Goal: Task Accomplishment & Management: Manage account settings

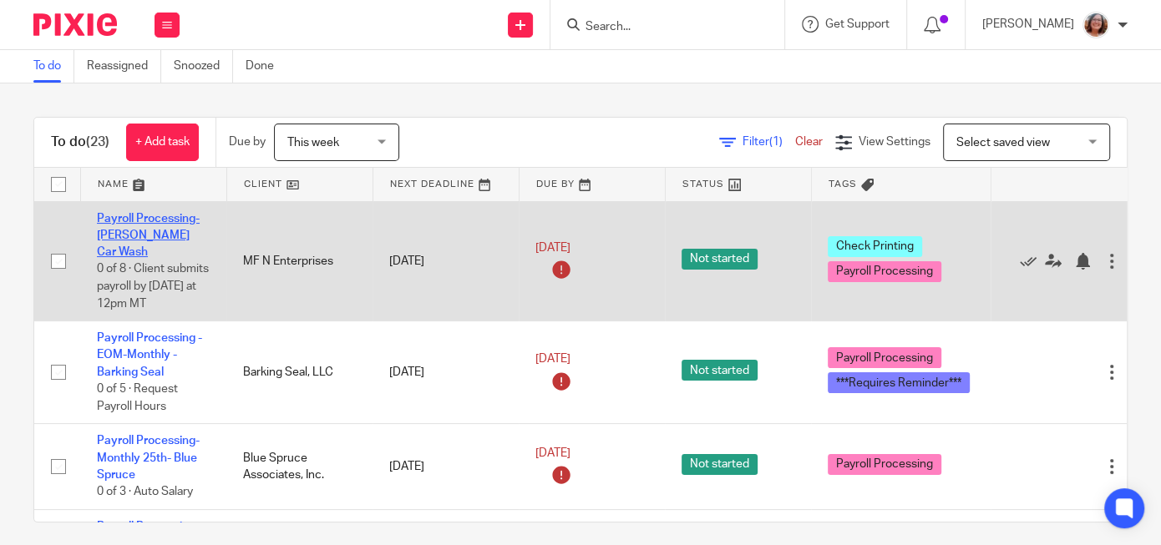
click at [129, 223] on link "Payroll Processing-[PERSON_NAME] Car Wash" at bounding box center [148, 236] width 103 height 46
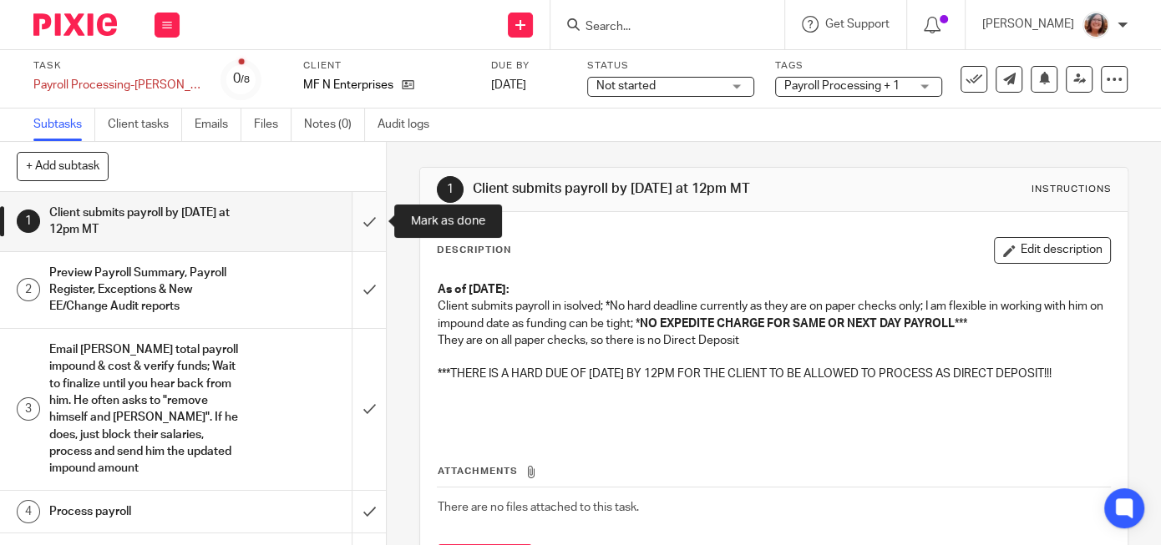
click at [370, 220] on input "submit" at bounding box center [193, 221] width 386 height 59
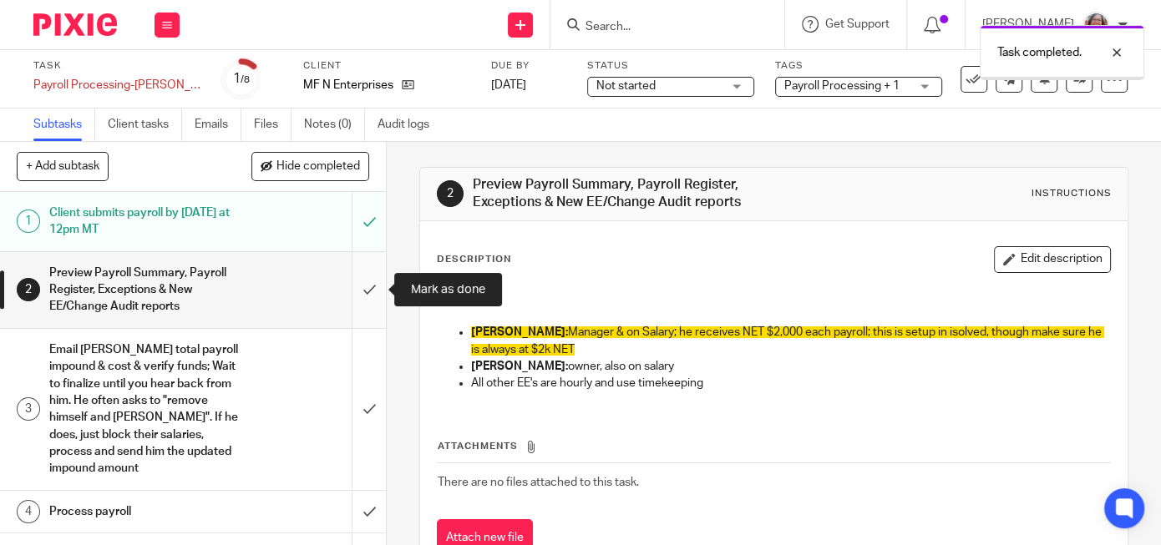
click at [363, 292] on input "submit" at bounding box center [193, 290] width 386 height 76
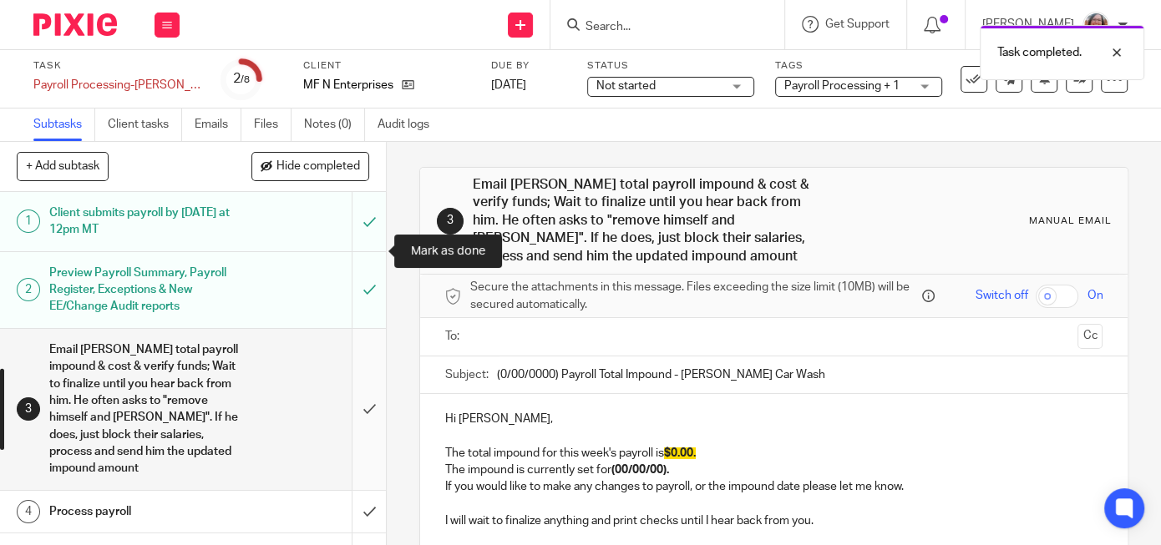
scroll to position [158, 0]
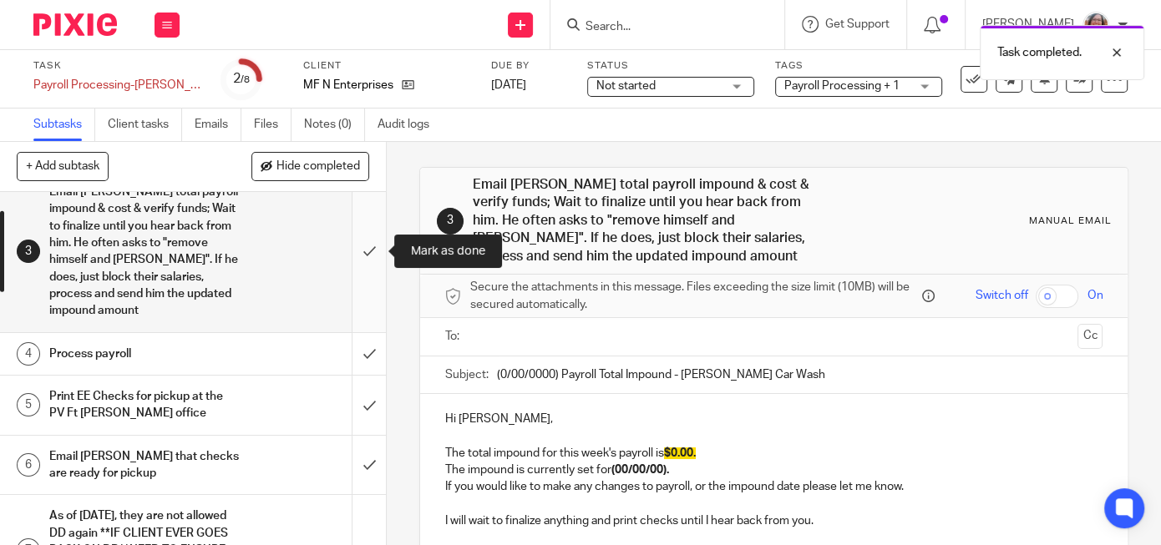
click at [368, 265] on input "submit" at bounding box center [193, 251] width 386 height 161
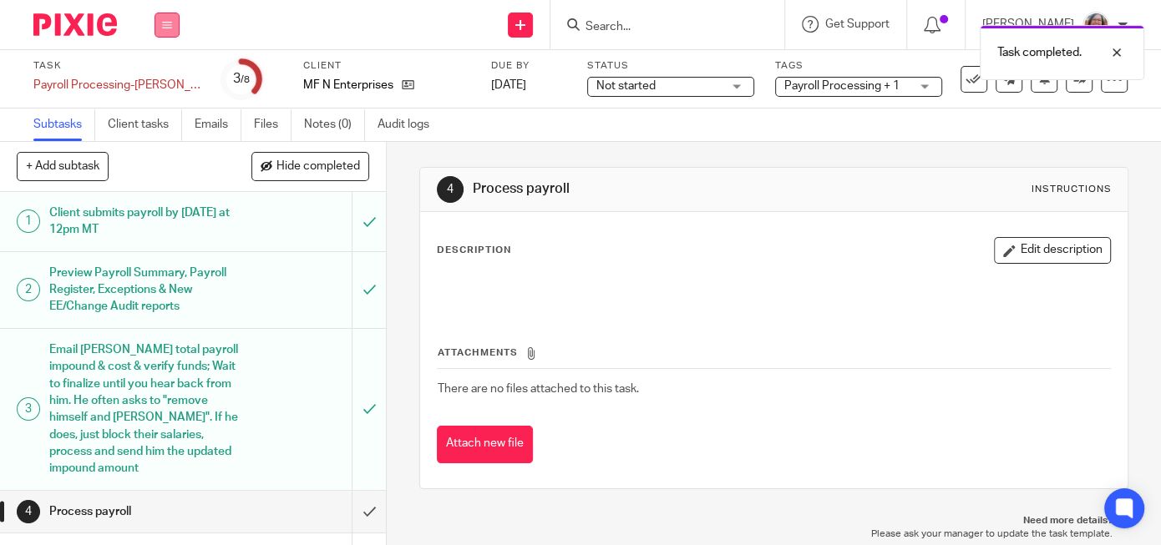
click at [167, 33] on button at bounding box center [167, 25] width 25 height 25
click at [153, 79] on link "Work" at bounding box center [158, 78] width 29 height 12
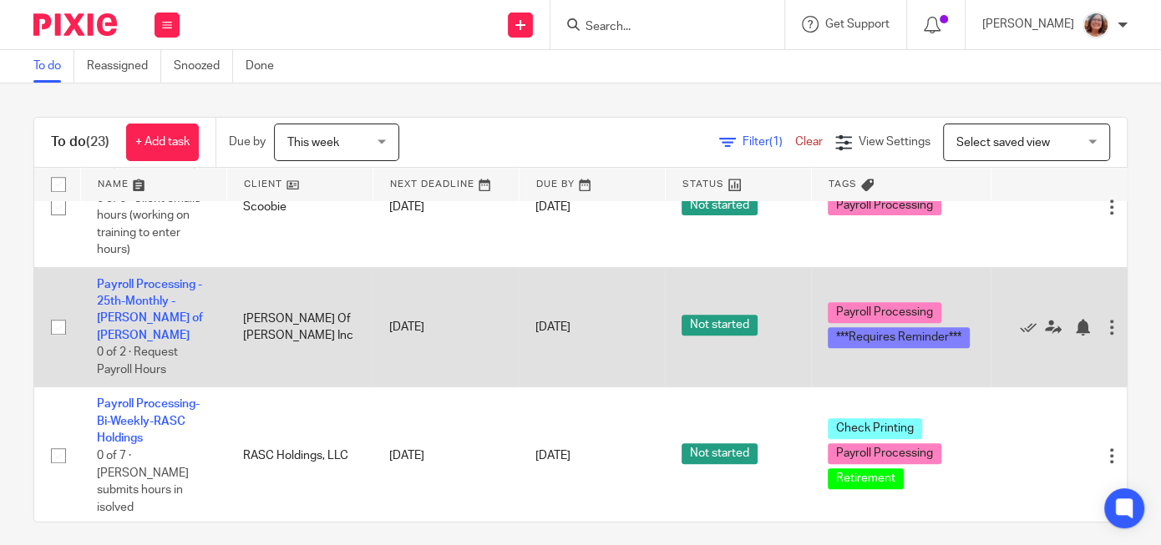
scroll to position [785, 0]
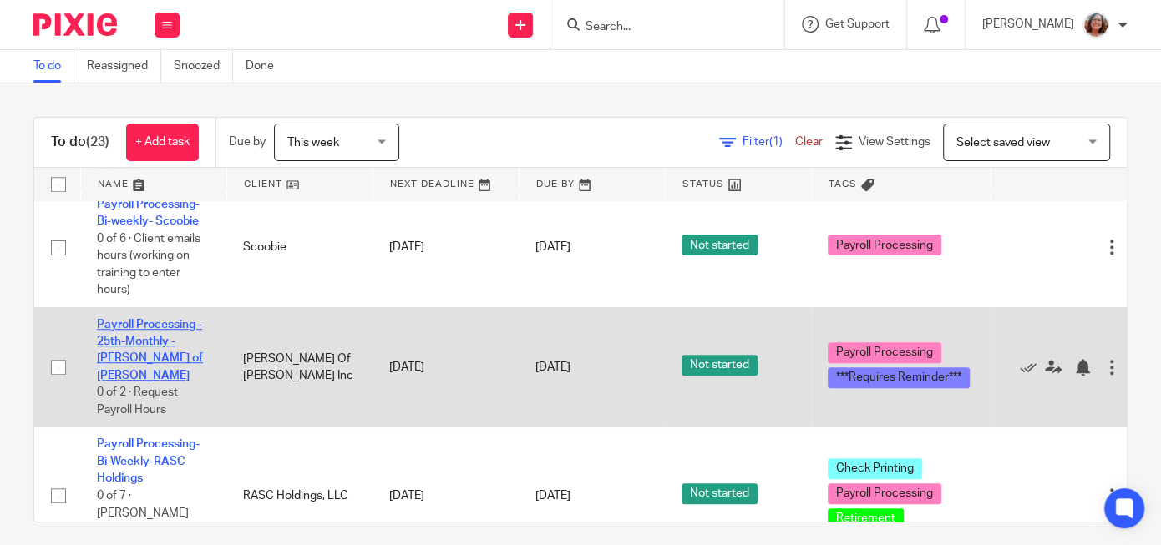
click at [150, 319] on link "Payroll Processing - 25th-Monthly - [PERSON_NAME] of [PERSON_NAME]" at bounding box center [150, 350] width 106 height 63
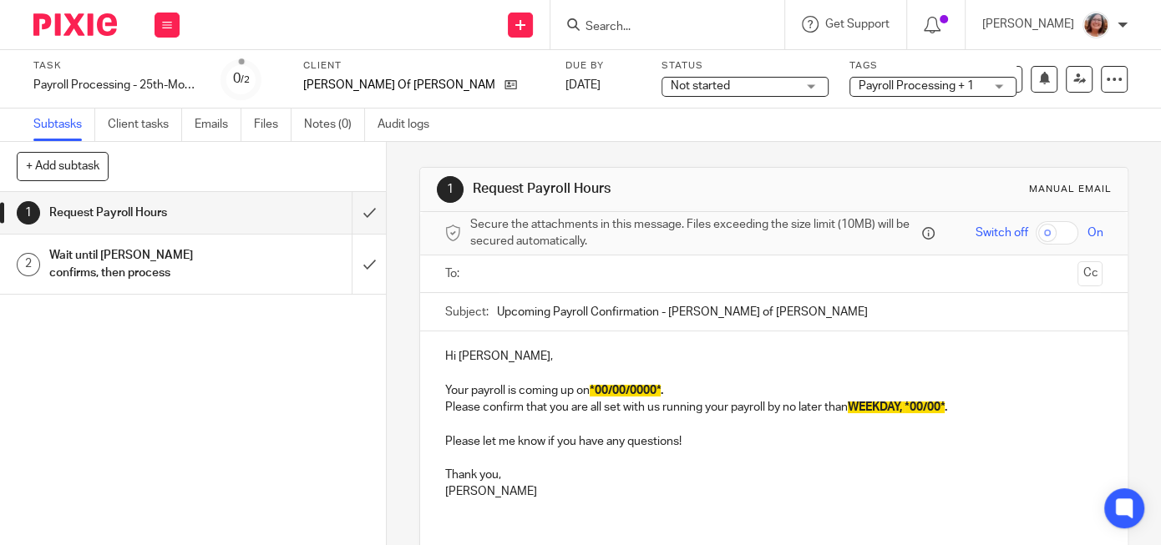
click at [497, 309] on input "Upcoming Payroll Confirmation - [PERSON_NAME] of [PERSON_NAME]" at bounding box center [800, 312] width 606 height 38
type input "[DATE] Upcoming Payroll Confirmation - [PERSON_NAME] of [PERSON_NAME]"
drag, startPoint x: 667, startPoint y: 386, endPoint x: 600, endPoint y: 388, distance: 66.9
click at [600, 388] on span "*00/00/0000*" at bounding box center [625, 391] width 71 height 12
drag, startPoint x: 952, startPoint y: 405, endPoint x: 857, endPoint y: 410, distance: 95.3
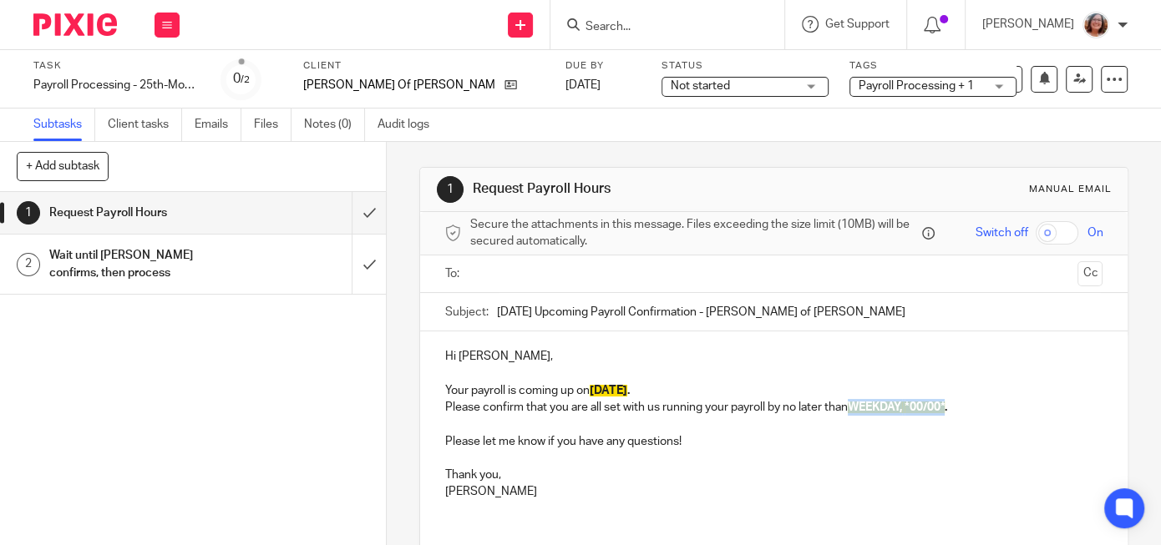
click at [857, 410] on p "Please confirm that you are all set with us running your payroll by no later th…" at bounding box center [773, 407] width 657 height 17
click at [445, 391] on p "Your payroll is coming up on 9/25/2025 ." at bounding box center [773, 382] width 657 height 34
click at [510, 280] on input "text" at bounding box center [773, 274] width 595 height 19
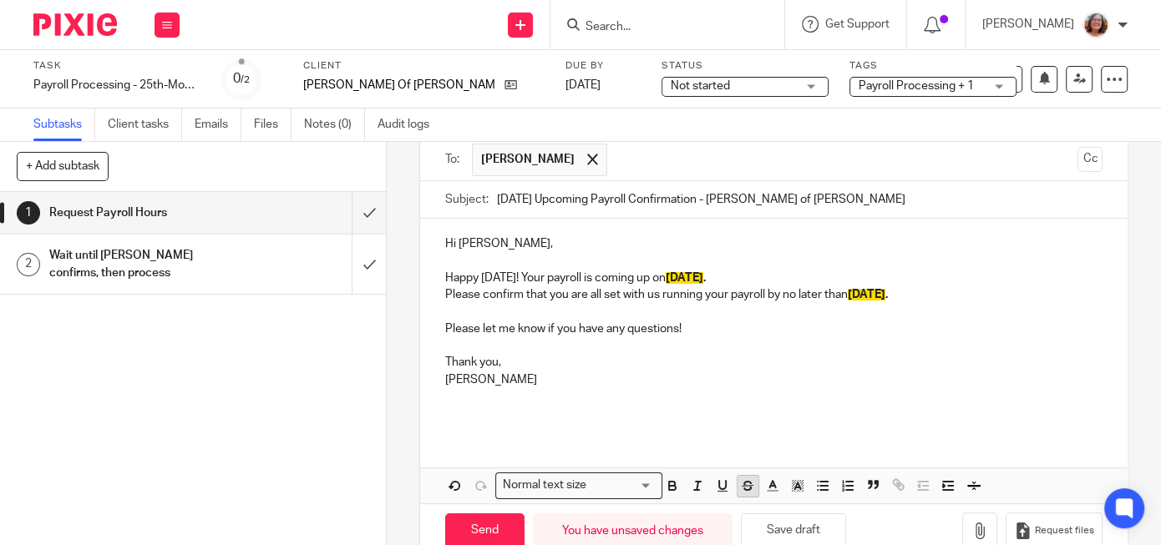
scroll to position [153, 0]
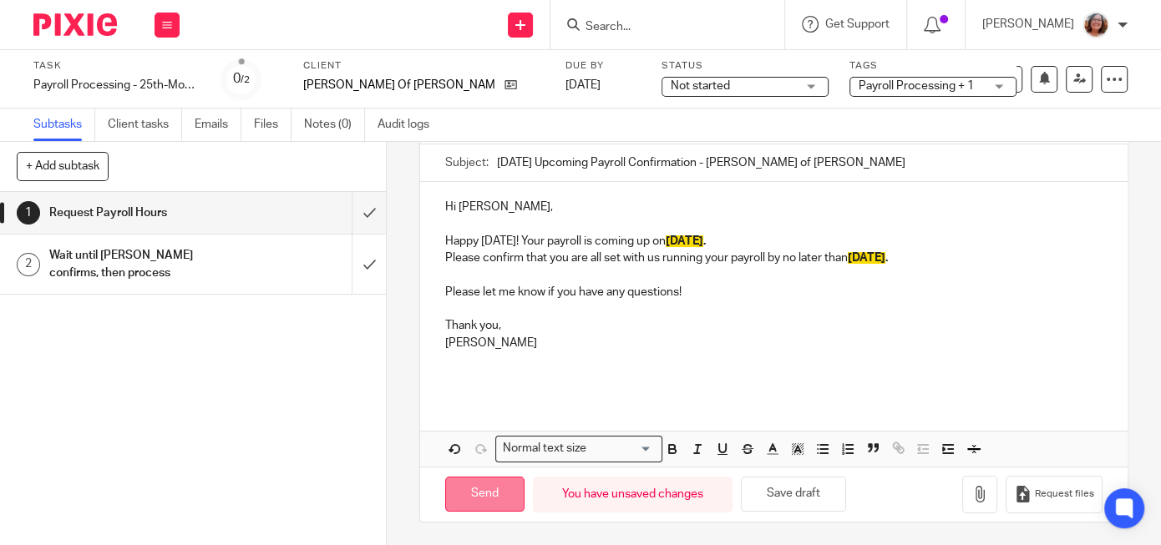
click at [509, 500] on input "Send" at bounding box center [484, 495] width 79 height 36
type input "Sent"
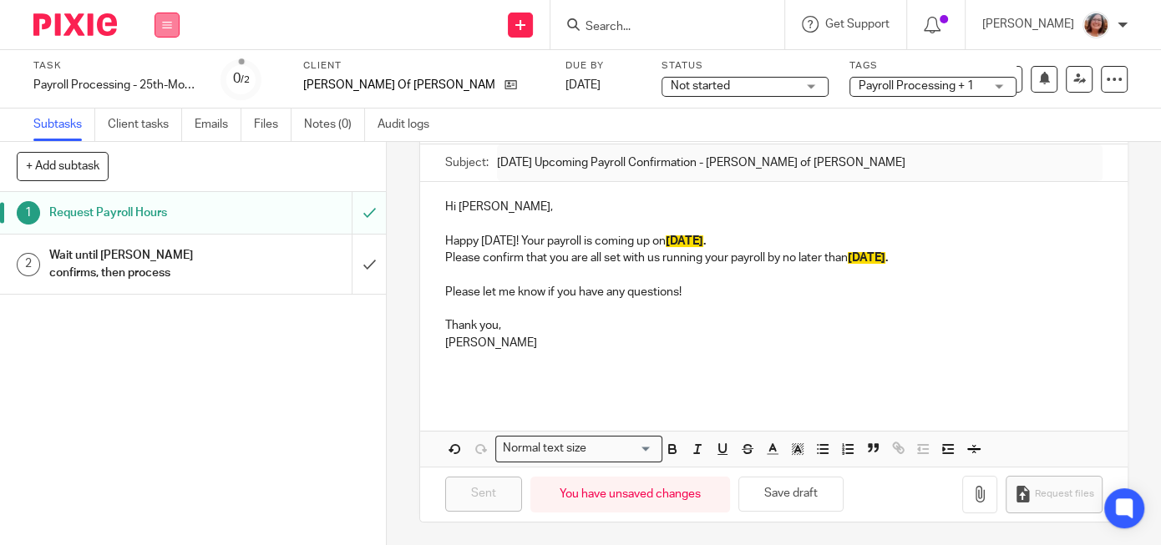
click at [165, 27] on icon at bounding box center [167, 25] width 10 height 10
click at [163, 78] on link "Work" at bounding box center [158, 78] width 29 height 12
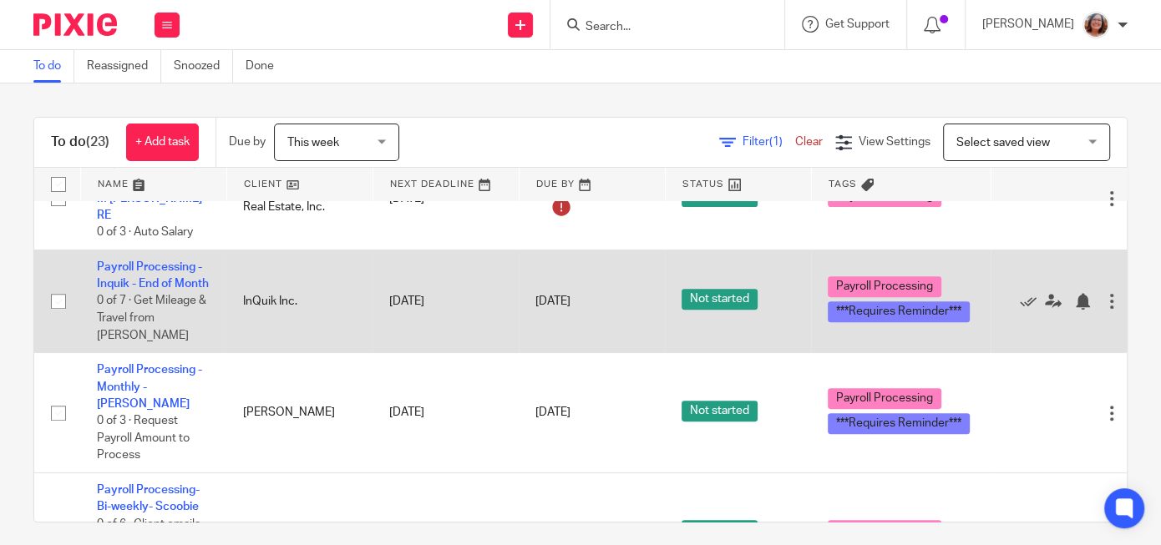
scroll to position [571, 0]
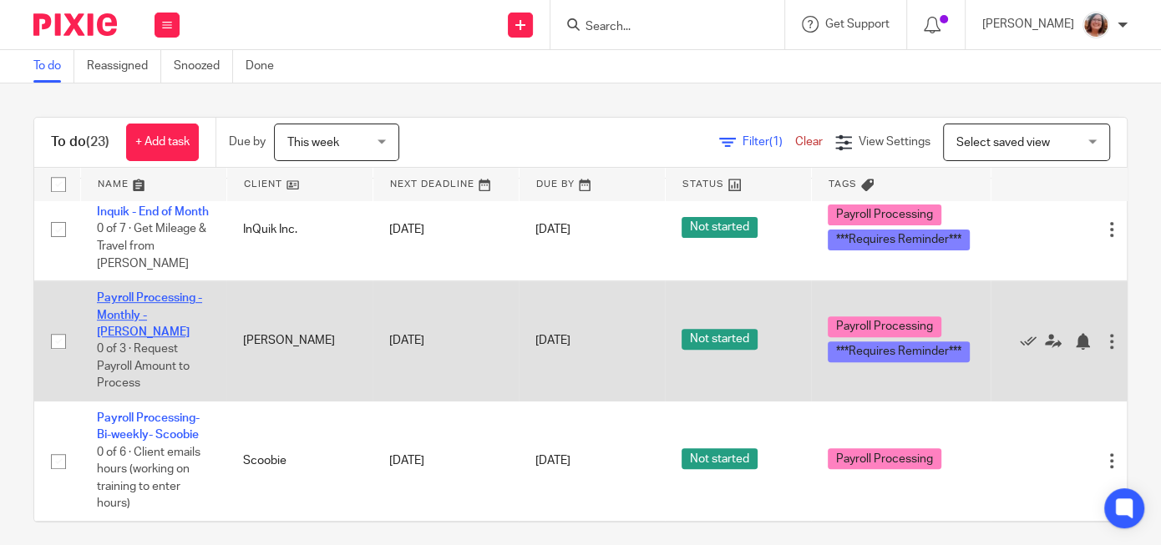
click at [120, 292] on link "Payroll Processing - Monthly - [PERSON_NAME]" at bounding box center [149, 315] width 105 height 46
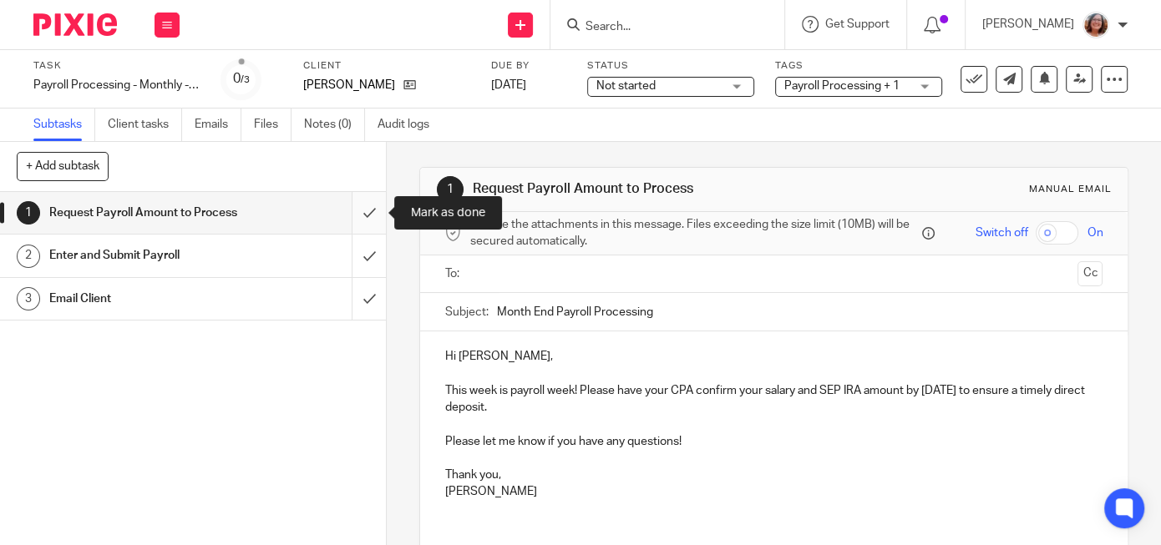
click at [373, 215] on input "submit" at bounding box center [193, 213] width 386 height 42
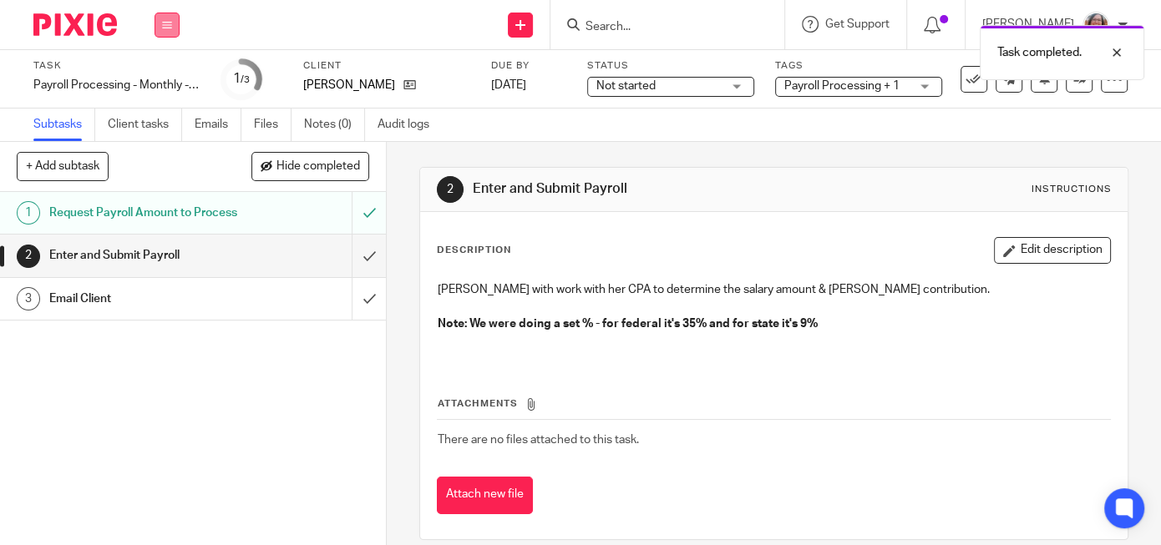
click at [166, 29] on icon at bounding box center [167, 25] width 10 height 10
click at [162, 77] on link "Work" at bounding box center [158, 78] width 29 height 12
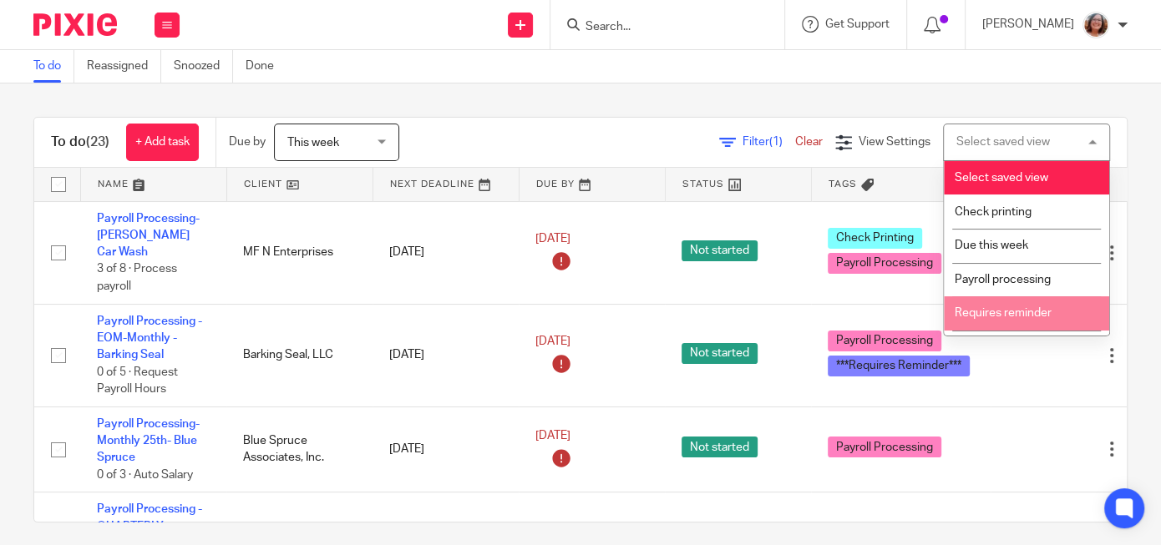
click at [1026, 315] on span "Requires reminder" at bounding box center [1003, 313] width 97 height 12
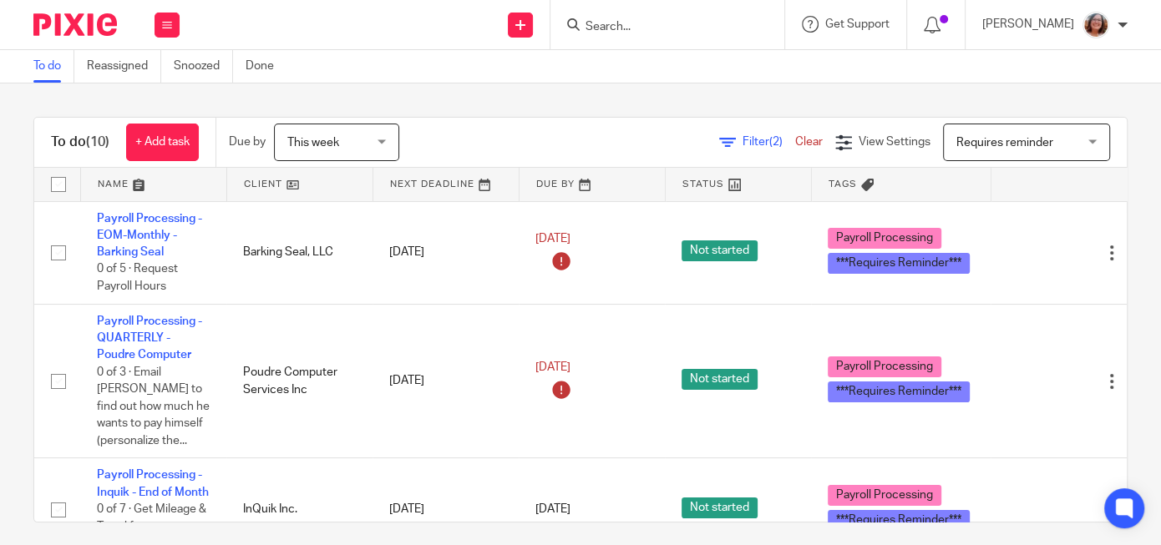
click at [270, 188] on link at bounding box center [299, 184] width 145 height 33
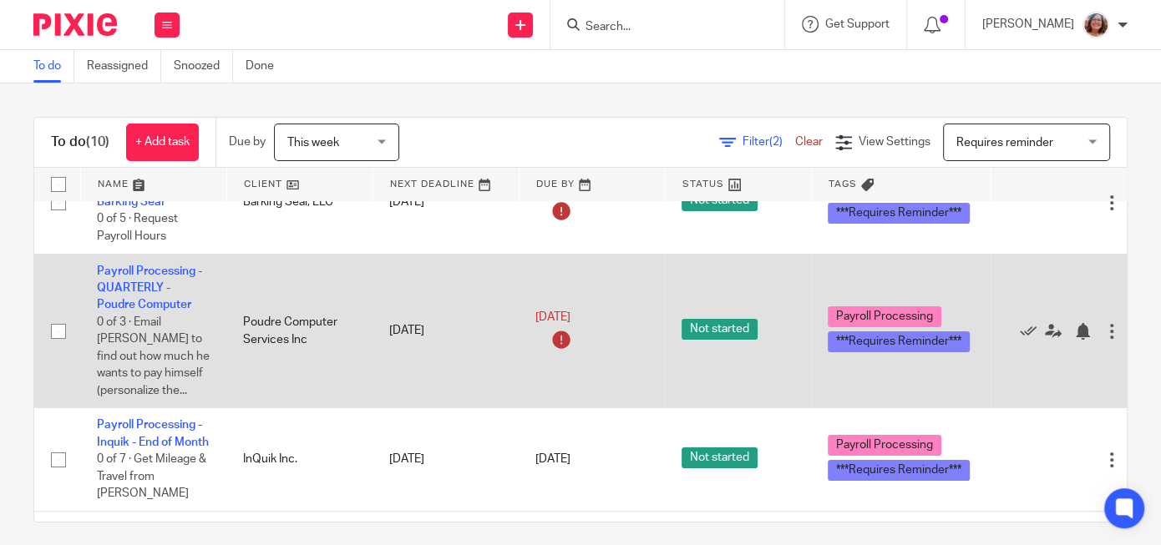
scroll to position [71, 0]
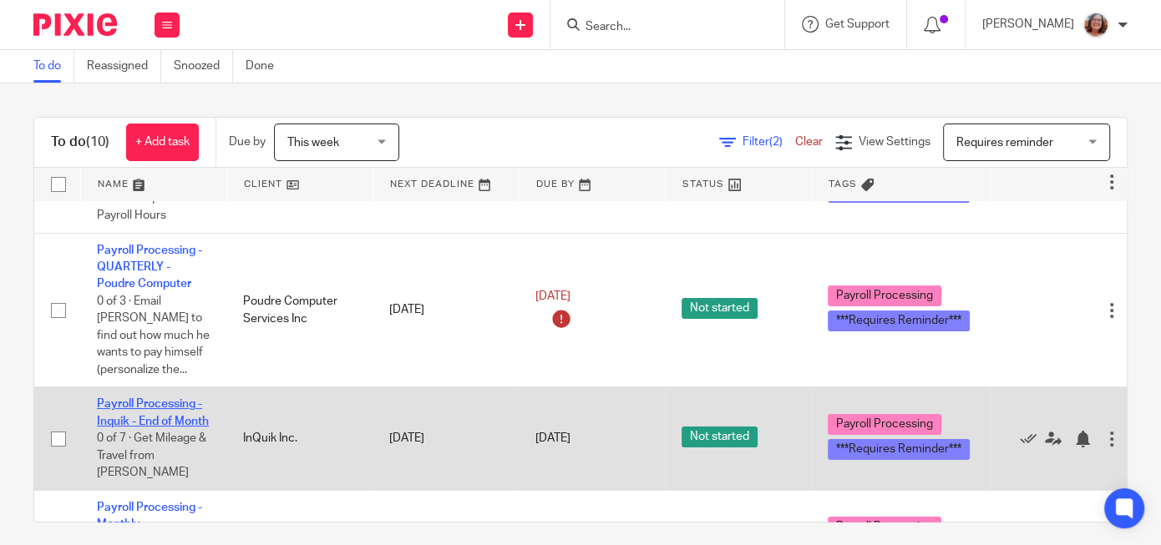
click at [145, 403] on link "Payroll Processing - Inquik - End of Month" at bounding box center [153, 412] width 112 height 28
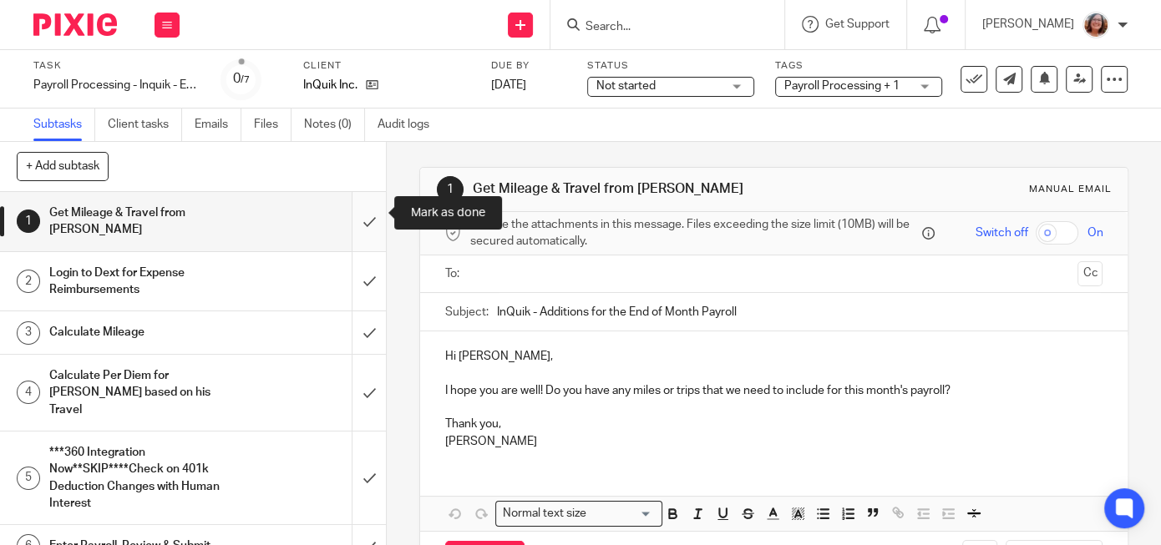
click at [370, 217] on input "submit" at bounding box center [193, 221] width 386 height 59
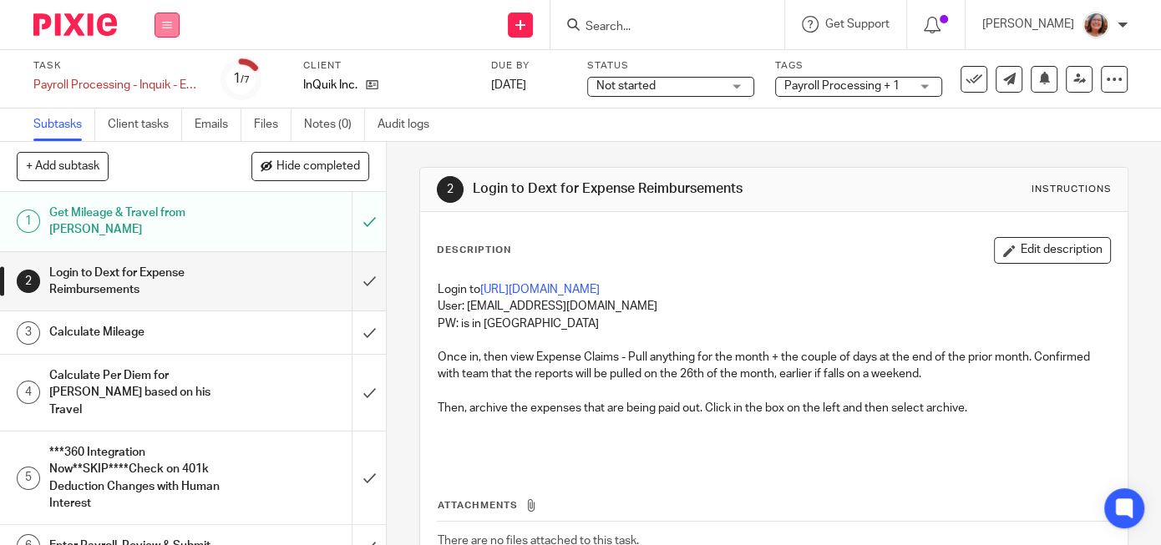
click at [162, 24] on icon at bounding box center [167, 25] width 10 height 10
click at [170, 79] on link "Work" at bounding box center [158, 78] width 29 height 12
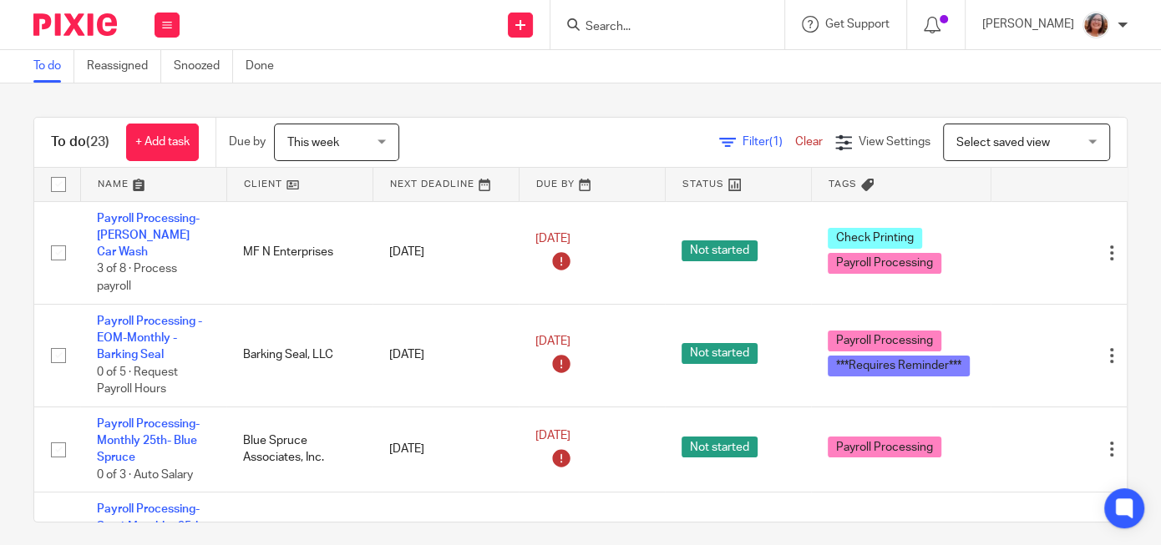
click at [1011, 141] on span "Select saved view" at bounding box center [1003, 143] width 94 height 12
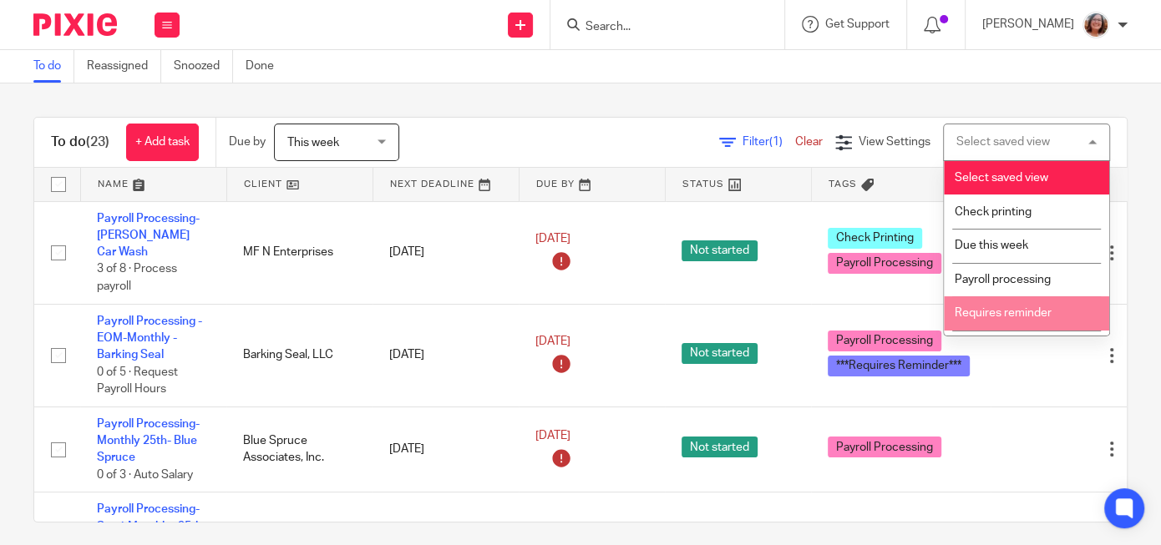
click at [1027, 314] on span "Requires reminder" at bounding box center [1003, 313] width 97 height 12
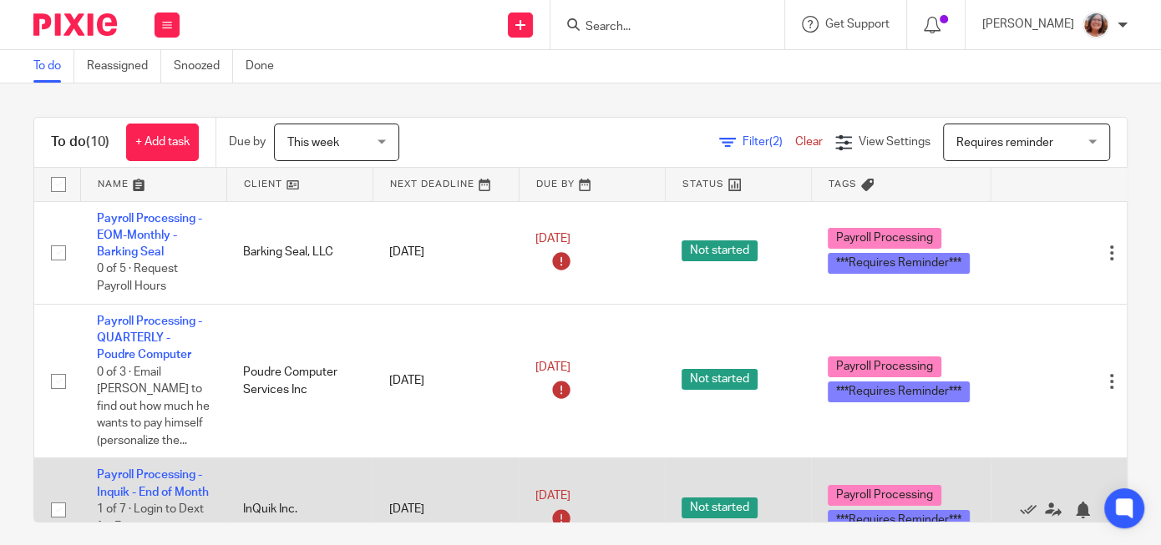
scroll to position [143, 0]
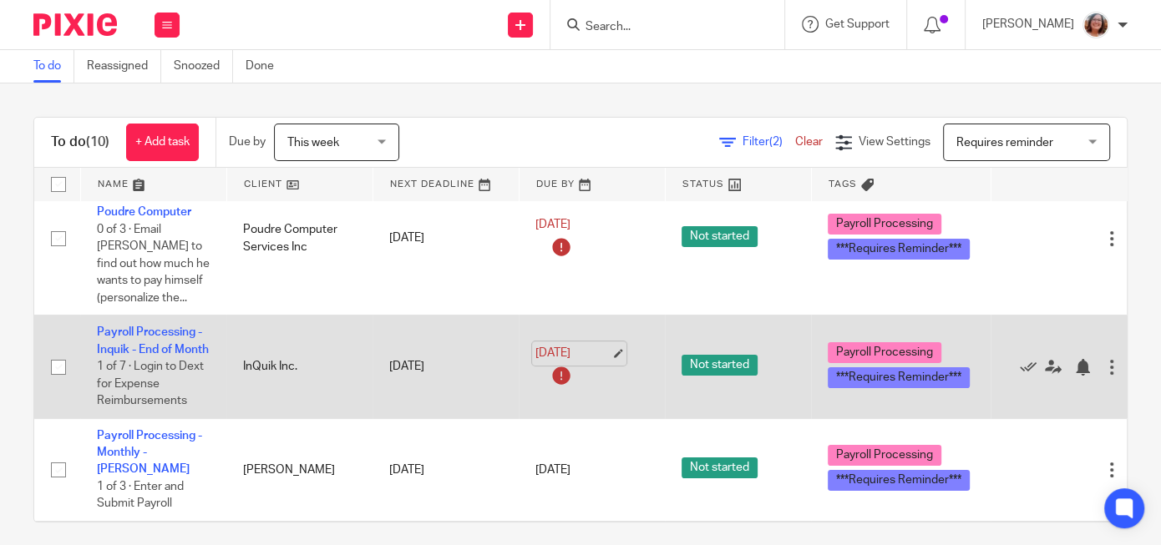
click at [611, 347] on link "[DATE]" at bounding box center [572, 354] width 75 height 18
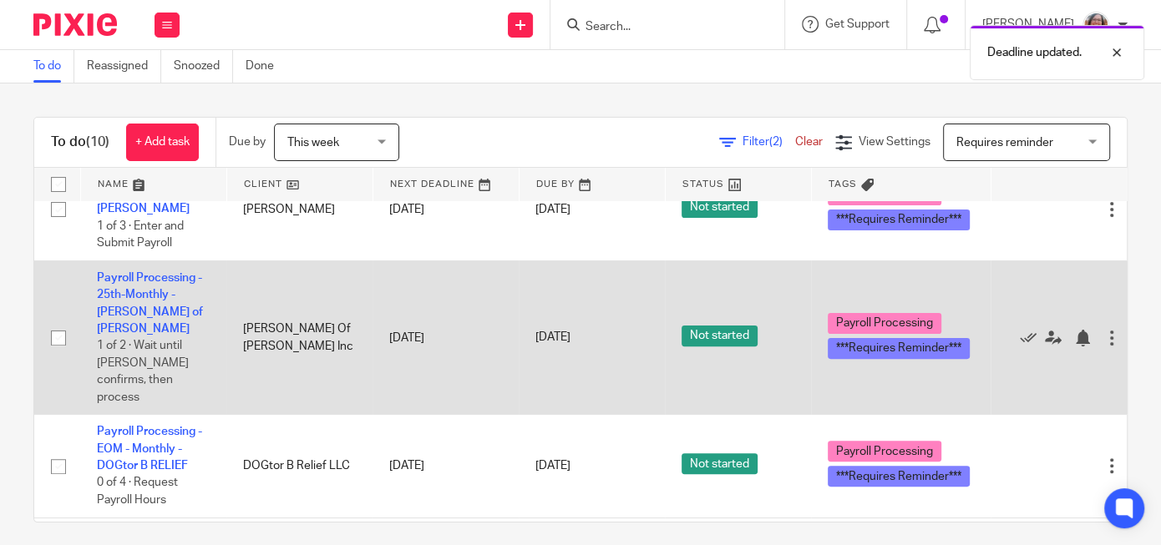
scroll to position [428, 0]
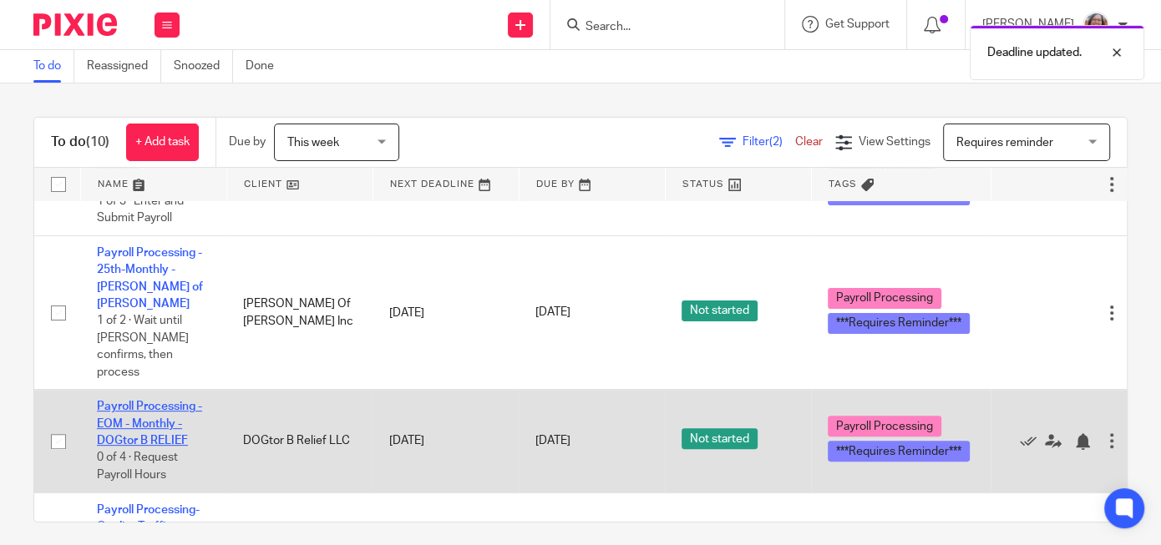
click at [150, 401] on link "Payroll Processing - EOM - Monthly - DOGtor B RELIEF" at bounding box center [149, 424] width 105 height 46
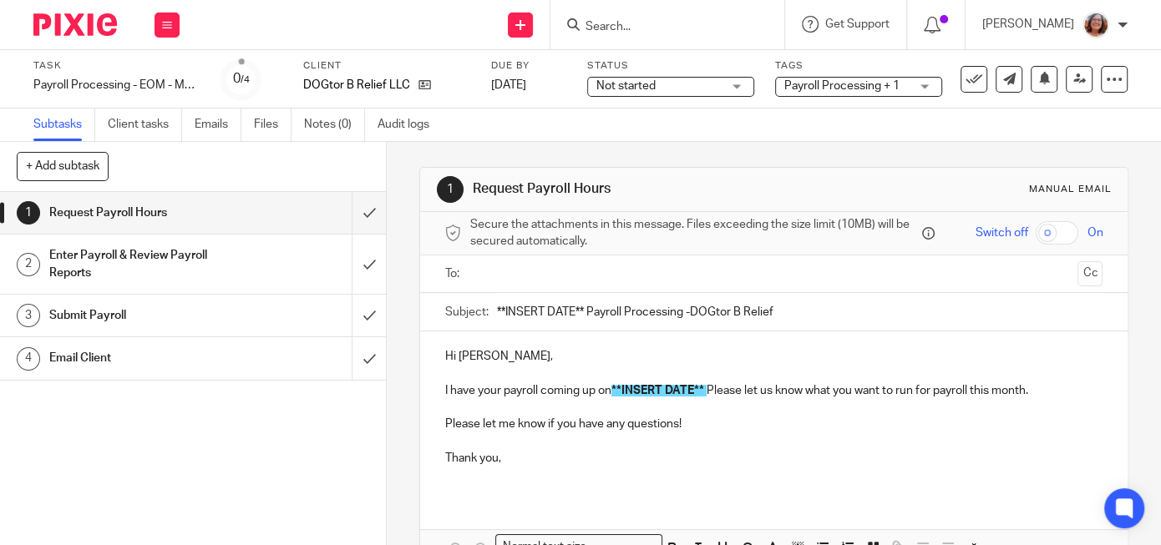
drag, startPoint x: 585, startPoint y: 309, endPoint x: 447, endPoint y: 317, distance: 138.9
click at [497, 317] on input "**INSERT DATE** Payroll Processing -DOGtor B Relief" at bounding box center [800, 312] width 606 height 38
type input "9/30/2025 Payroll Processing -DOGtor B Relief"
click at [444, 392] on div "Hi Stephanie, I have your payroll coming up on **INSERT DATE** Please let us kn…" at bounding box center [773, 414] width 707 height 165
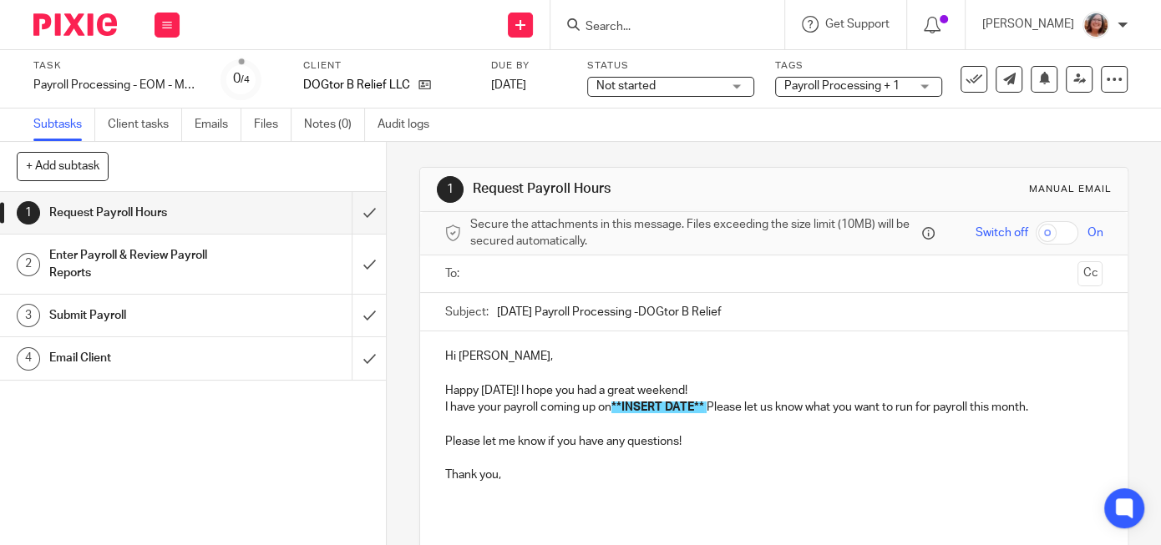
click at [707, 408] on span at bounding box center [705, 408] width 3 height 12
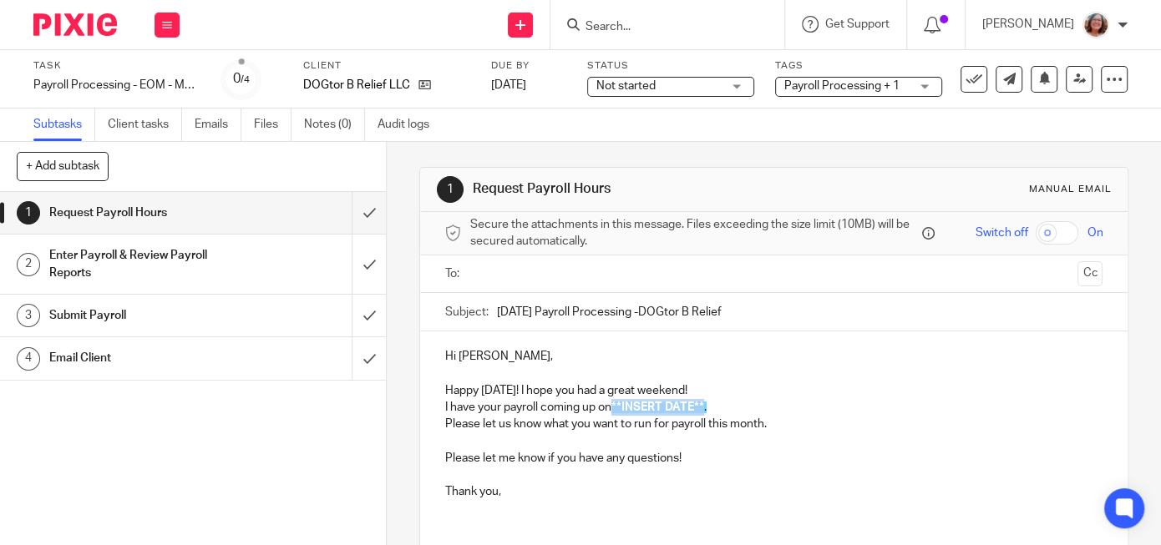
drag, startPoint x: 709, startPoint y: 404, endPoint x: 618, endPoint y: 410, distance: 91.2
click at [618, 410] on p "I have your payroll coming up on **INSERT DATE** ." at bounding box center [773, 407] width 657 height 17
click at [496, 277] on input "text" at bounding box center [773, 274] width 595 height 19
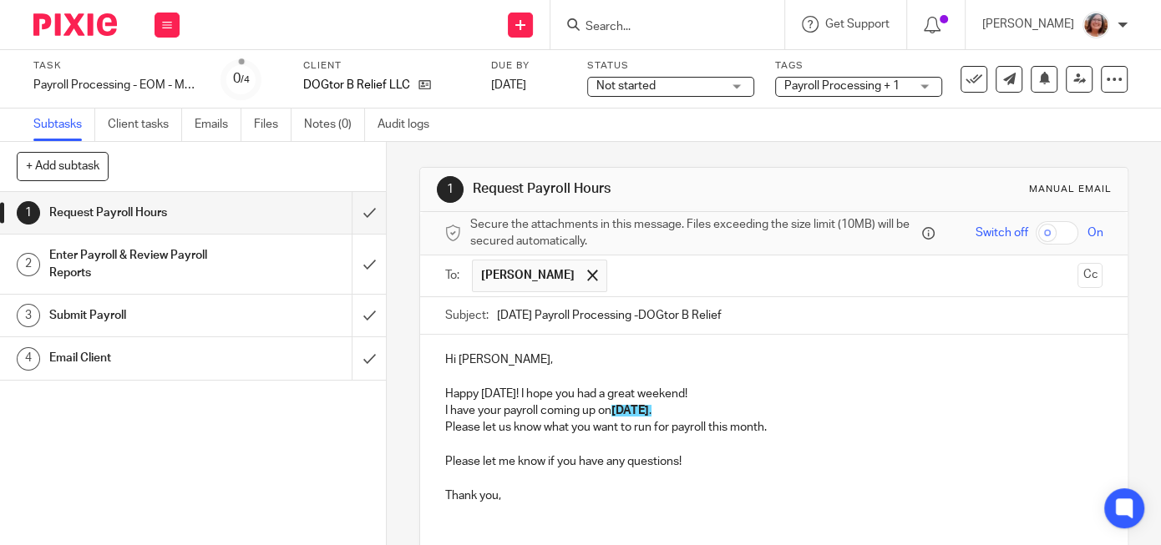
scroll to position [135, 0]
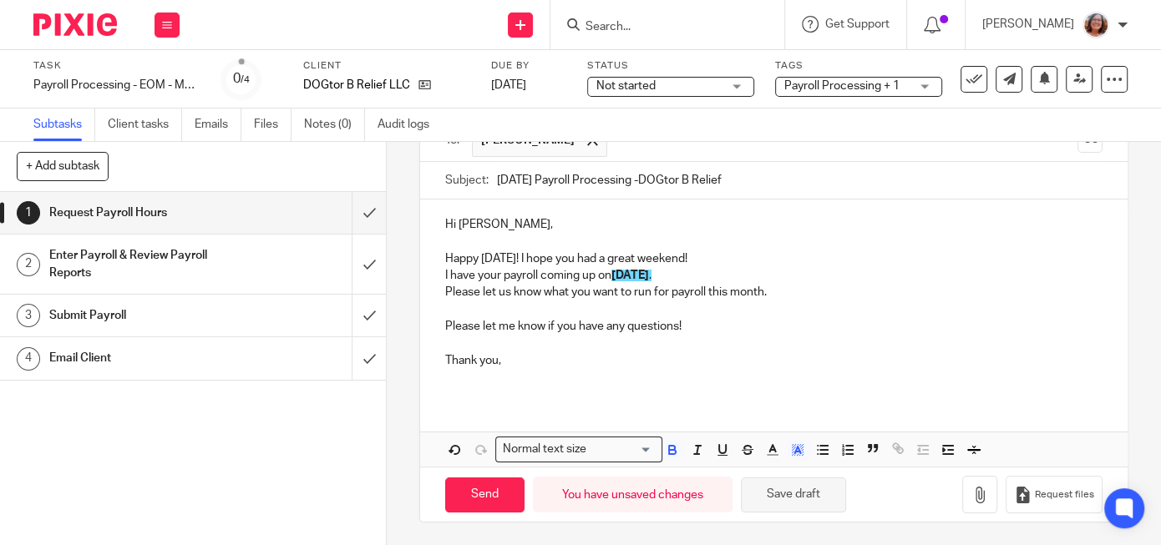
drag, startPoint x: 494, startPoint y: 502, endPoint x: 745, endPoint y: 488, distance: 251.8
click at [496, 502] on input "Send" at bounding box center [484, 496] width 79 height 36
type input "Sent"
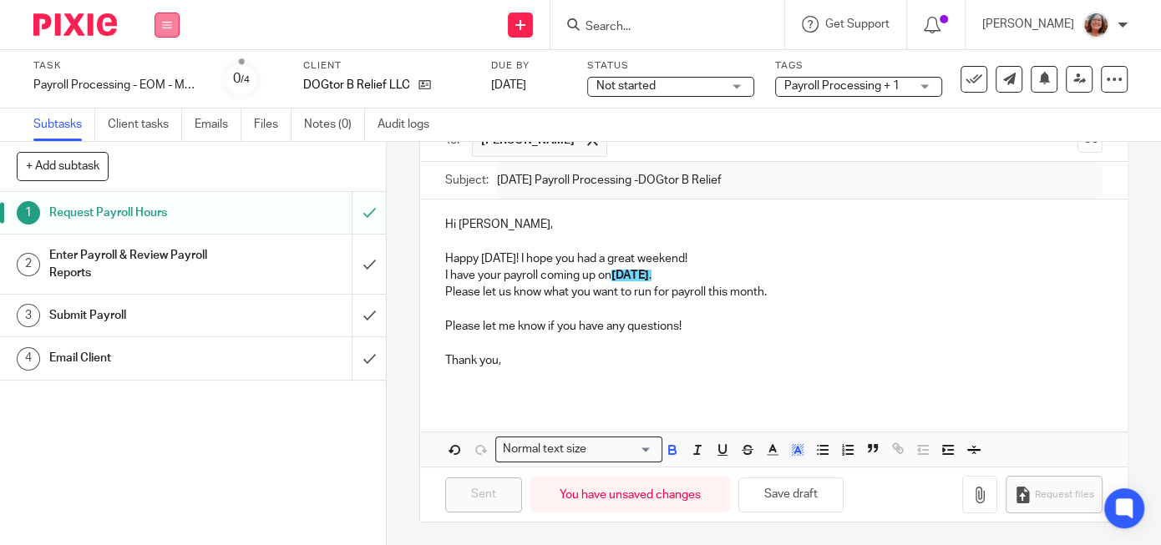
click at [170, 22] on icon at bounding box center [167, 25] width 10 height 10
click at [157, 81] on link "Work" at bounding box center [158, 78] width 29 height 12
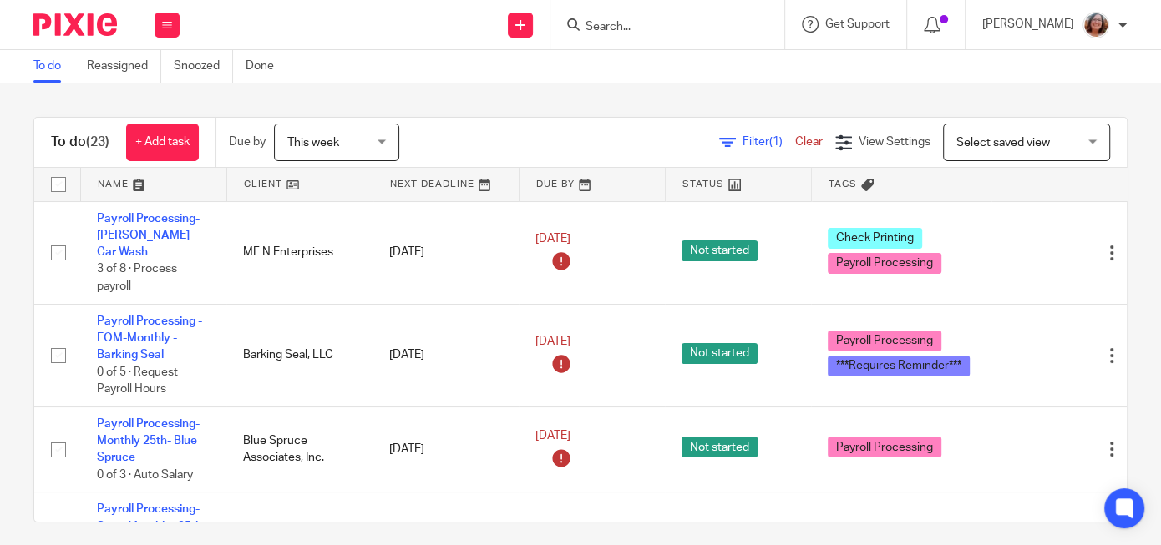
click at [1015, 147] on span "Select saved view" at bounding box center [1003, 143] width 94 height 12
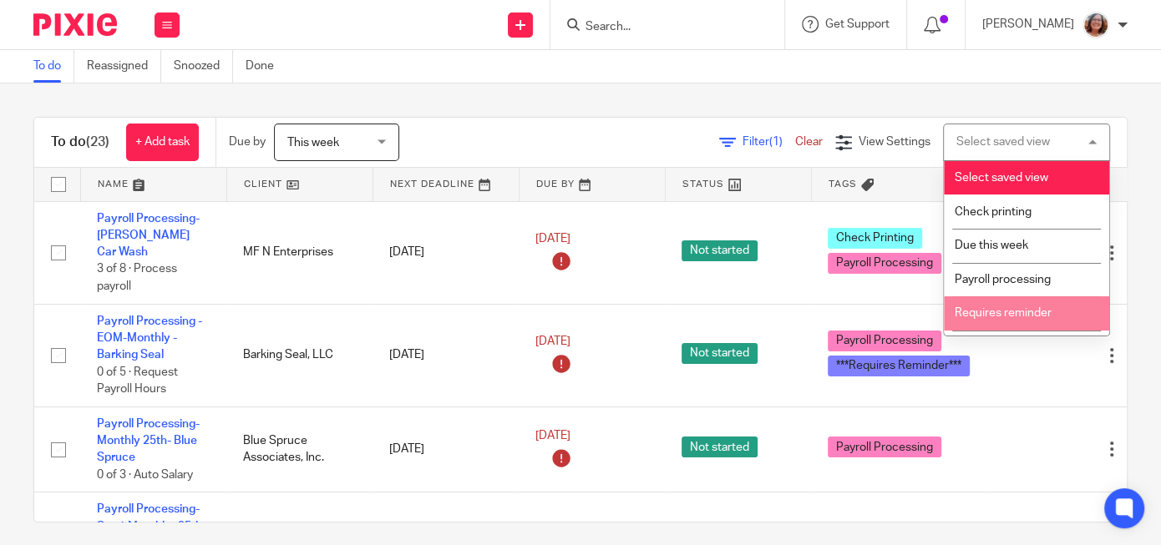
click at [1035, 315] on span "Requires reminder" at bounding box center [1003, 313] width 97 height 12
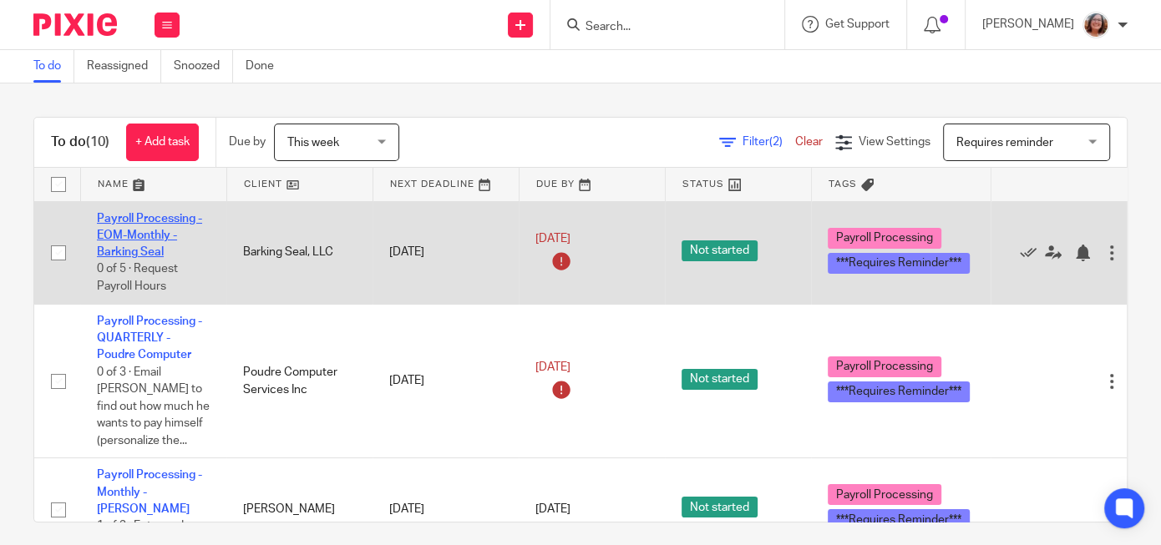
click at [137, 252] on link "Payroll Processing - EOM-Monthly - Barking Seal" at bounding box center [149, 236] width 105 height 46
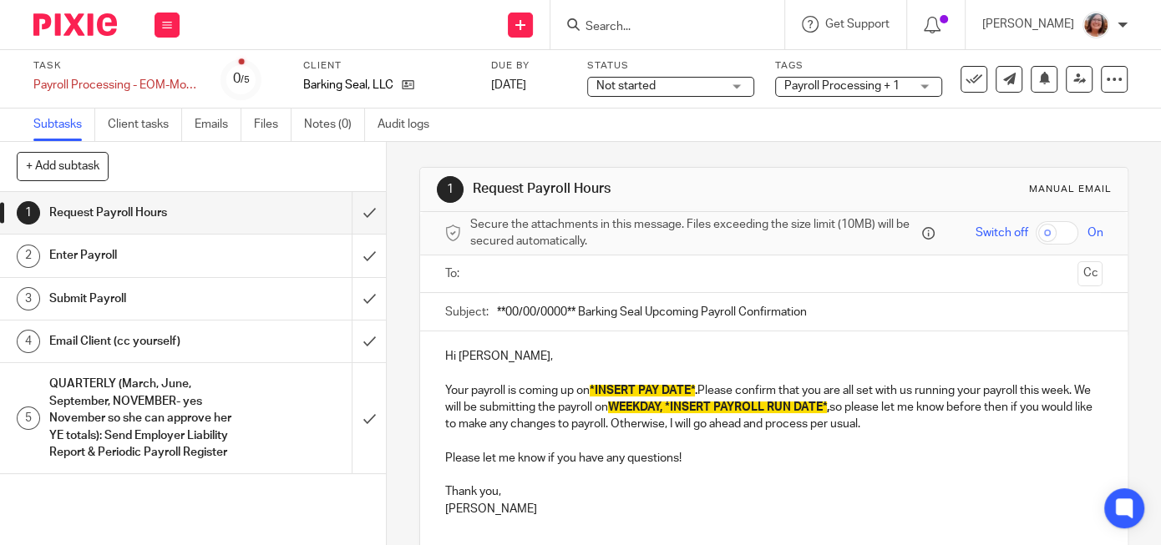
drag, startPoint x: 575, startPoint y: 310, endPoint x: 448, endPoint y: 310, distance: 127.0
click at [497, 310] on input "**00/00/0000** Barking Seal Upcoming Payroll Confirmation" at bounding box center [800, 312] width 606 height 38
type input "9/30/25 Barking Seal Upcoming Payroll Confirmation"
click at [444, 385] on div "Hi Maureen, Your payroll is coming up on *INSERT PAY DATE* . Please confirm tha…" at bounding box center [773, 448] width 707 height 232
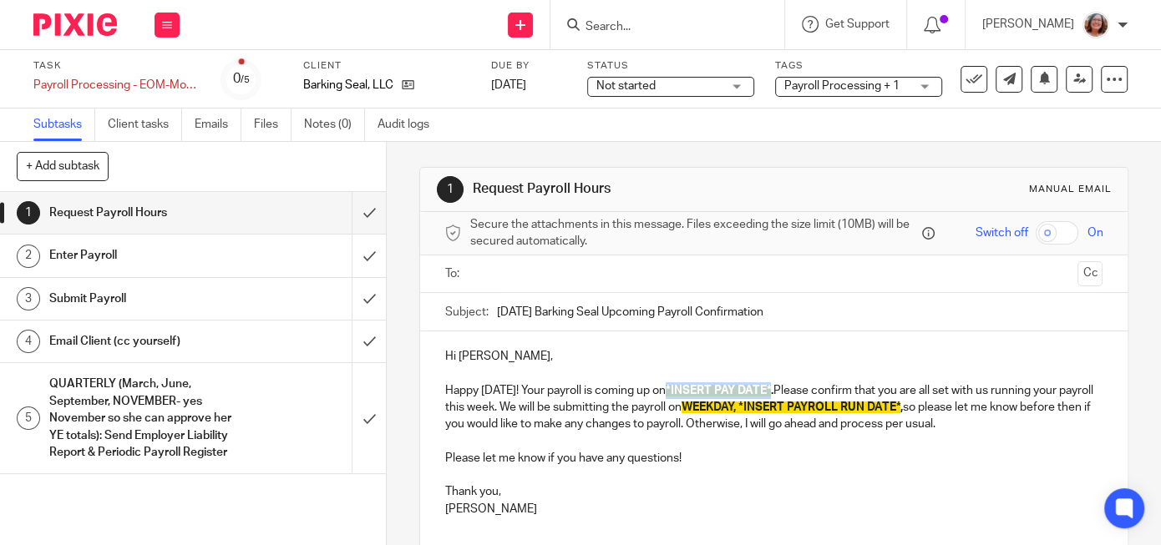
drag, startPoint x: 783, startPoint y: 386, endPoint x: 680, endPoint y: 389, distance: 103.6
click at [680, 389] on strong "*INSERT PAY DATE* ." at bounding box center [720, 391] width 108 height 12
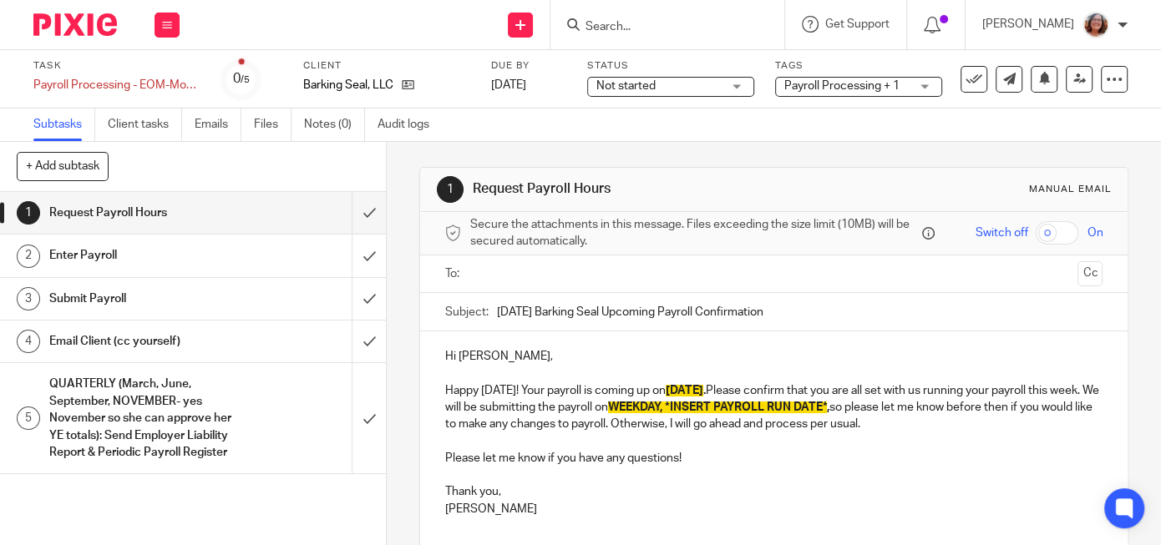
click at [662, 410] on span "WEEKDAY," at bounding box center [635, 408] width 54 height 12
drag, startPoint x: 718, startPoint y: 403, endPoint x: 668, endPoint y: 413, distance: 51.1
click at [662, 413] on span "WEEKDAY," at bounding box center [635, 408] width 54 height 12
drag, startPoint x: 888, startPoint y: 405, endPoint x: 722, endPoint y: 408, distance: 165.4
click at [722, 408] on p "Happy Monday! Your payroll is coming up on 9/30/25 . Please confirm that you ar…" at bounding box center [773, 399] width 657 height 68
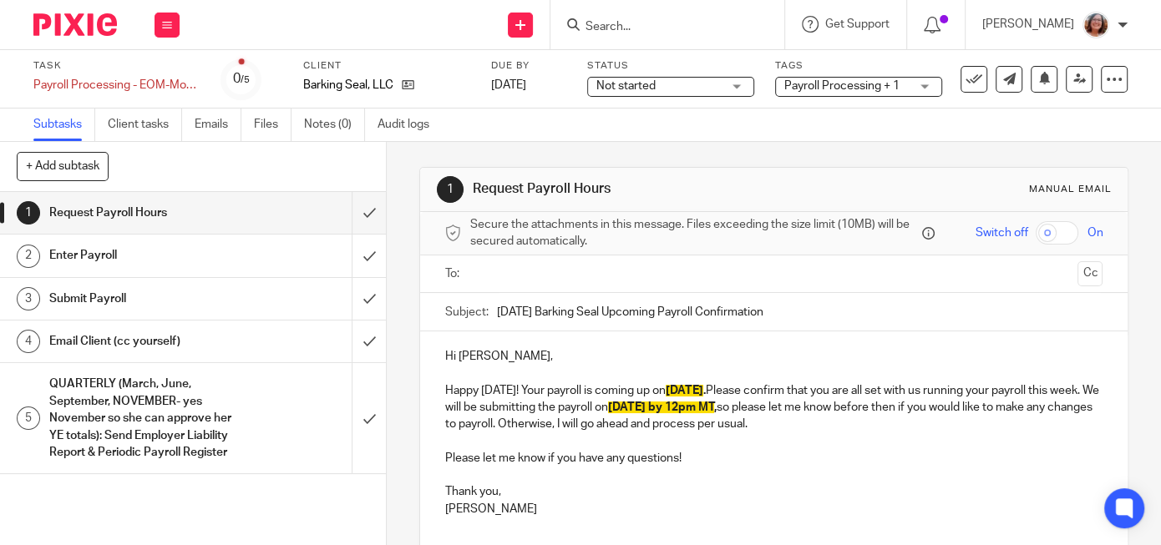
click at [505, 270] on input "text" at bounding box center [773, 274] width 595 height 19
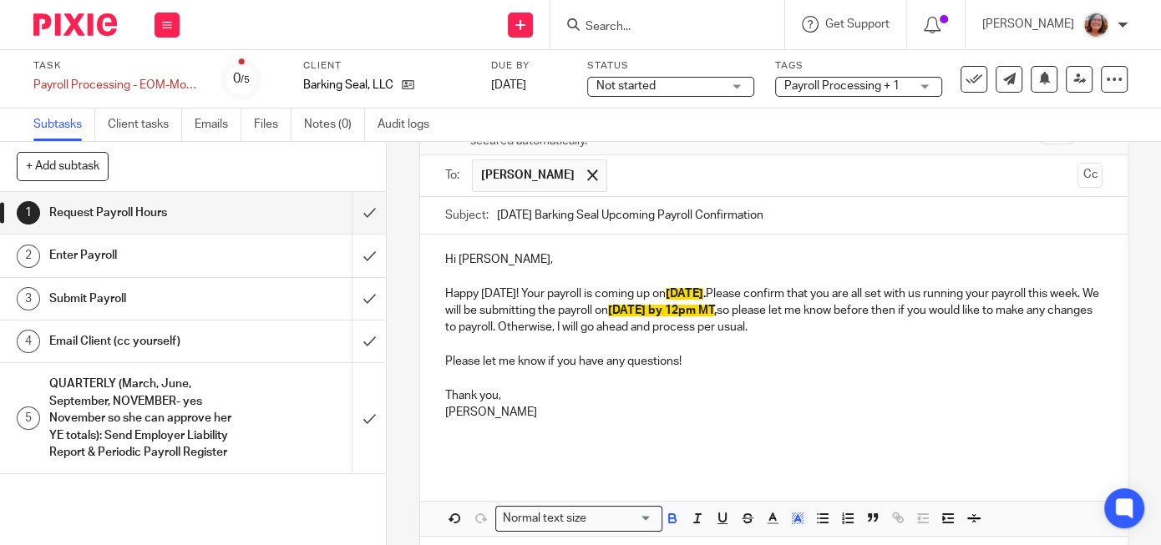
scroll to position [170, 0]
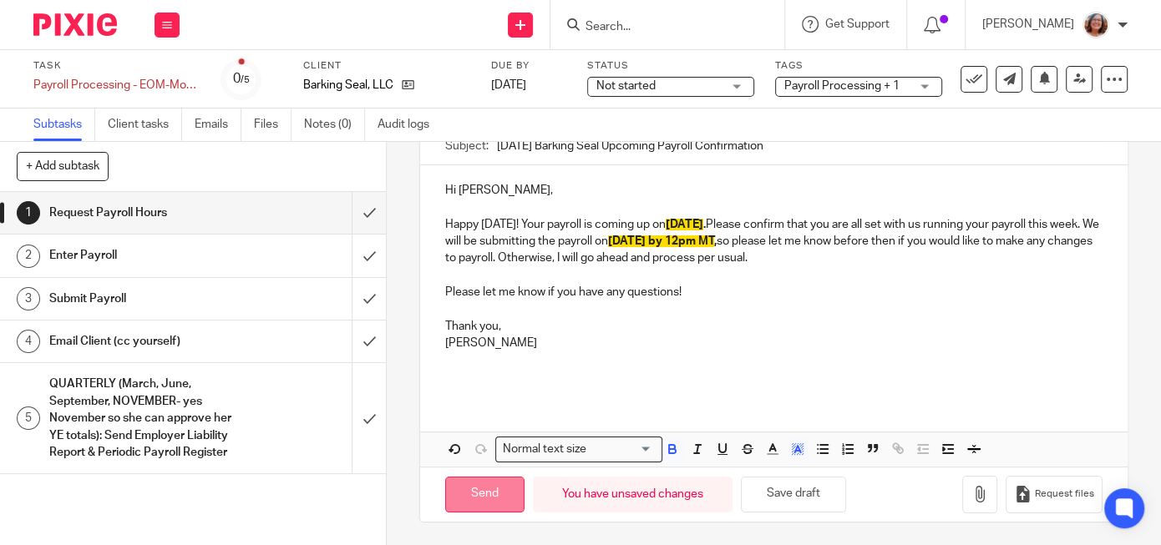
click at [500, 484] on input "Send" at bounding box center [484, 495] width 79 height 36
type input "Sent"
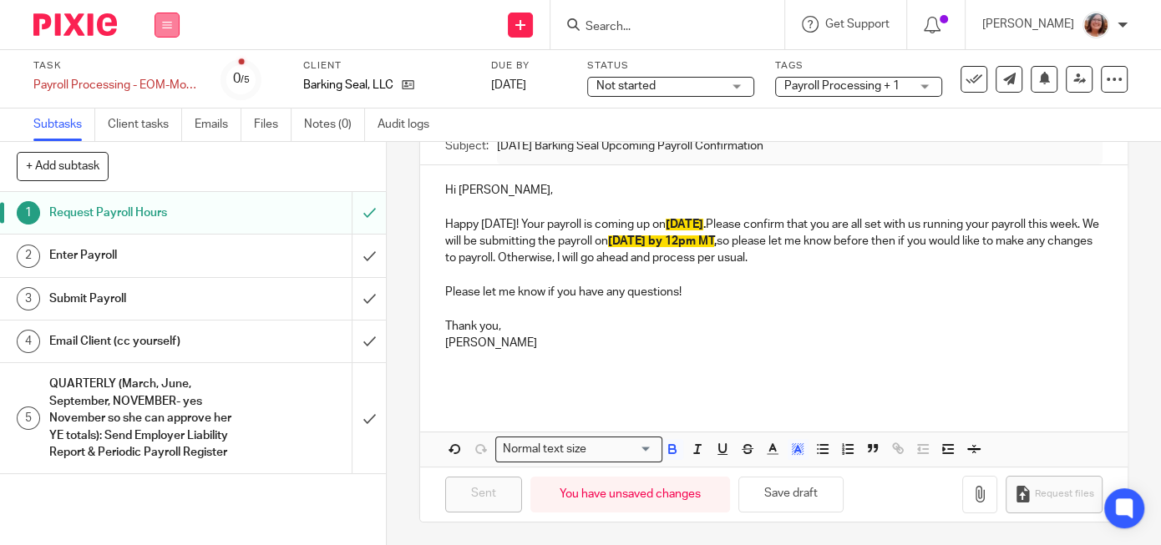
click at [170, 30] on button at bounding box center [167, 25] width 25 height 25
click at [155, 84] on link "Work" at bounding box center [158, 78] width 29 height 12
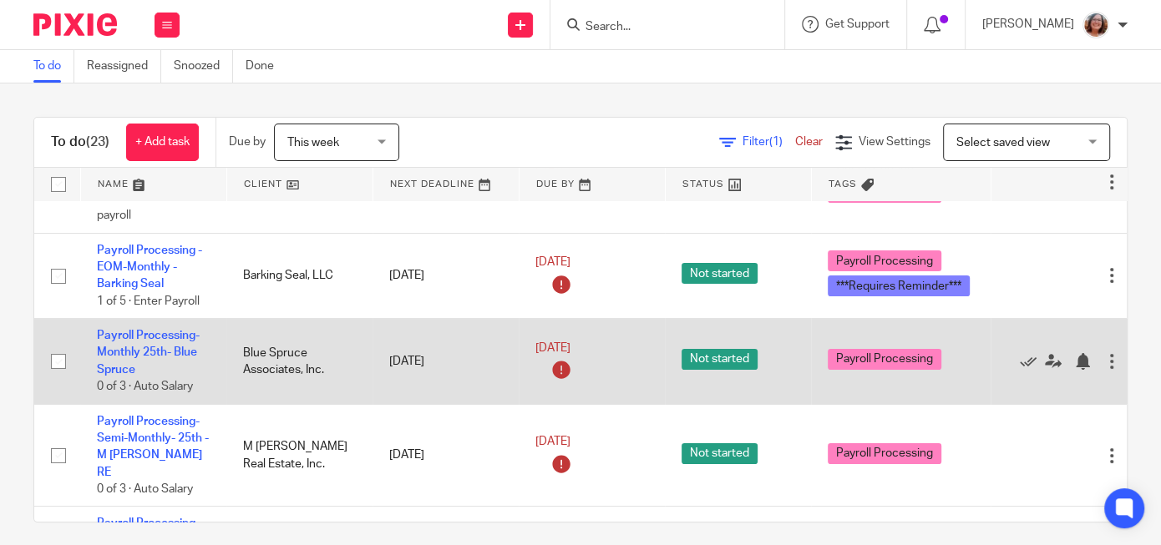
scroll to position [143, 0]
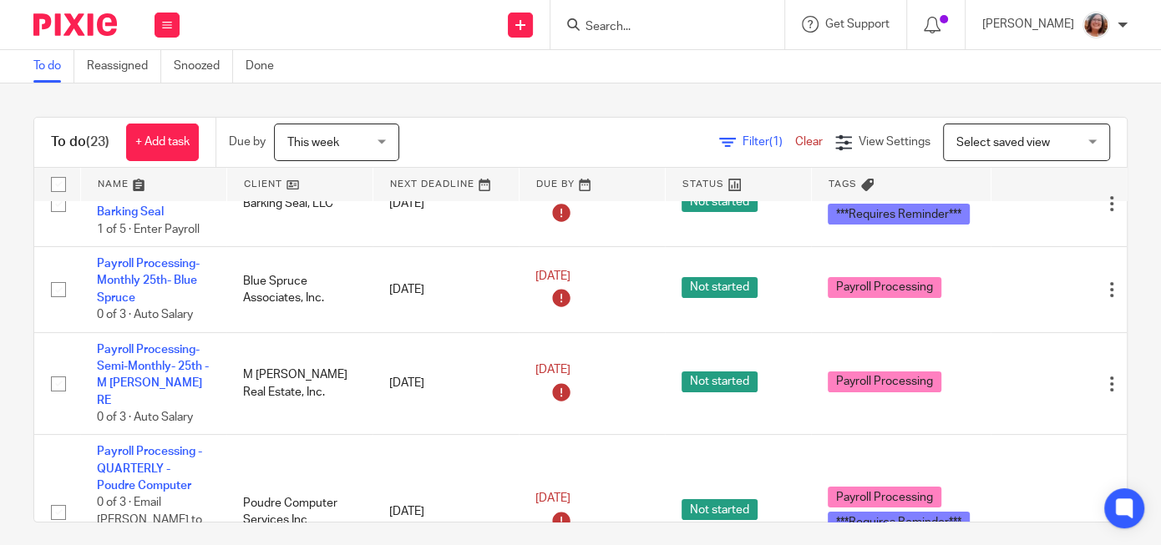
click at [986, 141] on span "Select saved view" at bounding box center [1003, 143] width 94 height 12
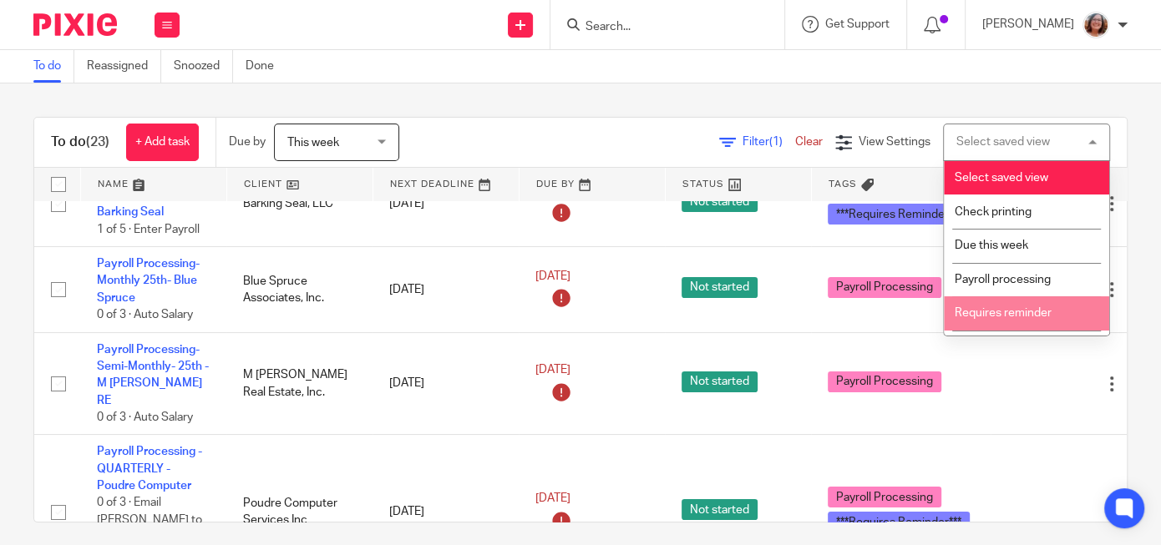
click at [1023, 312] on span "Requires reminder" at bounding box center [1003, 313] width 97 height 12
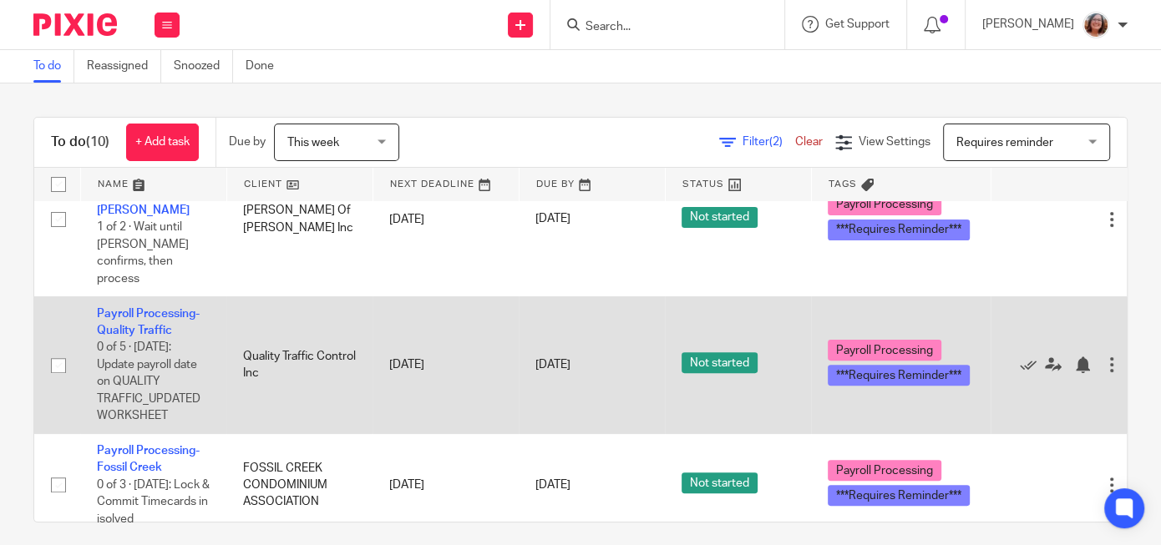
scroll to position [428, 0]
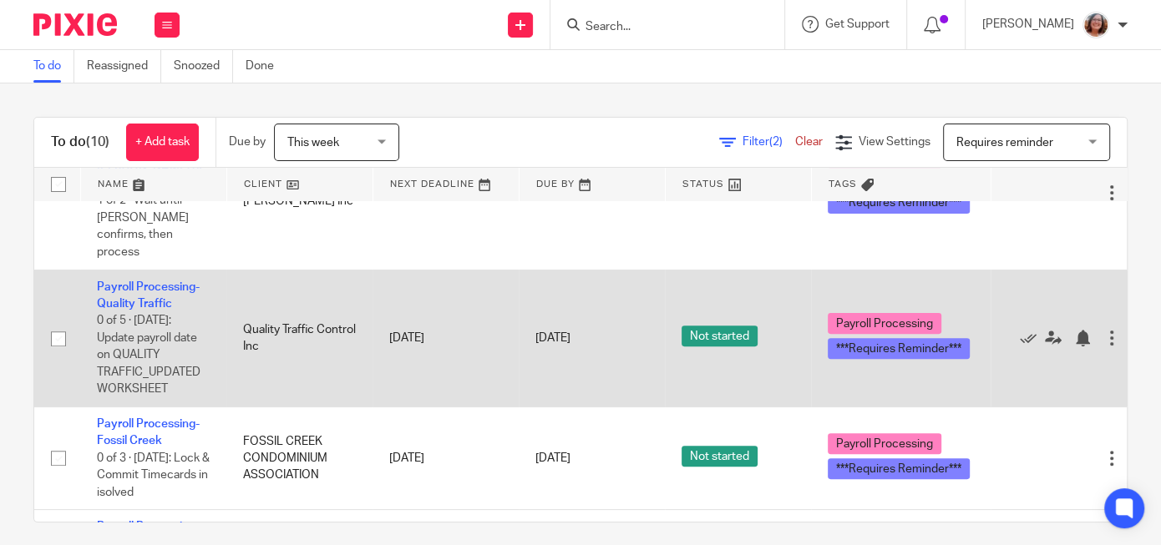
click at [160, 270] on td "Payroll Processing-Quality Traffic 0 of 5 · [DATE]: Update payroll date on QUAL…" at bounding box center [153, 339] width 146 height 138
click at [155, 281] on link "Payroll Processing-Quality Traffic" at bounding box center [148, 295] width 103 height 28
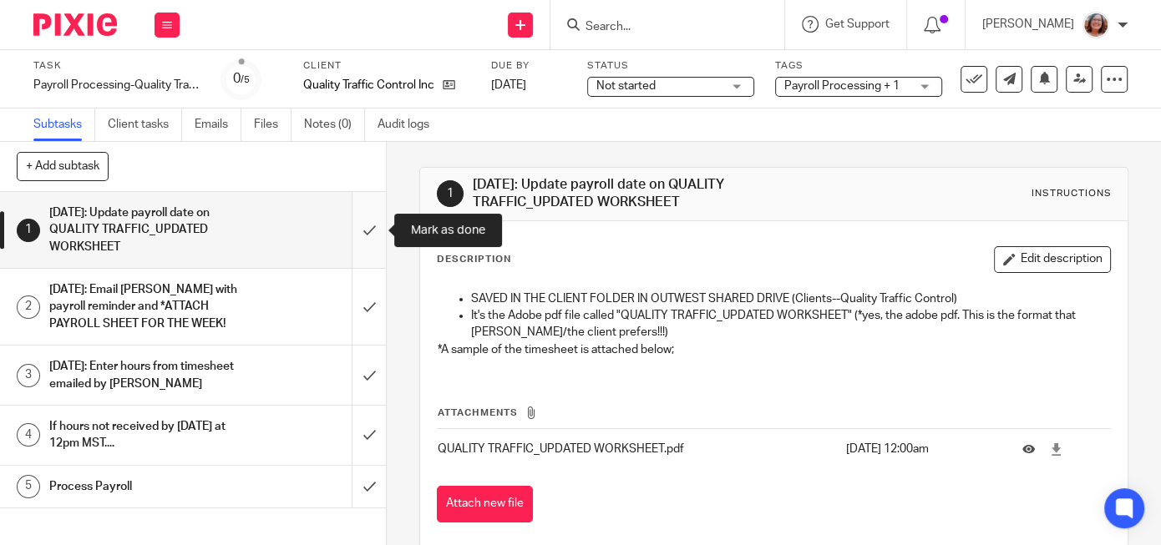
click at [371, 229] on input "submit" at bounding box center [193, 230] width 386 height 76
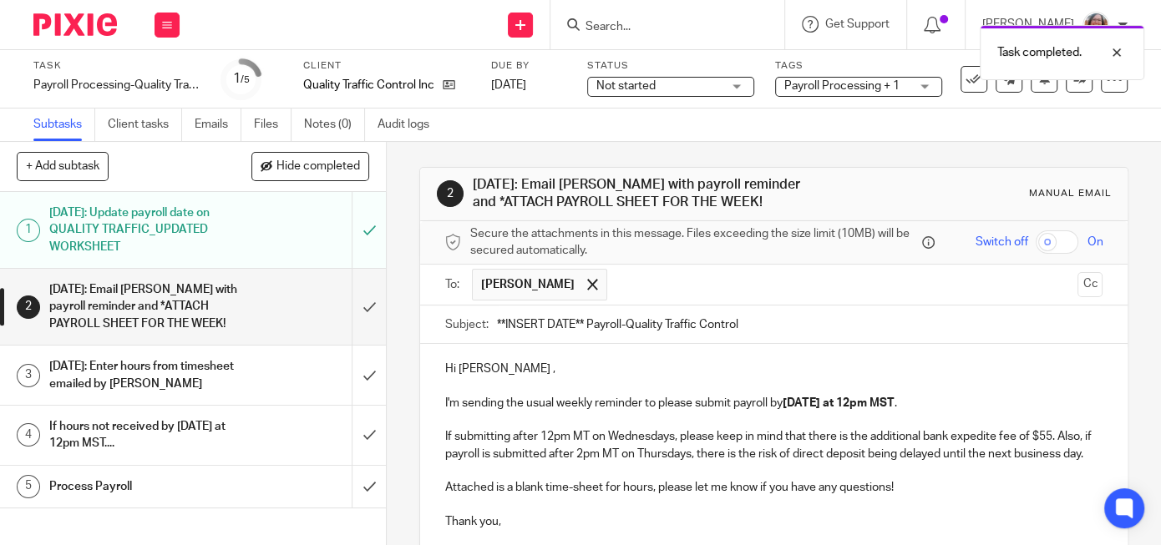
drag, startPoint x: 585, startPoint y: 320, endPoint x: 461, endPoint y: 322, distance: 124.5
click at [497, 322] on input "**INSERT DATE** Payroll-Quality Traffic Control" at bounding box center [800, 325] width 606 height 38
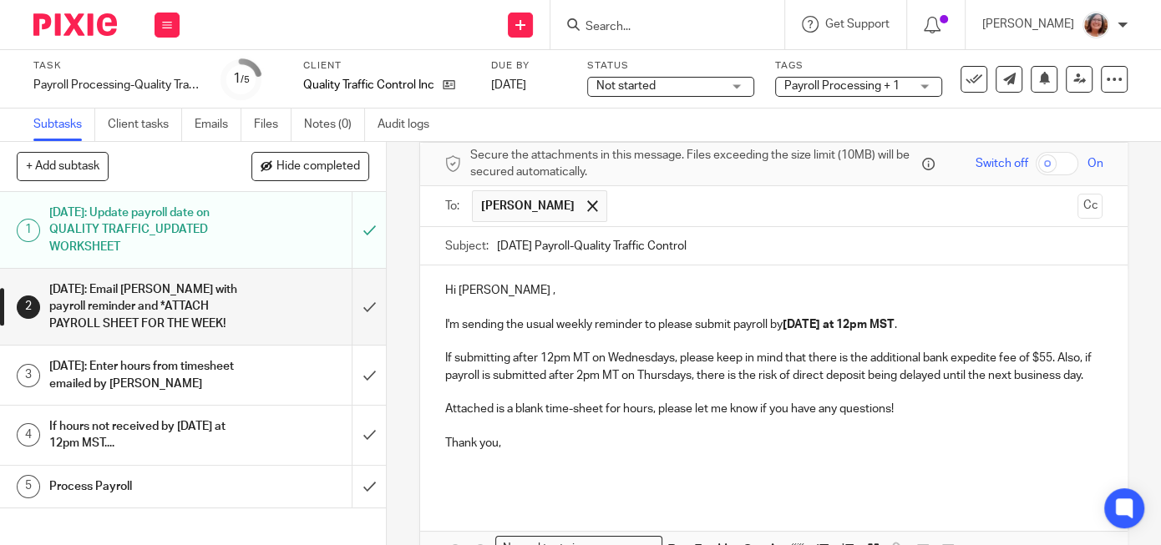
scroll to position [158, 0]
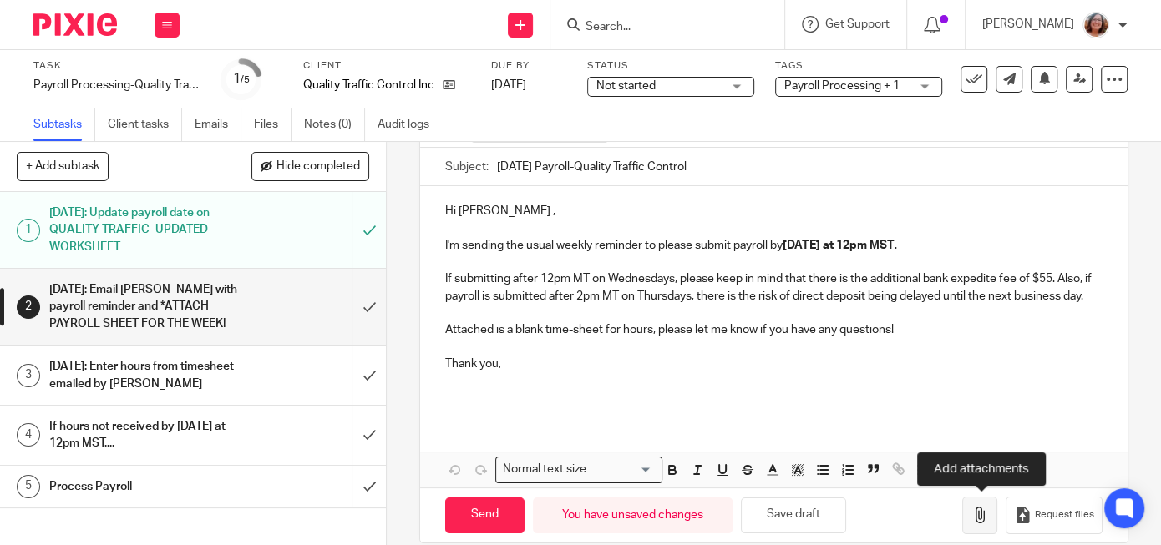
type input "9/26/25 Payroll-Quality Traffic Control"
click at [986, 515] on icon "button" at bounding box center [979, 515] width 17 height 17
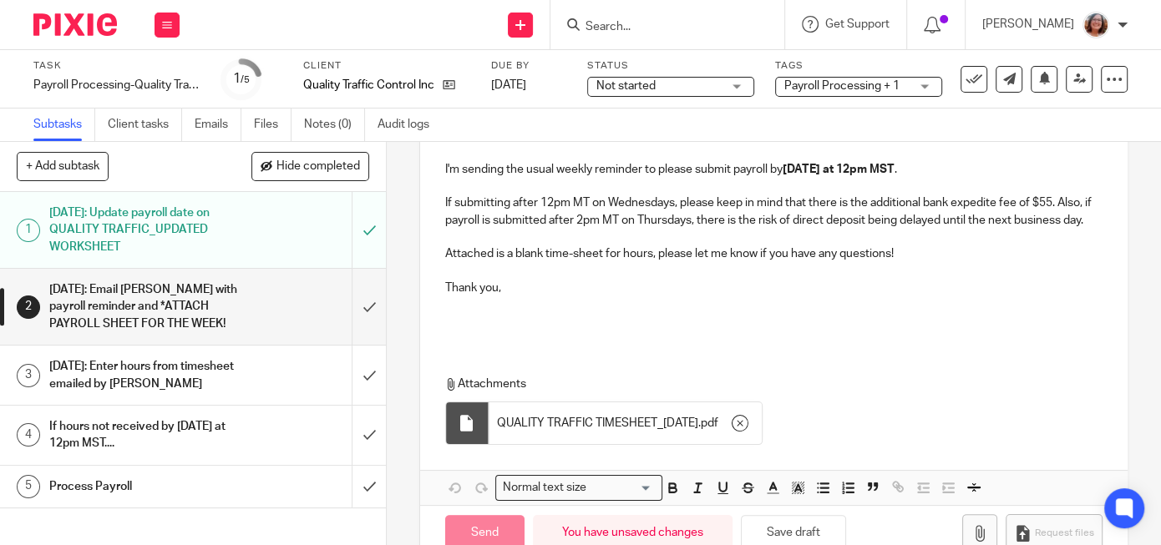
scroll to position [272, 0]
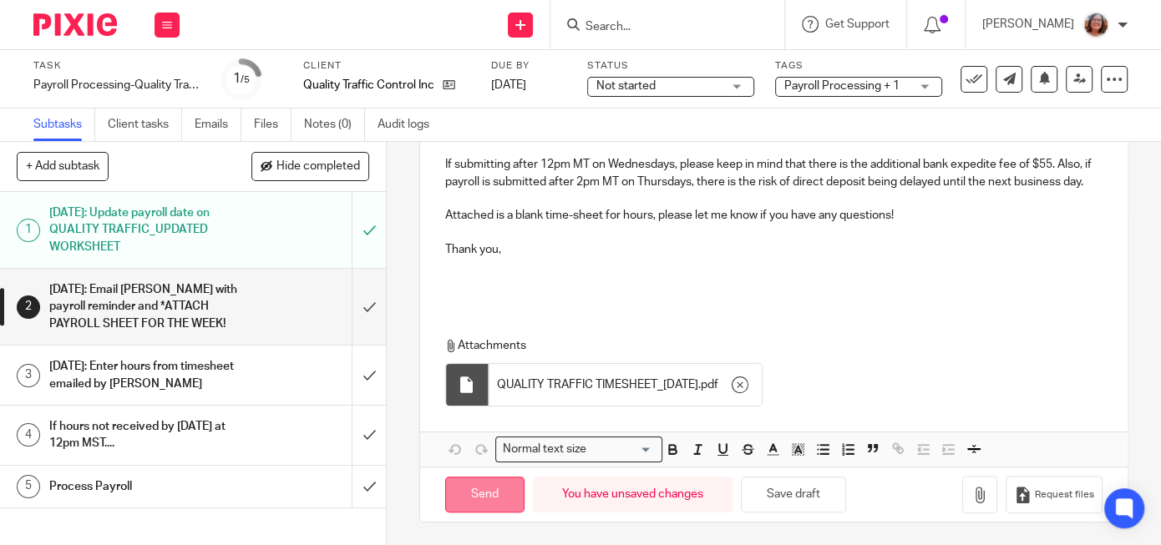
click at [486, 490] on input "Send" at bounding box center [484, 495] width 79 height 36
type input "Sent"
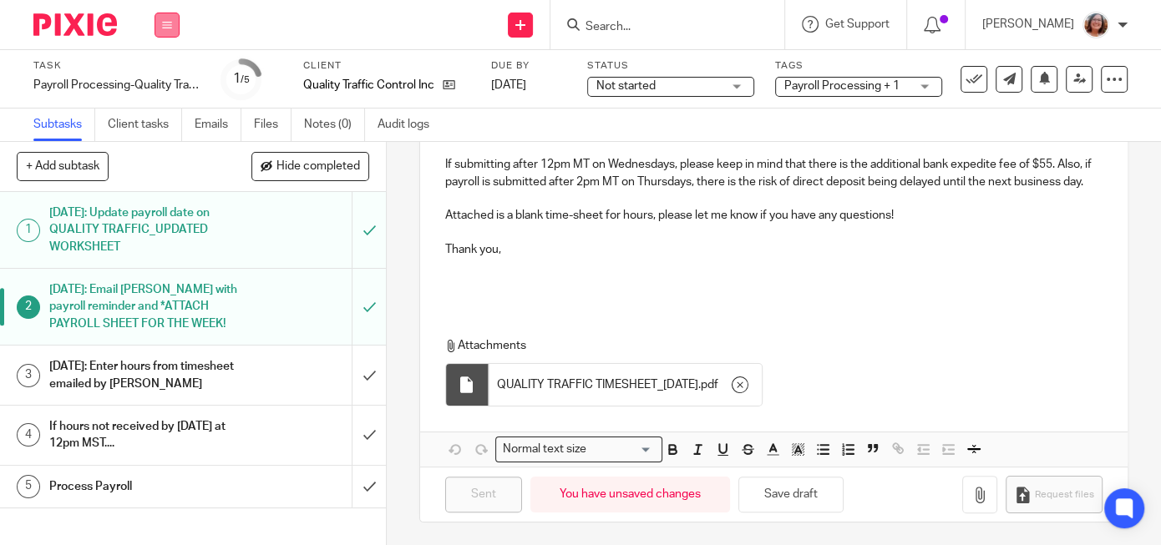
click at [165, 28] on icon at bounding box center [167, 25] width 10 height 10
click at [170, 75] on link "Work" at bounding box center [158, 78] width 29 height 12
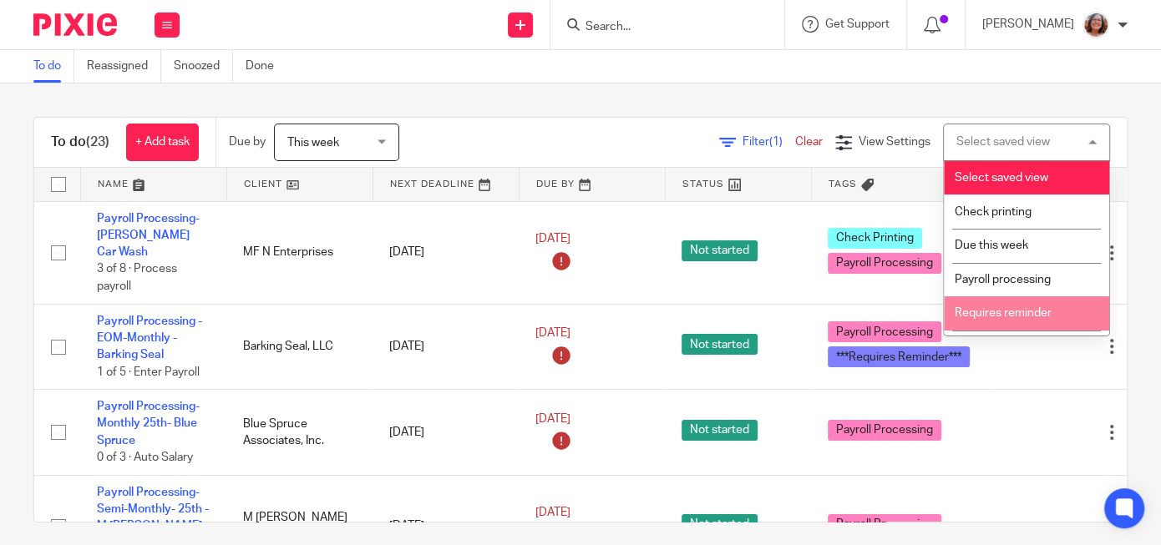
click at [998, 319] on span "Requires reminder" at bounding box center [1003, 313] width 97 height 12
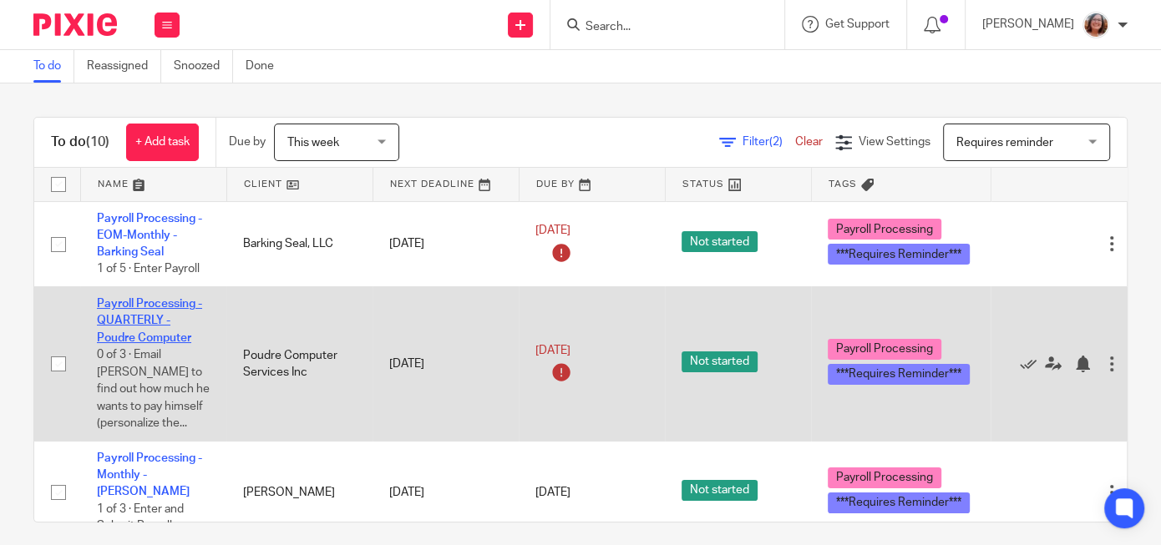
click at [134, 326] on link "Payroll Processing - QUARTERLY - Poudre Computer" at bounding box center [149, 321] width 105 height 46
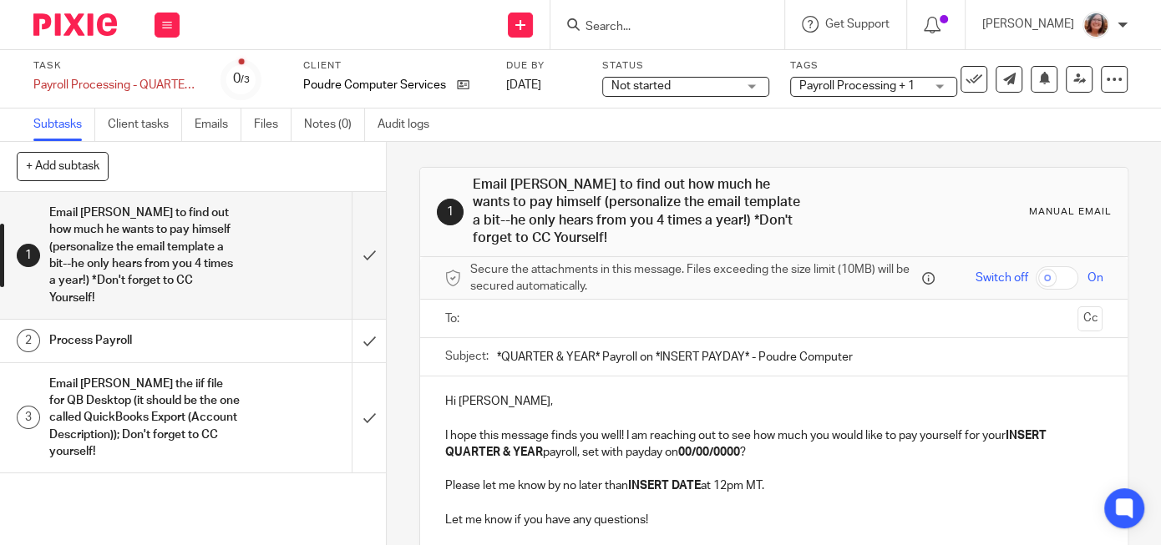
drag, startPoint x: 597, startPoint y: 353, endPoint x: 431, endPoint y: 329, distance: 168.0
click at [497, 338] on input "*QUARTER & YEAR* Payroll on *INSERT PAYDAY* - Poudre Computer" at bounding box center [800, 357] width 606 height 38
drag, startPoint x: 693, startPoint y: 352, endPoint x: 600, endPoint y: 360, distance: 93.8
click at [600, 360] on input "Q3 2025 Payroll on *INSERT PAYDAY* - Poudre Computer" at bounding box center [800, 357] width 606 height 38
type input "Q3 2025 Payroll on 9/30/2025- Poudre Computer"
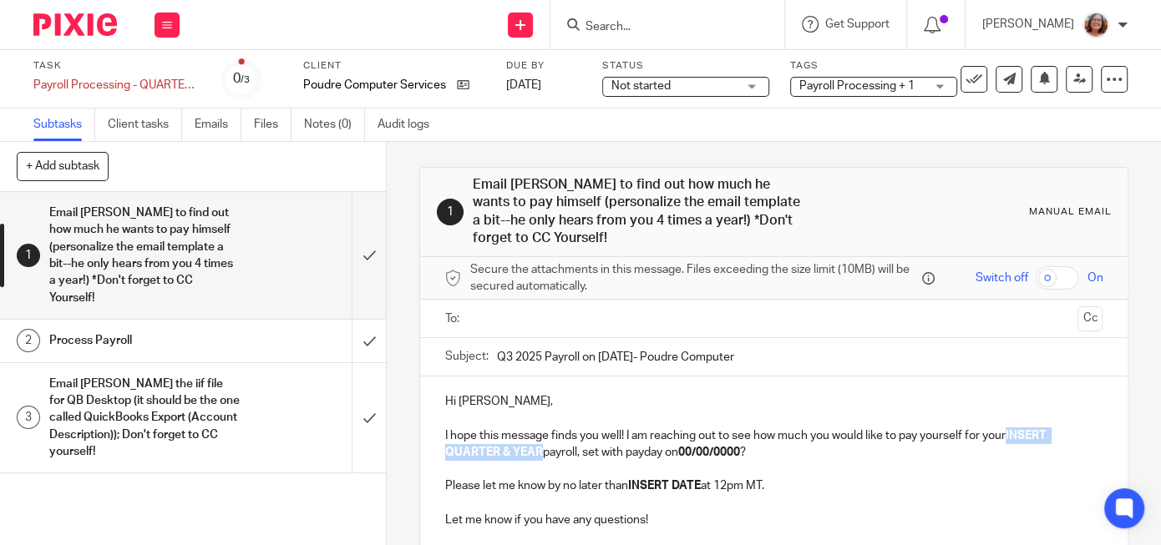
drag, startPoint x: 543, startPoint y: 450, endPoint x: 1013, endPoint y: 435, distance: 470.5
click at [1013, 435] on strong "INSERT QUARTER & YEAR" at bounding box center [747, 444] width 604 height 28
drag, startPoint x: 609, startPoint y: 450, endPoint x: 546, endPoint y: 454, distance: 62.8
click at [546, 454] on p "I hope this message finds you well! I am reaching out to see how much you would…" at bounding box center [773, 445] width 657 height 34
click at [837, 484] on p "Please let me know by no later than INSERT DATE at 12pm MT." at bounding box center [773, 486] width 657 height 17
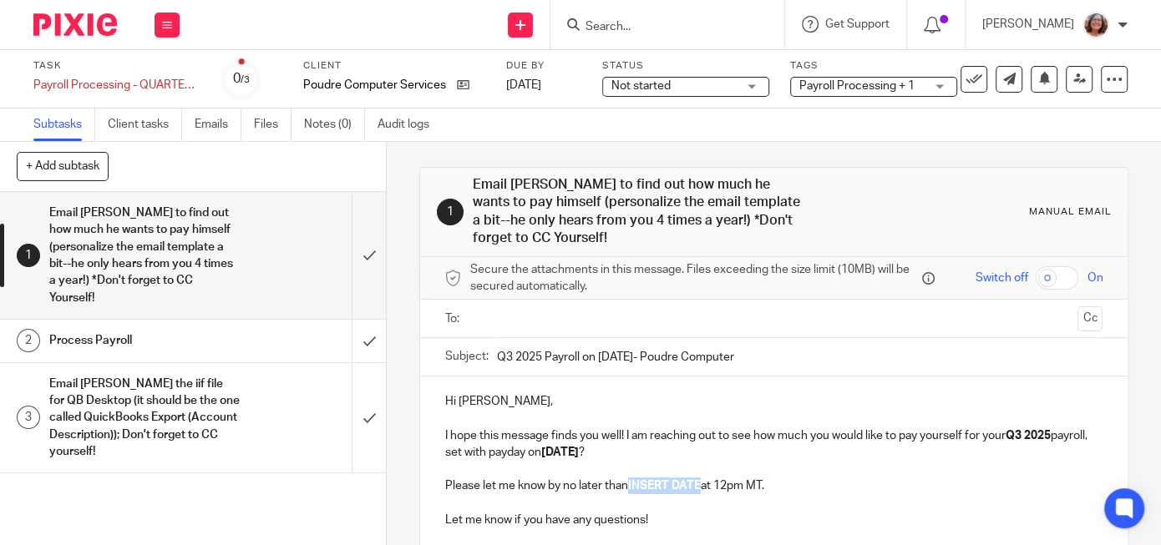
drag, startPoint x: 703, startPoint y: 481, endPoint x: 633, endPoint y: 488, distance: 70.5
click at [633, 488] on strong "INSERT DATE" at bounding box center [664, 486] width 73 height 12
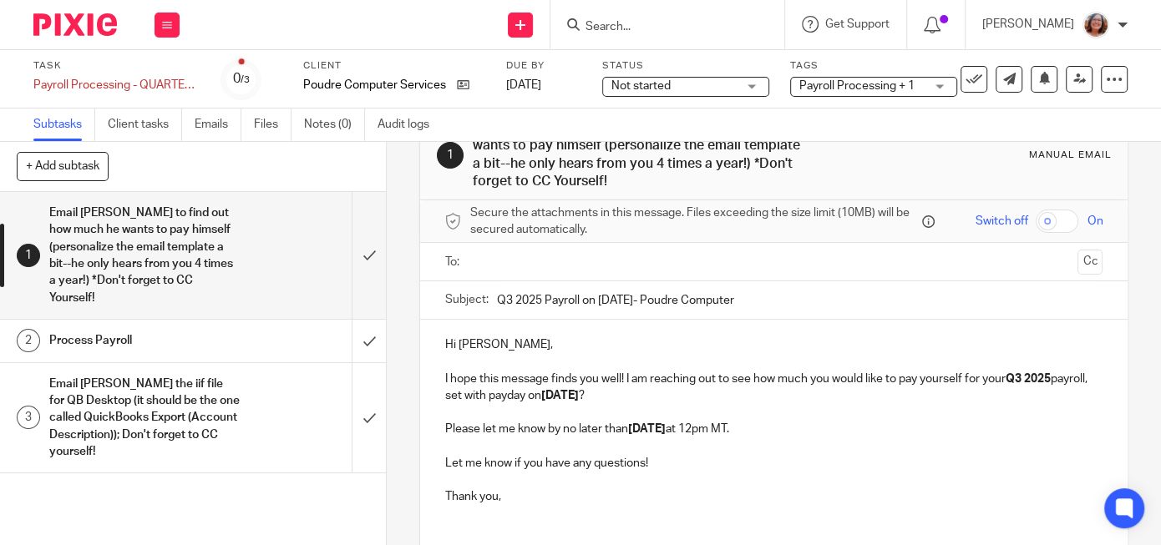
scroll to position [79, 0]
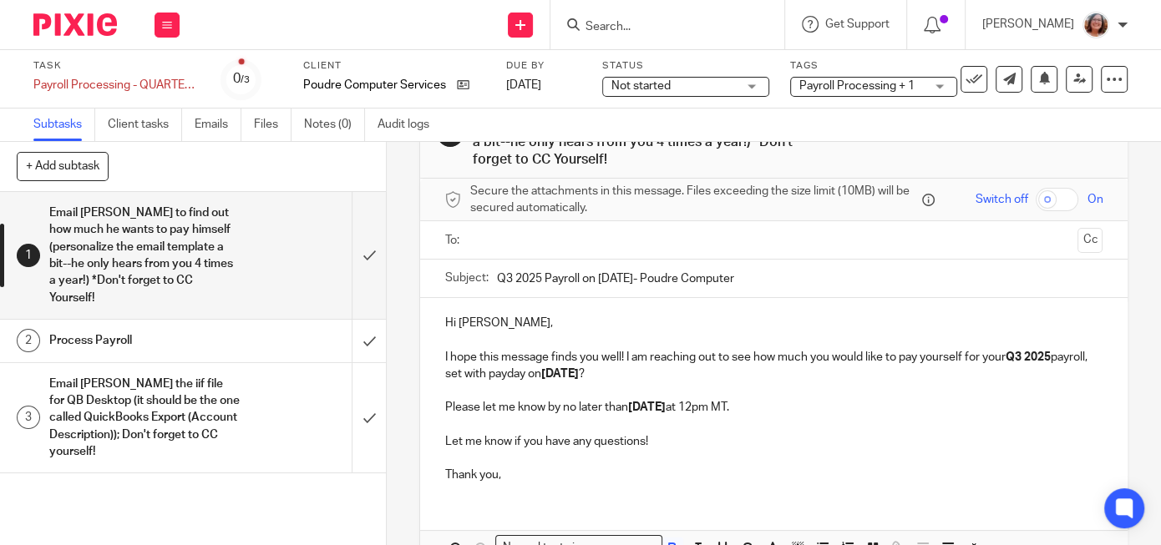
click at [560, 245] on input "text" at bounding box center [773, 240] width 595 height 19
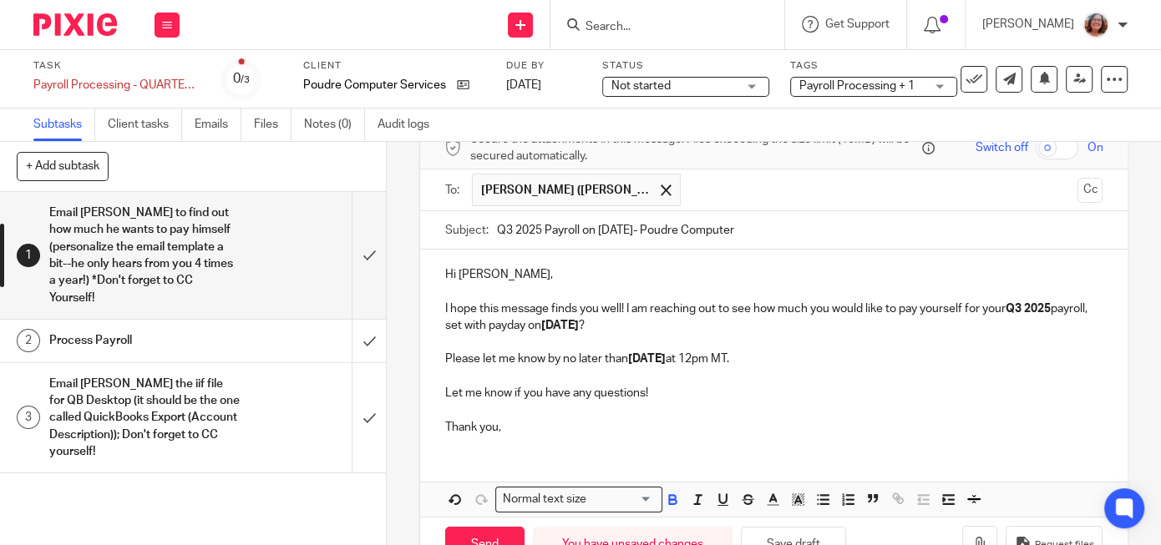
scroll to position [158, 0]
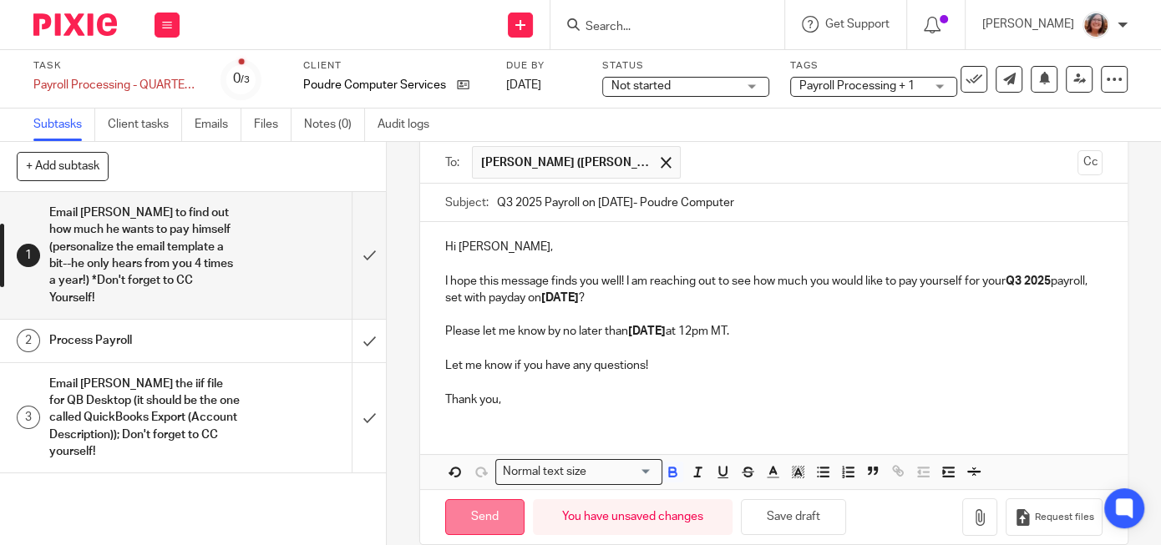
click at [489, 511] on input "Send" at bounding box center [484, 517] width 79 height 36
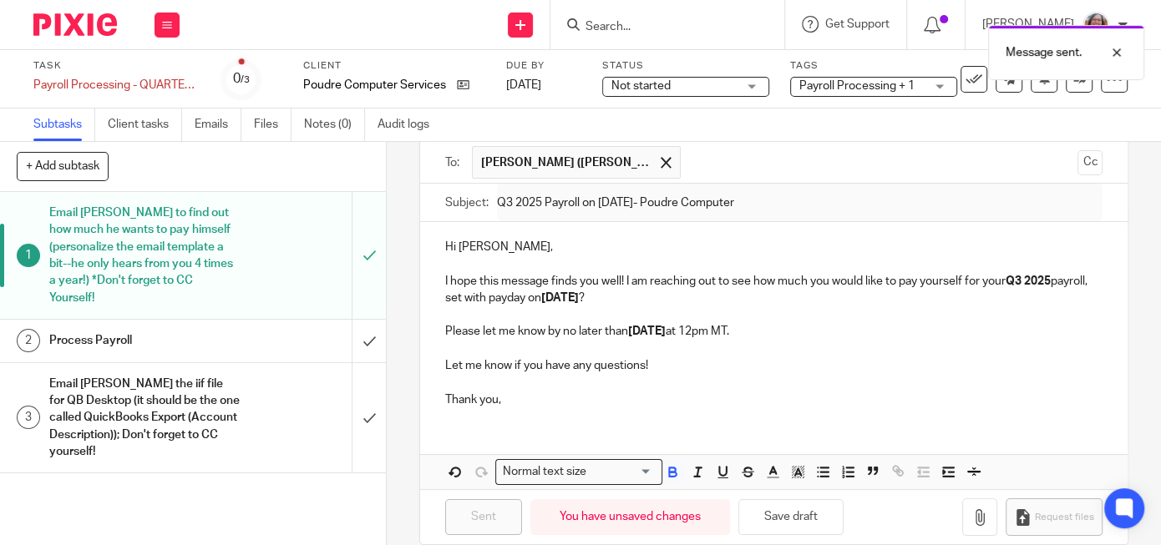
type input "Sent"
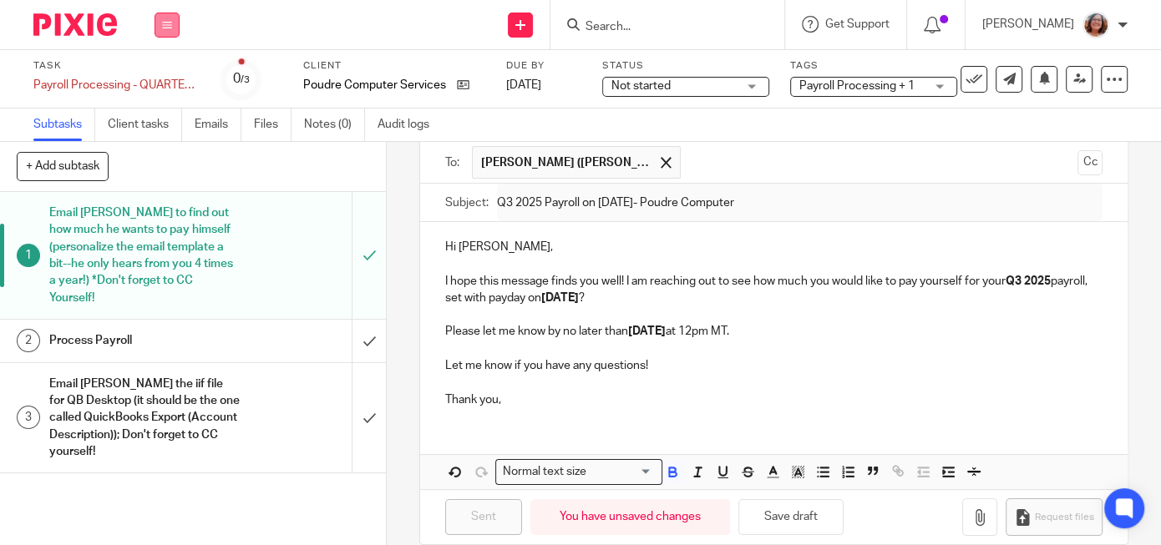
click at [165, 29] on icon at bounding box center [167, 25] width 10 height 10
click at [165, 80] on link "Work" at bounding box center [158, 78] width 29 height 12
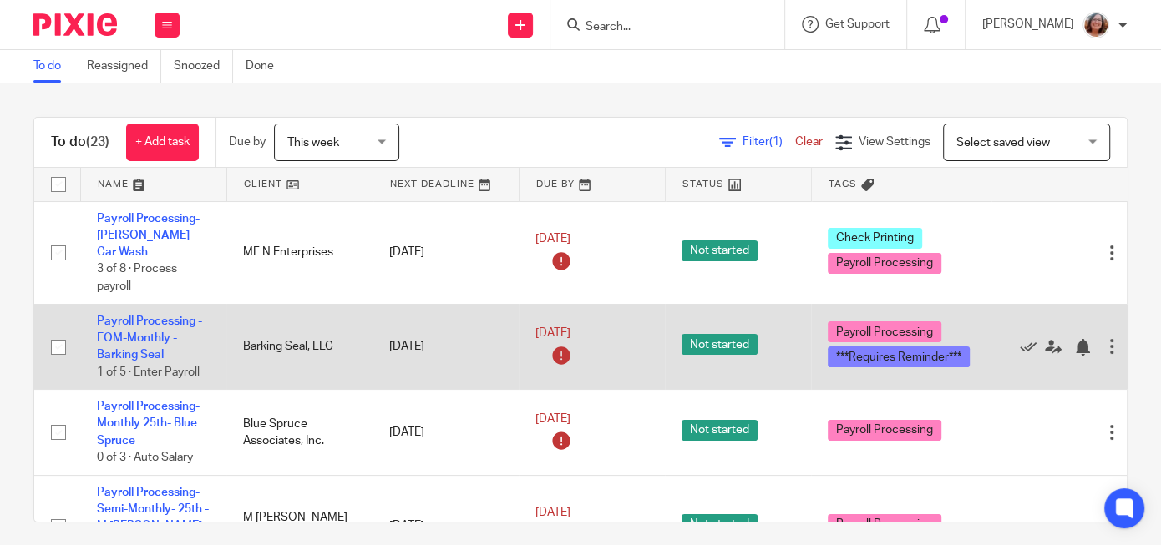
scroll to position [71, 0]
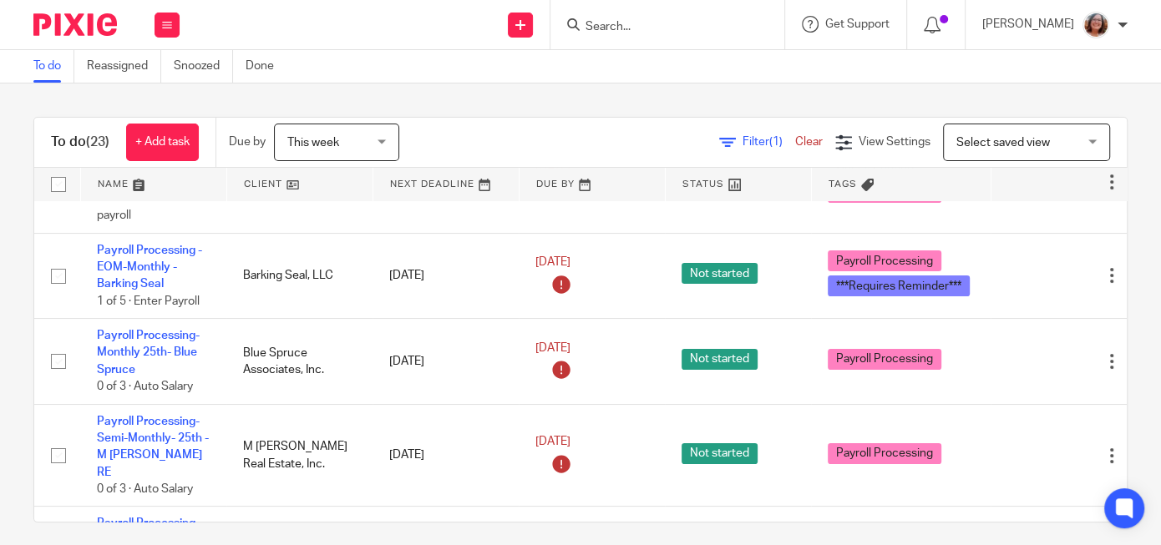
click at [981, 140] on span "Select saved view" at bounding box center [1003, 143] width 94 height 12
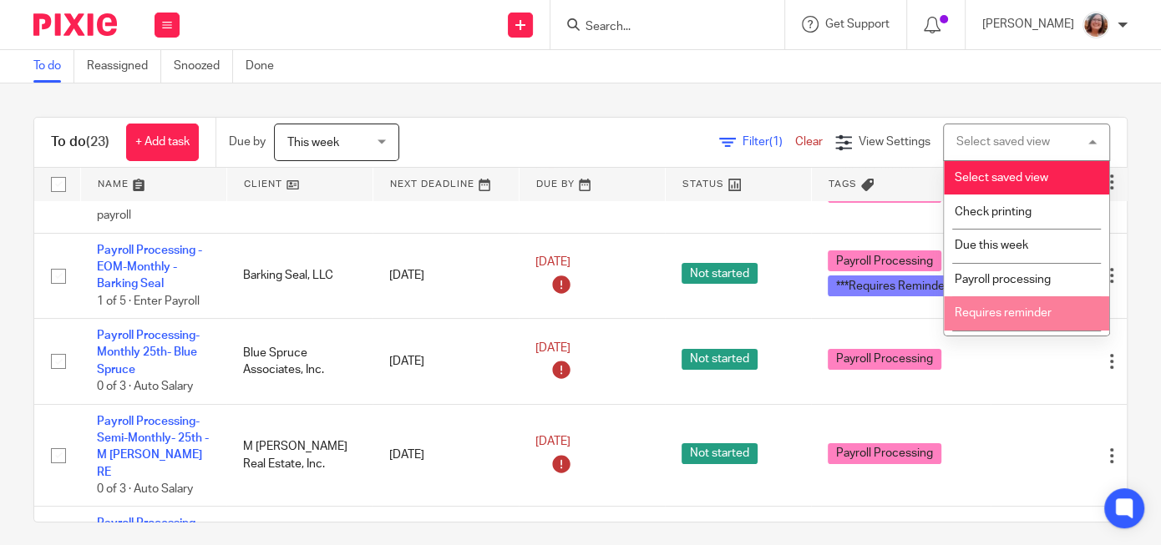
click at [1011, 311] on span "Requires reminder" at bounding box center [1003, 313] width 97 height 12
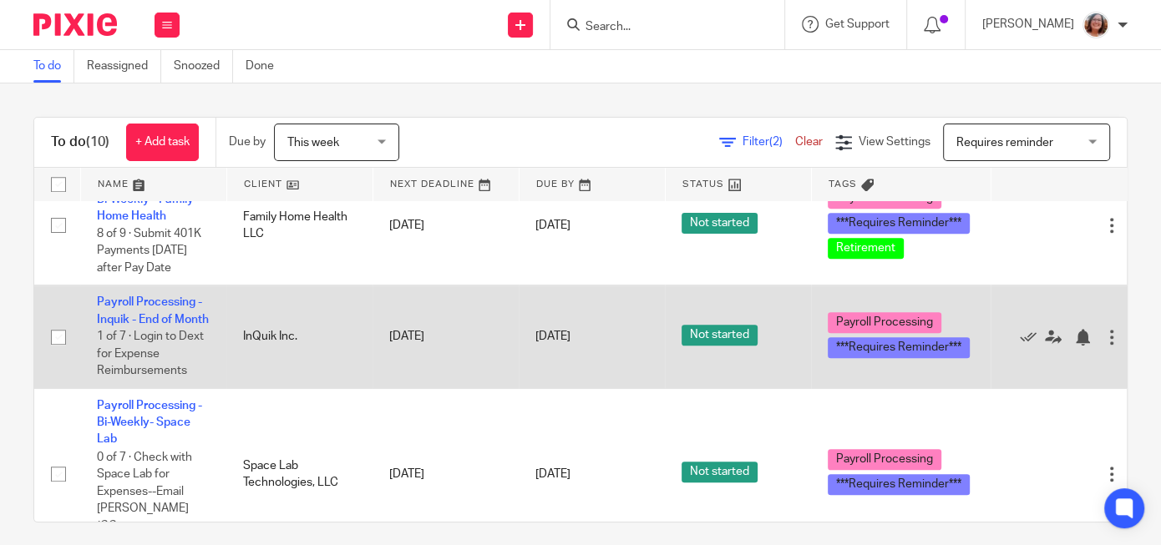
scroll to position [834, 0]
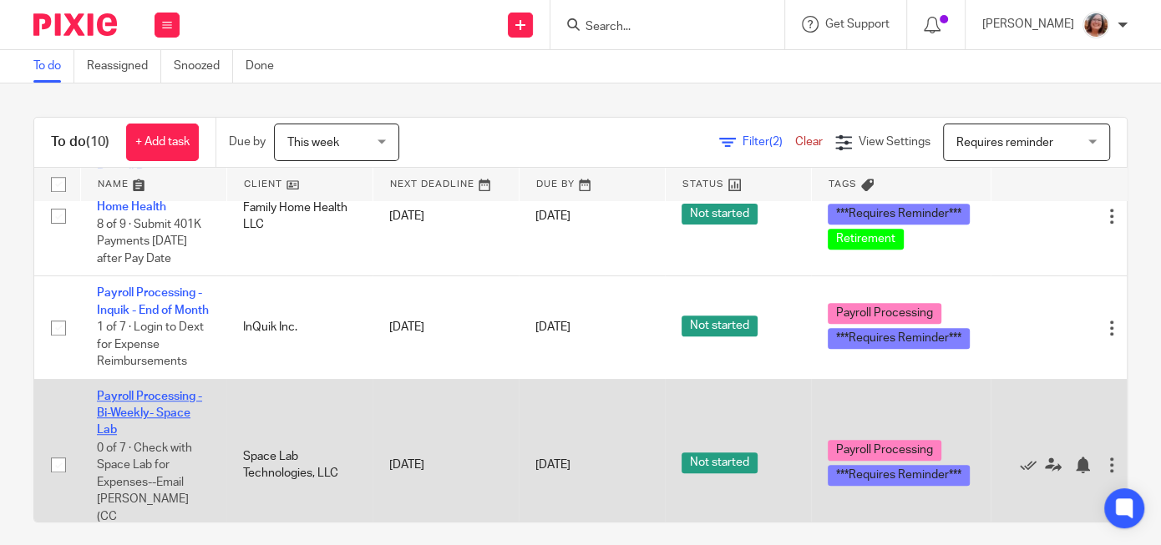
click at [160, 418] on link "Payroll Processing - Bi-Weekly- Space Lab" at bounding box center [149, 414] width 105 height 46
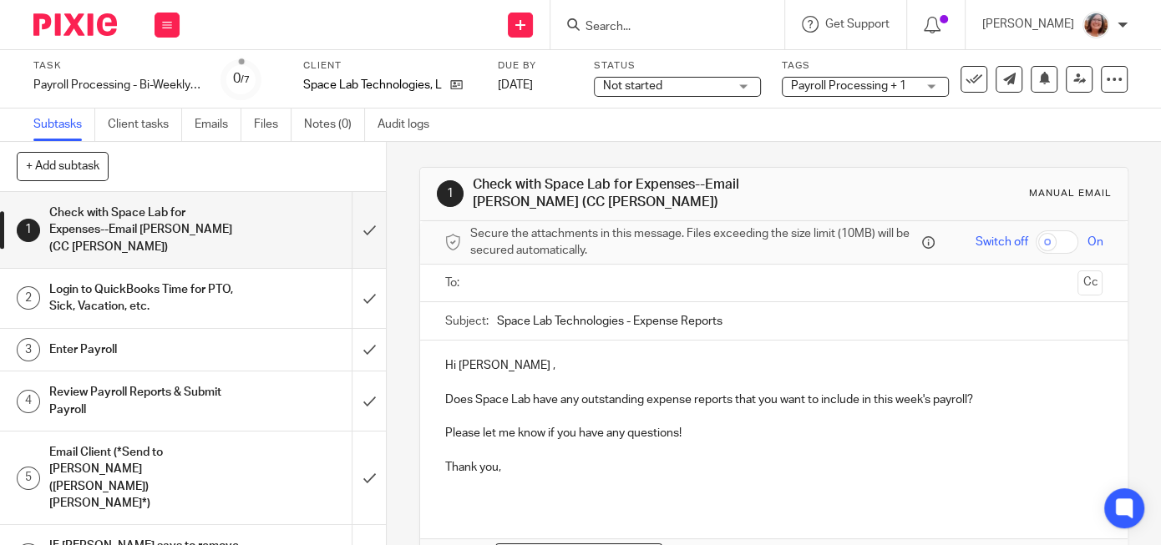
click at [448, 397] on p "Does Space Lab have any outstanding expense reports that you want to include in…" at bounding box center [773, 391] width 657 height 34
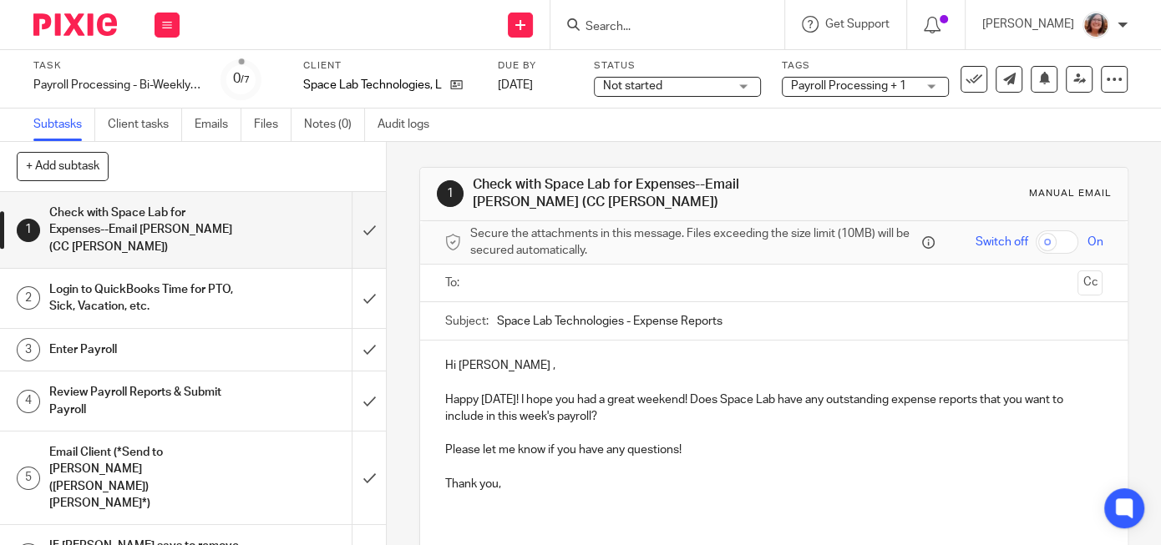
click at [497, 321] on input "Space Lab Technologies - Expense Reports" at bounding box center [800, 321] width 606 height 38
type input "9/26/25 Payroll - Space Lab Technologies - Expense Reports"
click at [529, 275] on input "text" at bounding box center [773, 283] width 595 height 19
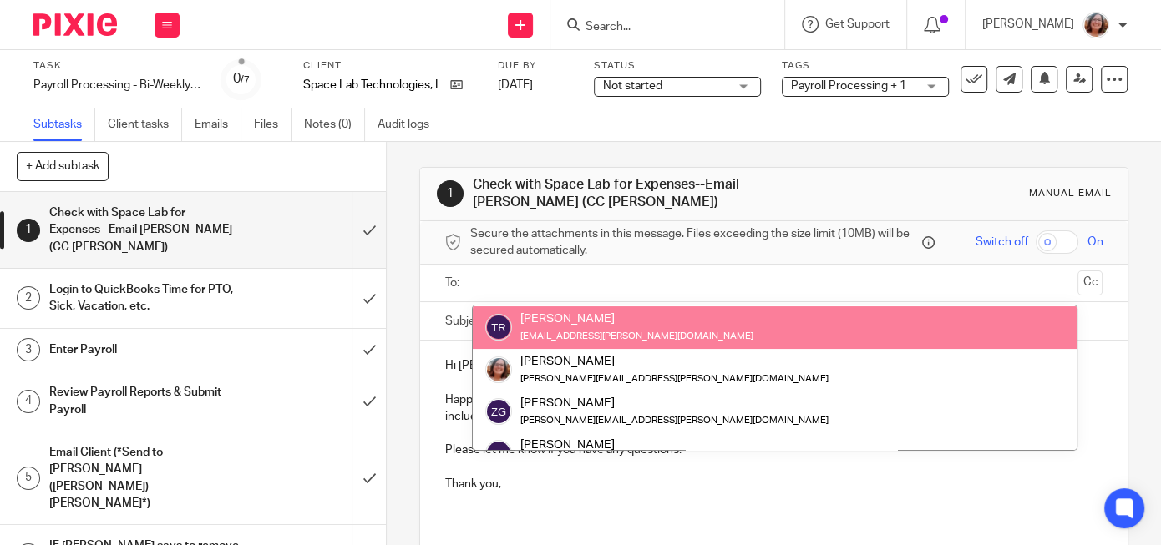
scroll to position [292, 0]
click at [547, 287] on input "text" at bounding box center [773, 283] width 595 height 19
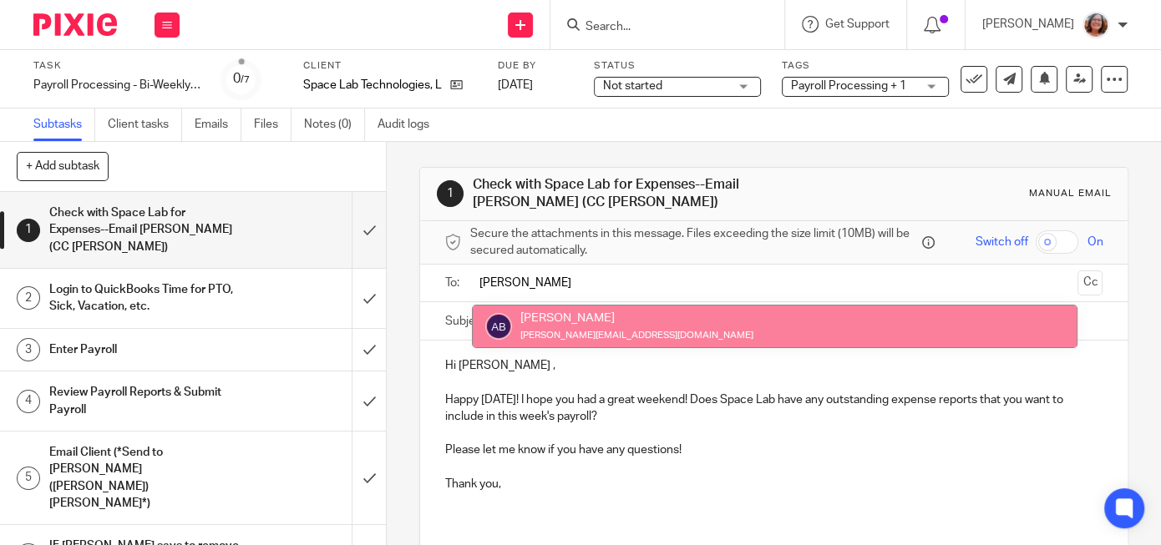
type input "amy"
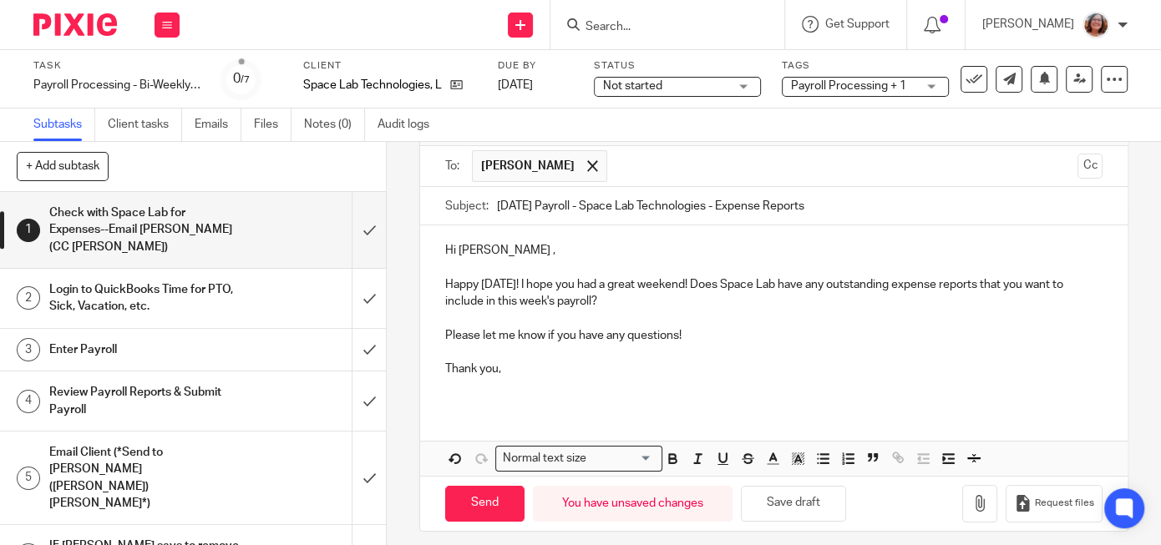
scroll to position [128, 0]
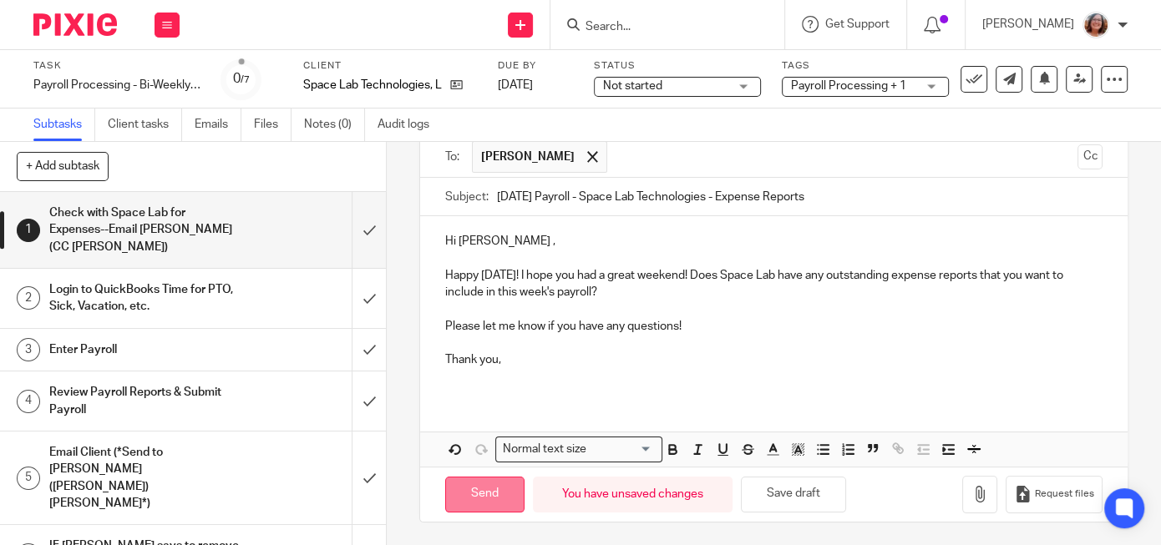
click at [479, 494] on input "Send" at bounding box center [484, 495] width 79 height 36
type input "Sent"
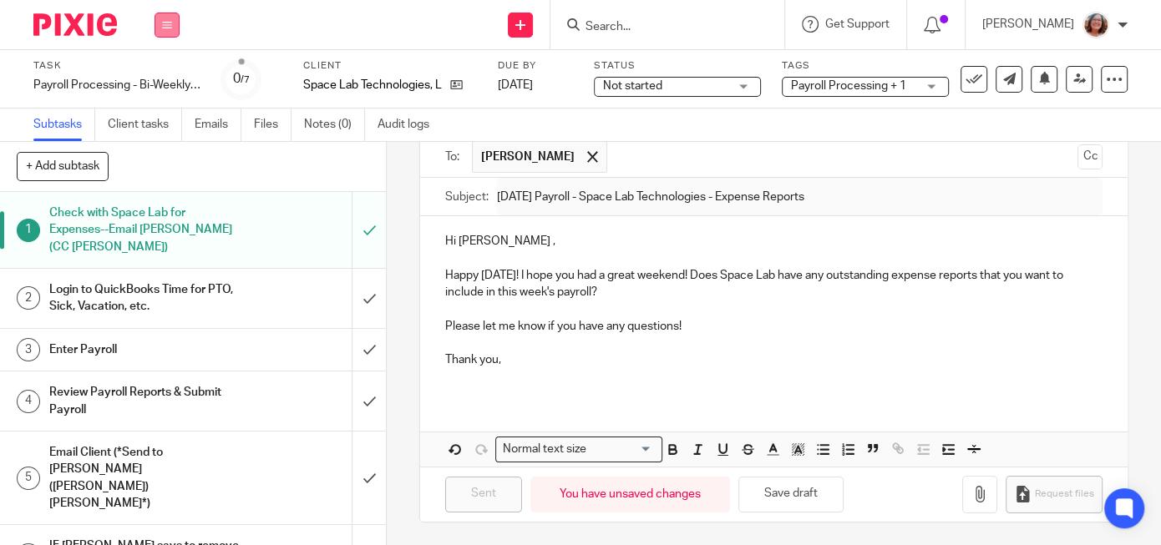
click at [170, 27] on icon at bounding box center [167, 25] width 10 height 10
click at [164, 77] on link "Work" at bounding box center [158, 78] width 29 height 12
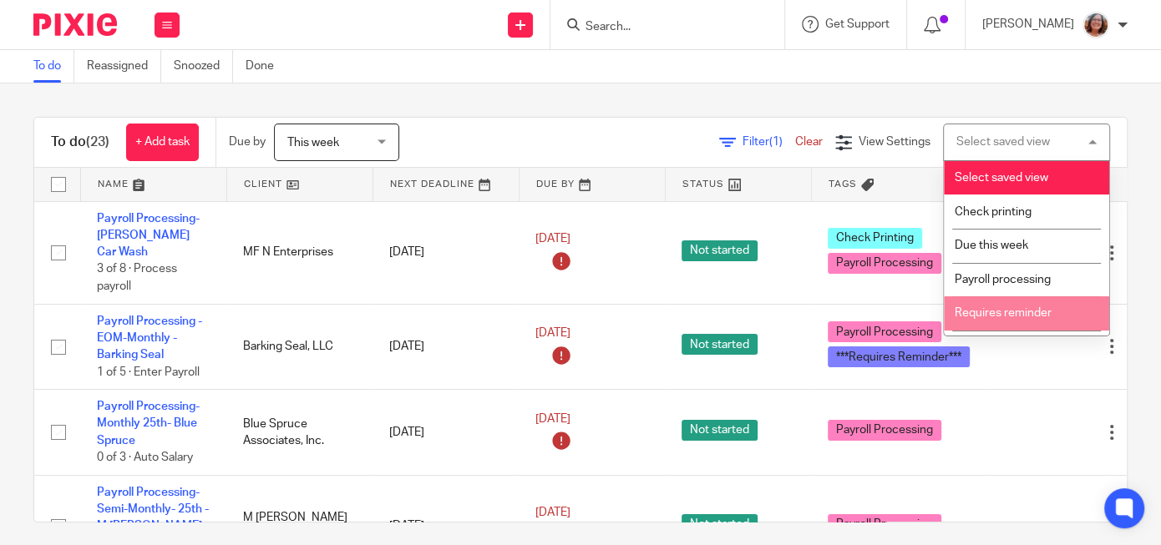
click at [1013, 319] on span "Requires reminder" at bounding box center [1003, 313] width 97 height 12
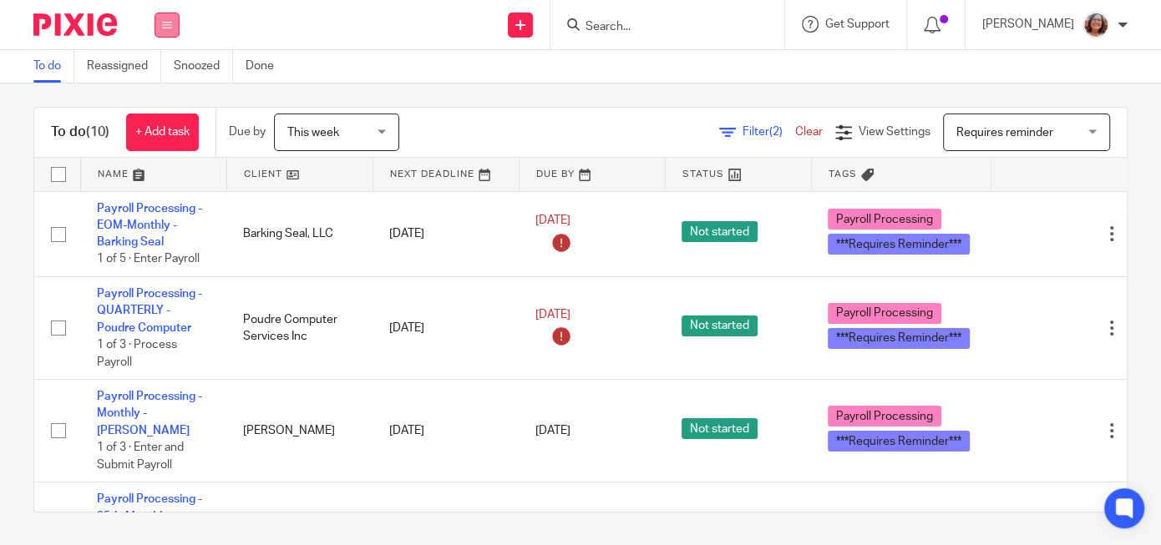
click at [161, 33] on button at bounding box center [167, 25] width 25 height 25
click at [155, 79] on link "Work" at bounding box center [158, 78] width 29 height 12
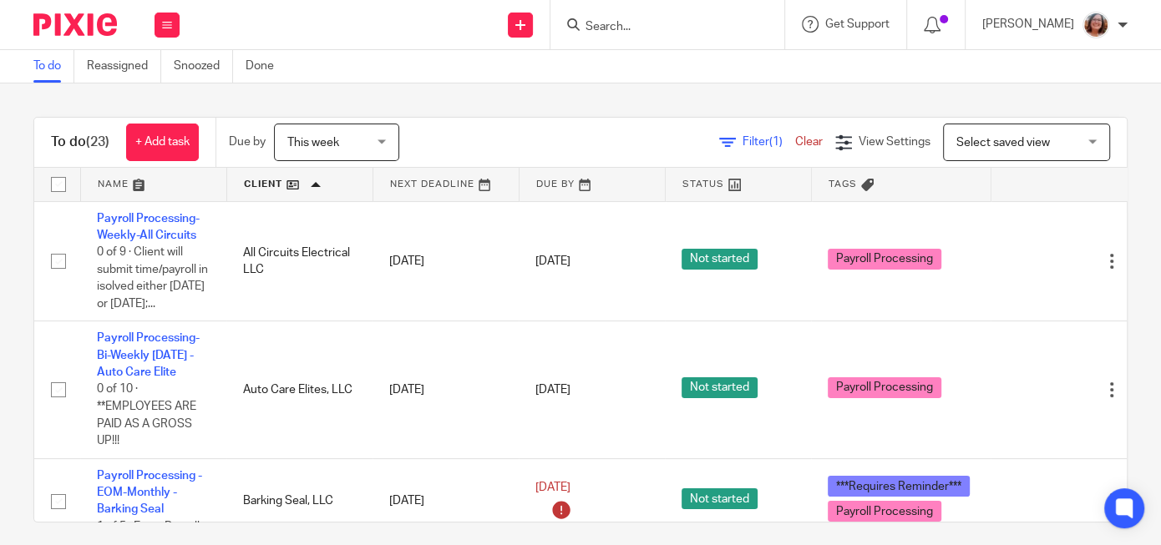
click at [629, 28] on input "Search" at bounding box center [659, 27] width 150 height 15
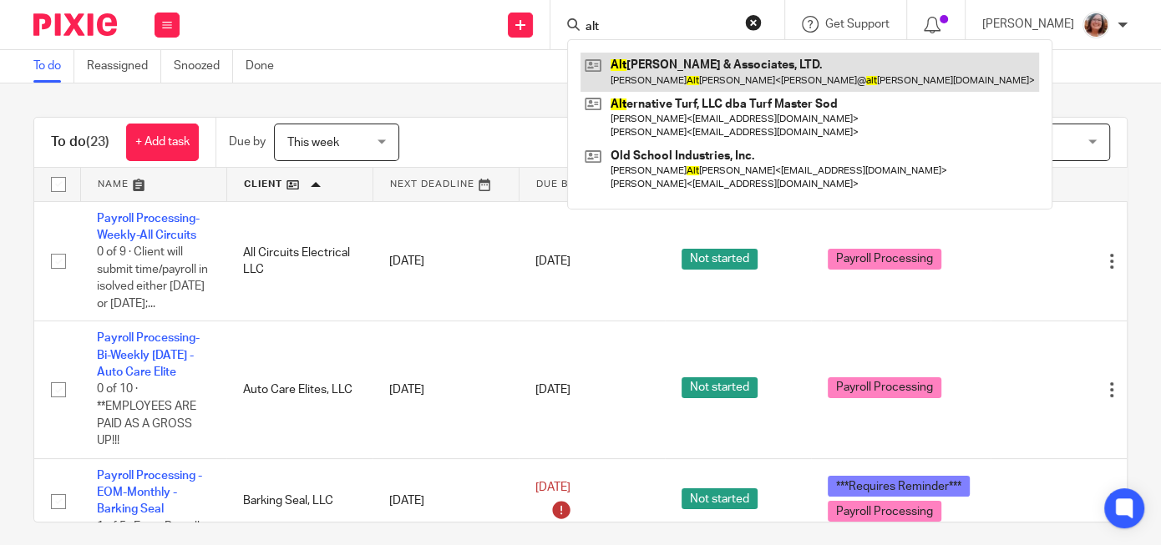
type input "alt"
click at [694, 77] on link at bounding box center [809, 72] width 459 height 38
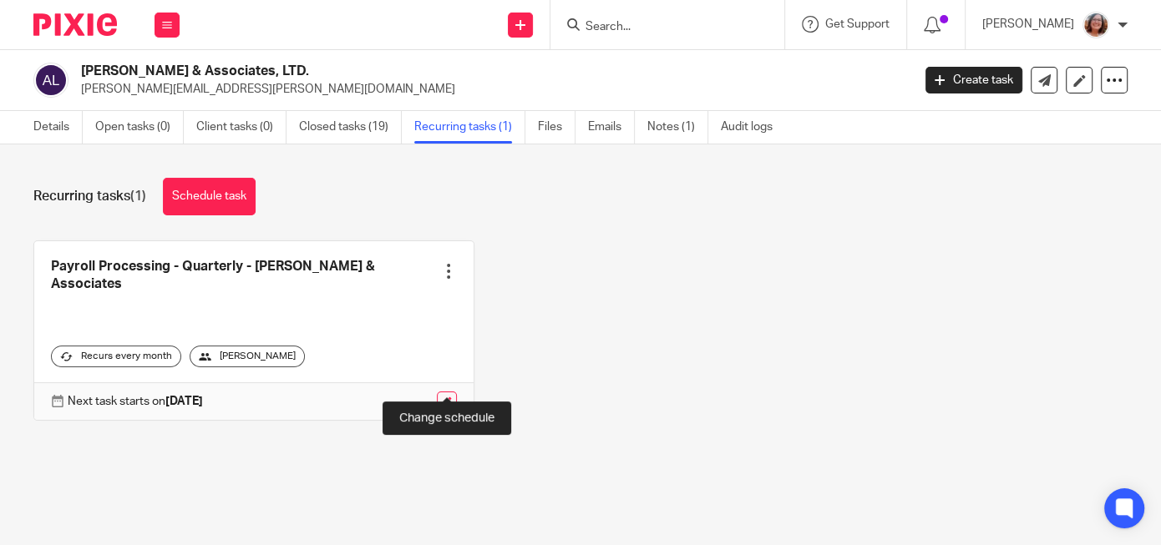
click at [446, 392] on link at bounding box center [447, 402] width 20 height 20
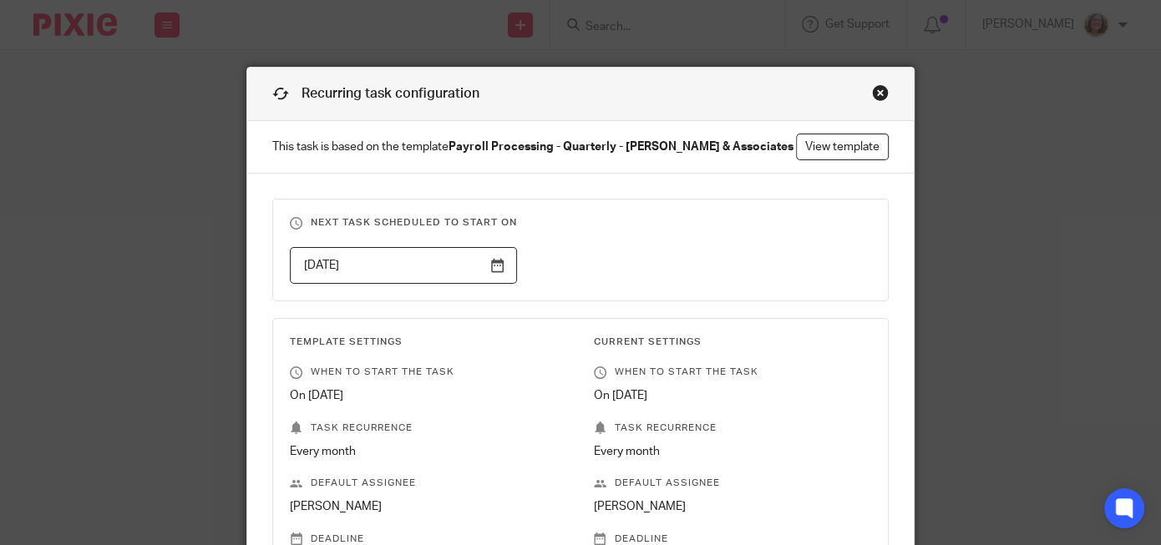
click at [494, 265] on input "2025-09-23" at bounding box center [403, 266] width 227 height 38
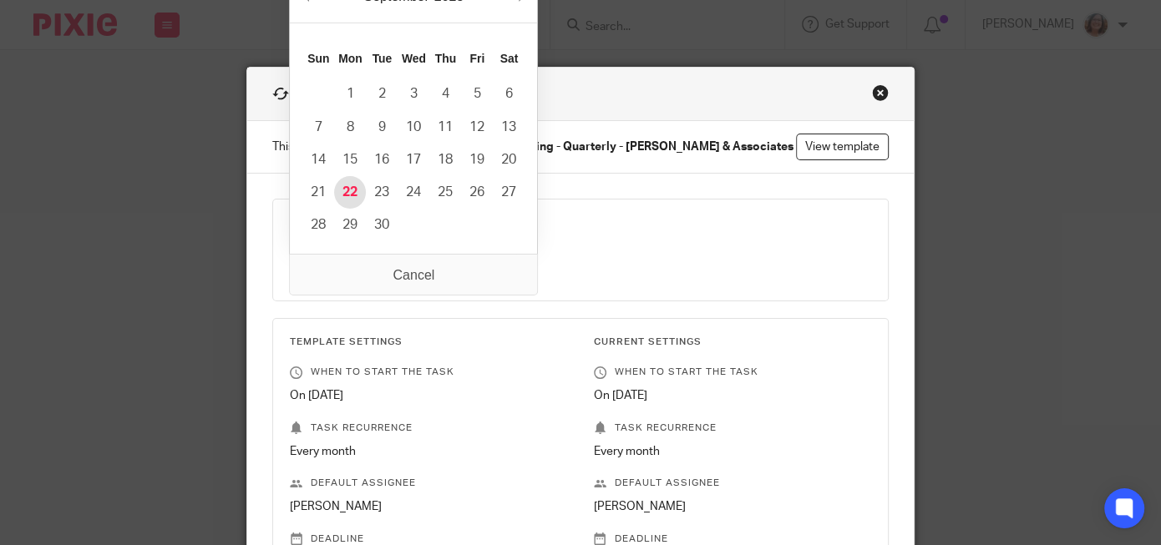
type input "2025-09-22"
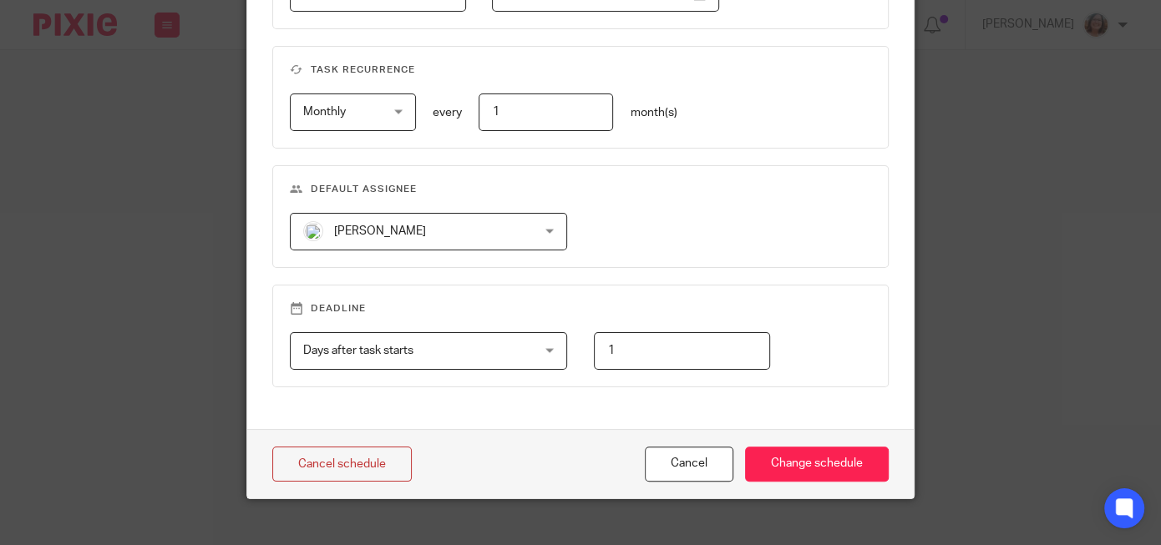
scroll to position [806, 0]
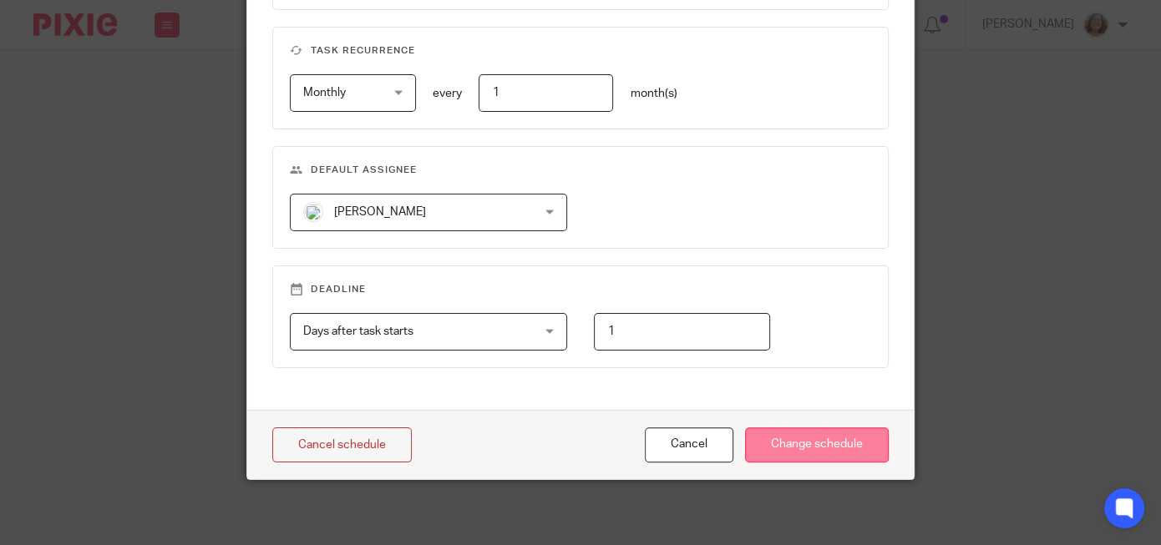
click at [821, 440] on input "Change schedule" at bounding box center [817, 446] width 144 height 36
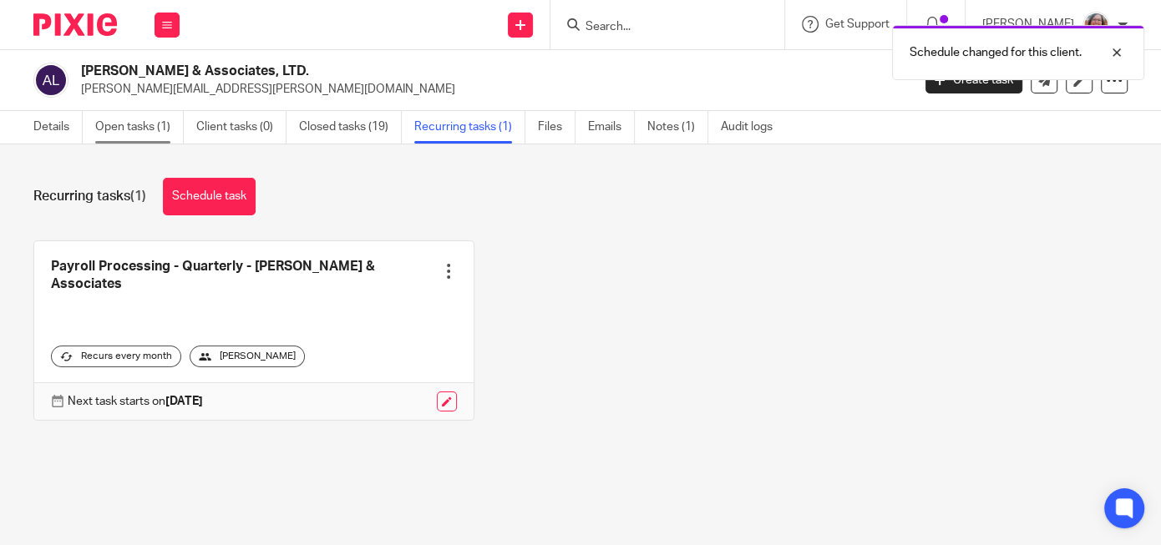
click at [142, 129] on link "Open tasks (1)" at bounding box center [139, 127] width 89 height 33
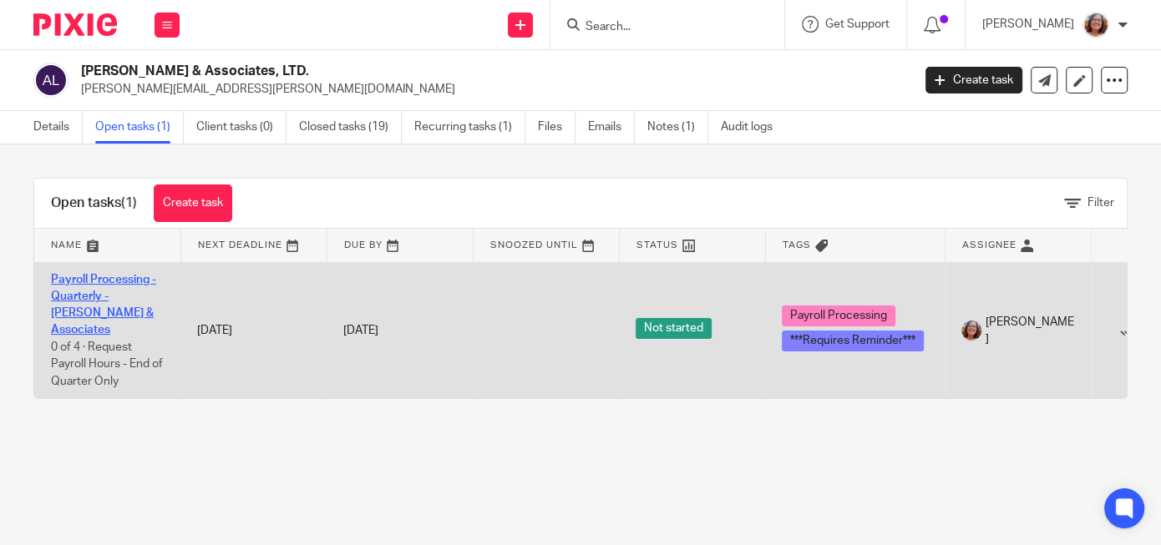
click at [112, 298] on link "Payroll Processing - Quarterly - [PERSON_NAME] & Associates" at bounding box center [103, 305] width 105 height 63
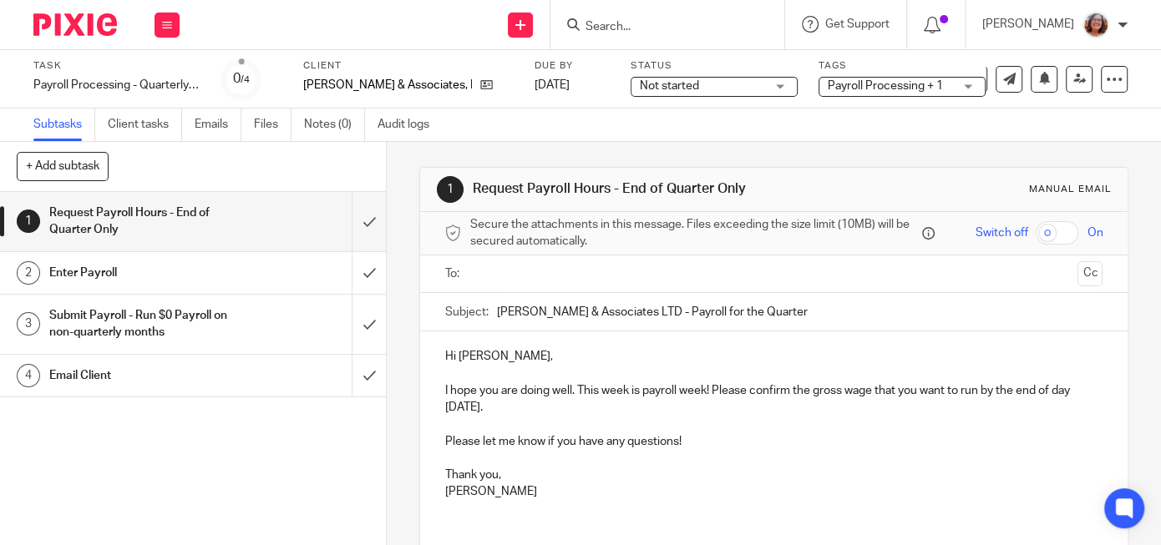
drag, startPoint x: 768, startPoint y: 312, endPoint x: 702, endPoint y: 315, distance: 66.9
click at [702, 315] on input "[PERSON_NAME] & Associates LTD - Payroll for the Quarter" at bounding box center [800, 312] width 606 height 38
type input "[PERSON_NAME] & Associates LTD - Payroll for Q3 2025"
click at [684, 397] on p "I hope you are doing well. This week is payroll week! Please confirm the gross …" at bounding box center [773, 390] width 657 height 51
click at [717, 388] on p "I hope you are doing well. This week is payroll week! Please confirm the gross …" at bounding box center [773, 390] width 657 height 51
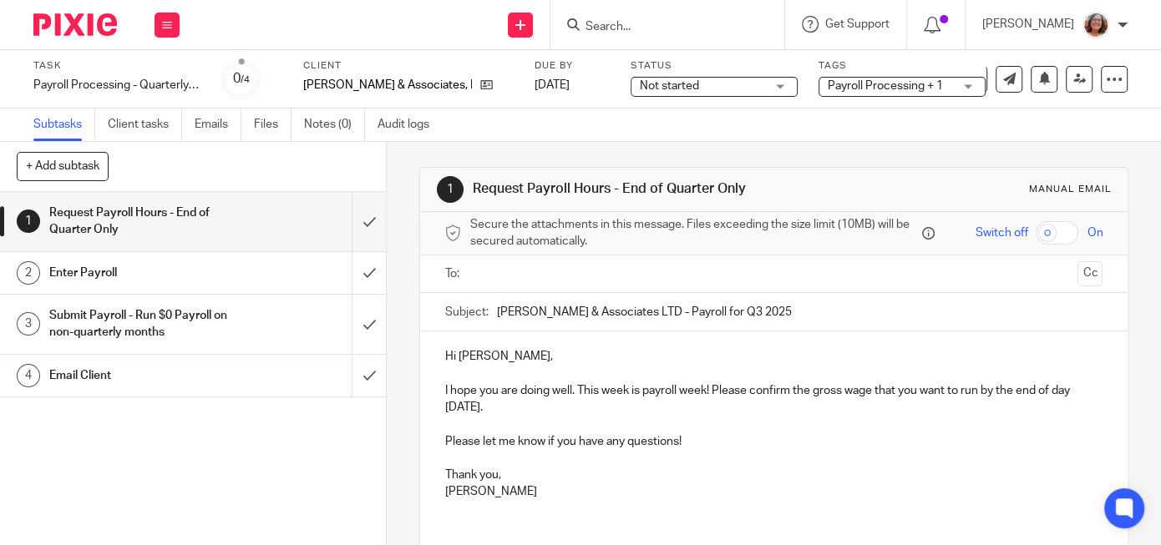
click at [489, 405] on p "I hope you are doing well. This week is payroll week! Please confirm the gross …" at bounding box center [773, 390] width 657 height 51
drag, startPoint x: 485, startPoint y: 407, endPoint x: 448, endPoint y: 408, distance: 37.6
click at [448, 408] on p "I hope you are doing well. This week is payroll week! Please confirm the gross …" at bounding box center [773, 390] width 657 height 51
click at [498, 406] on p "I hope you are doing well. This week is payroll week! Please confirm the gross …" at bounding box center [773, 390] width 657 height 51
click at [517, 284] on input "text" at bounding box center [773, 274] width 595 height 19
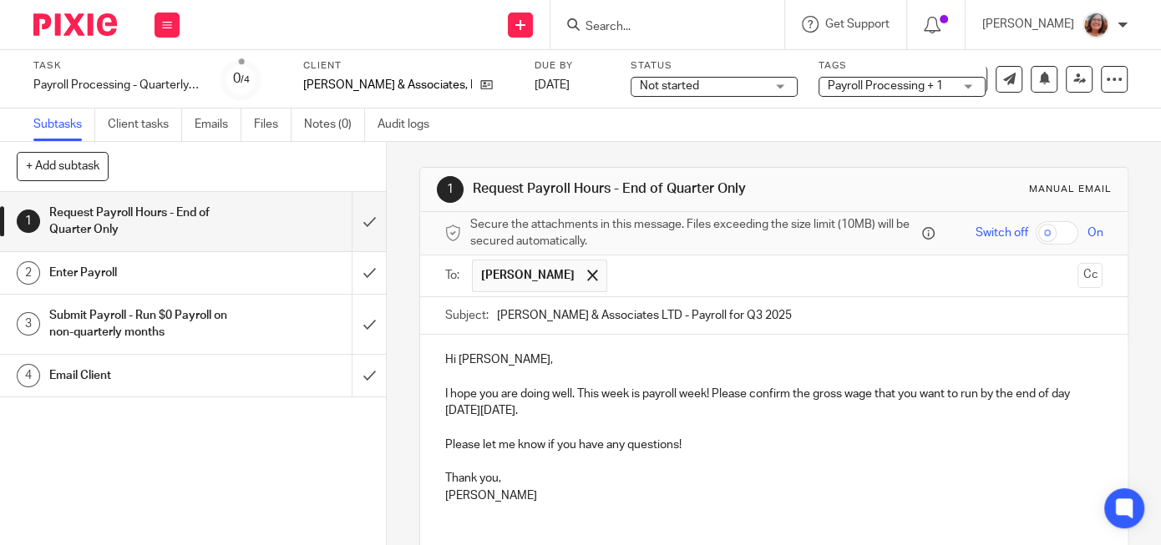
click at [444, 394] on div "Hi Ken, I hope you are doing well. This week is payroll week! Please confirm th…" at bounding box center [773, 425] width 707 height 181
click at [627, 408] on p "Happy Monday! I hope you are doing well. This week is payroll week! Please conf…" at bounding box center [773, 394] width 657 height 51
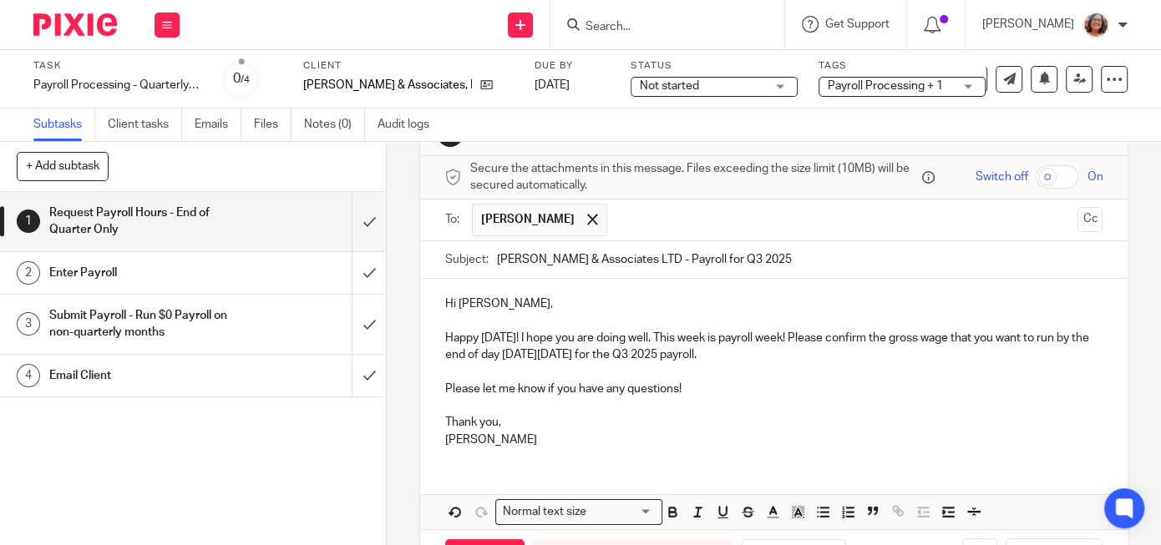
scroll to position [119, 0]
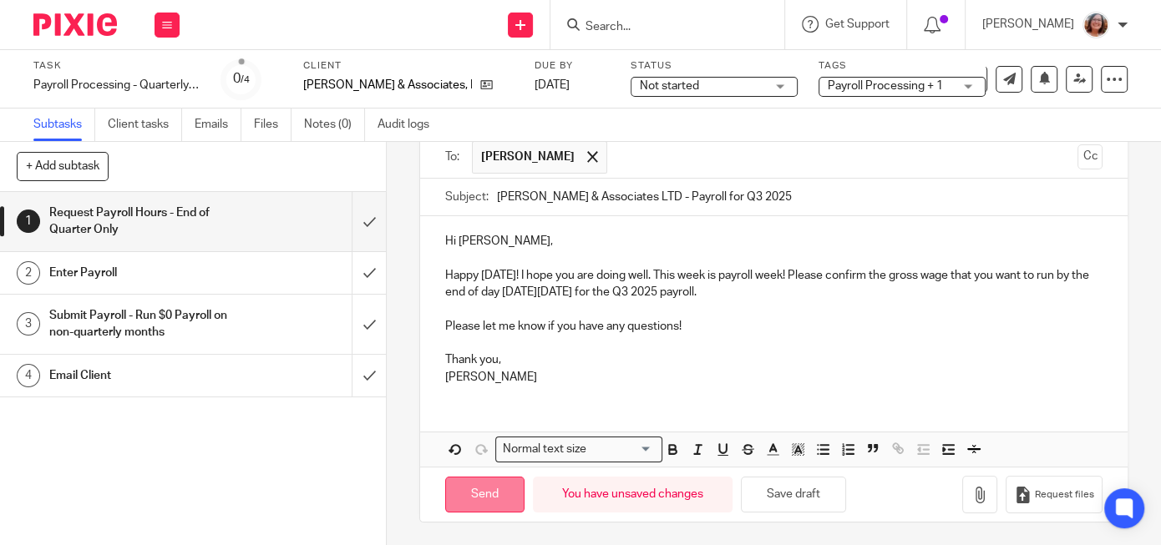
click at [488, 490] on input "Send" at bounding box center [484, 495] width 79 height 36
type input "Sent"
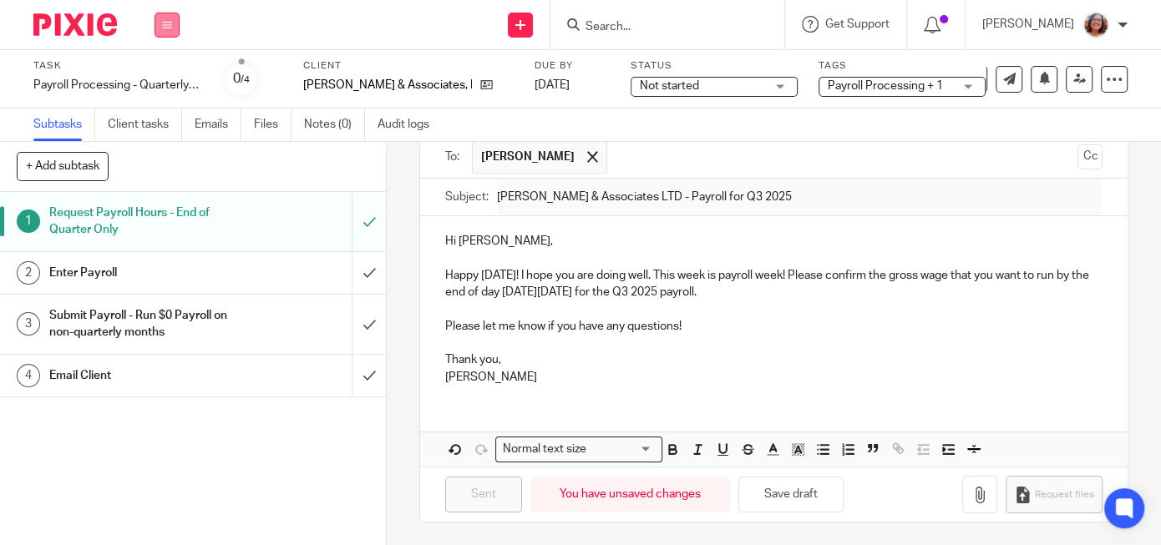
click at [165, 27] on icon at bounding box center [167, 25] width 10 height 10
click at [162, 82] on link "Work" at bounding box center [158, 78] width 29 height 12
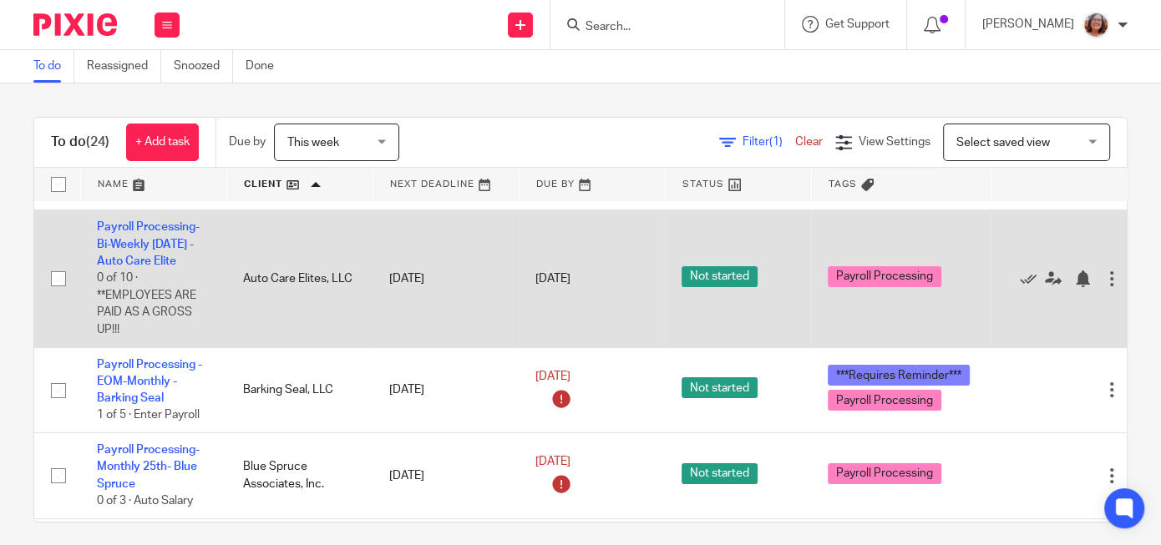
scroll to position [286, 0]
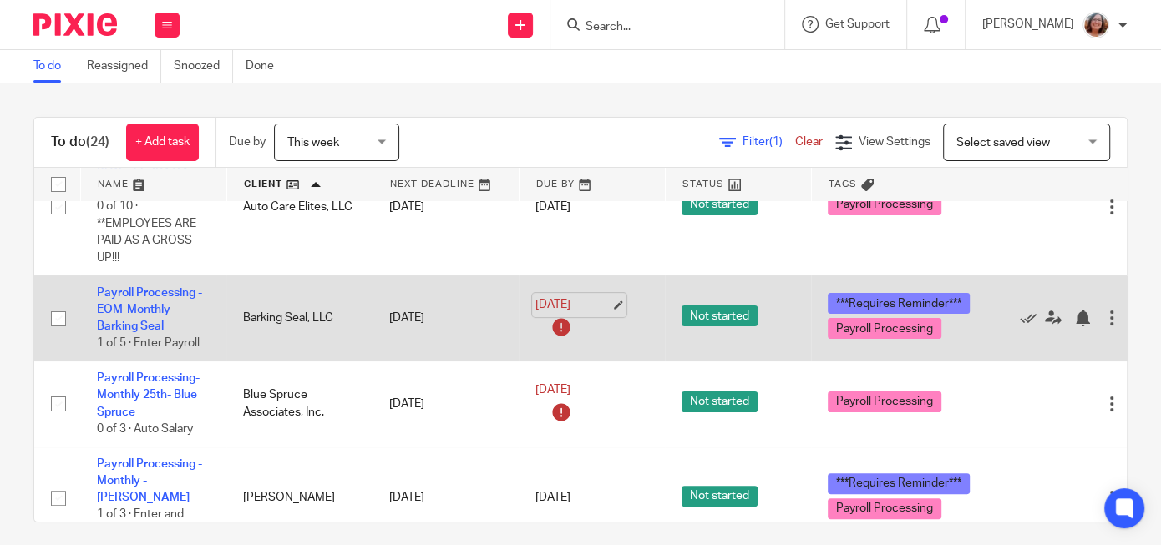
click at [611, 307] on link "[DATE]" at bounding box center [572, 306] width 75 height 18
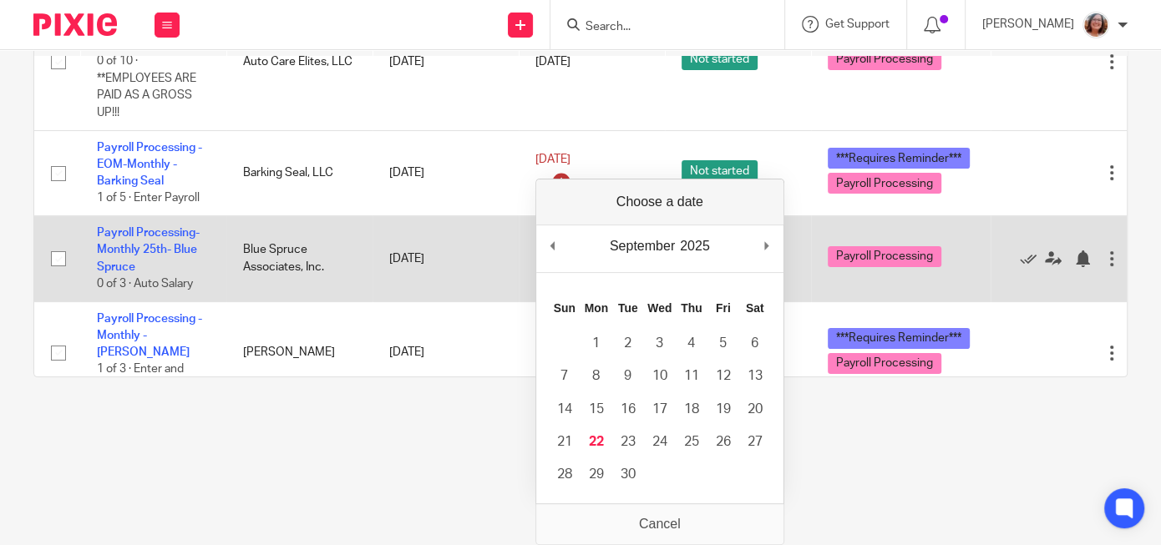
scroll to position [0, 0]
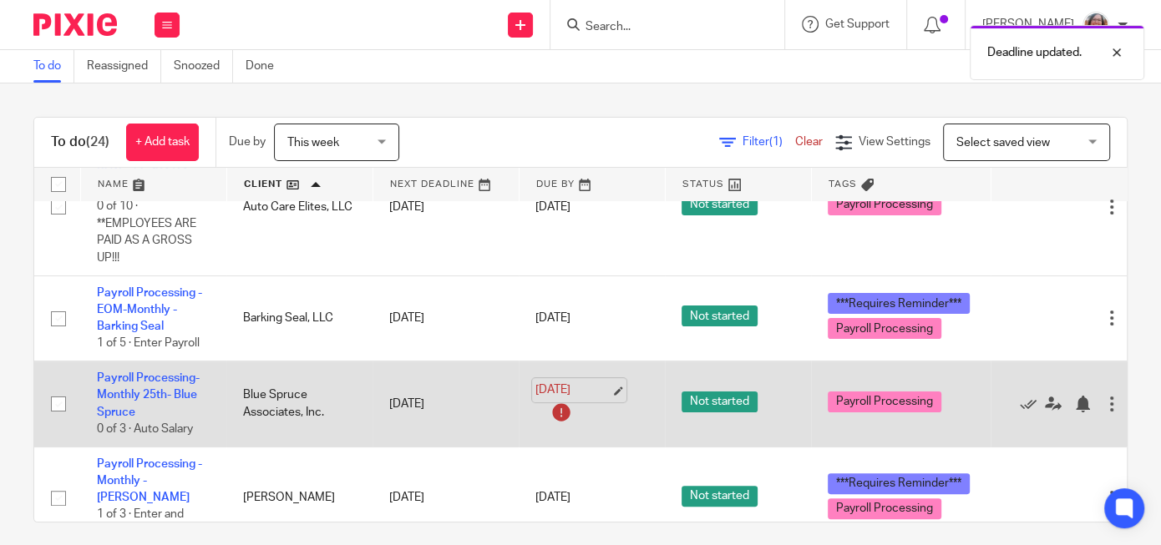
click at [611, 396] on link "[DATE]" at bounding box center [572, 391] width 75 height 18
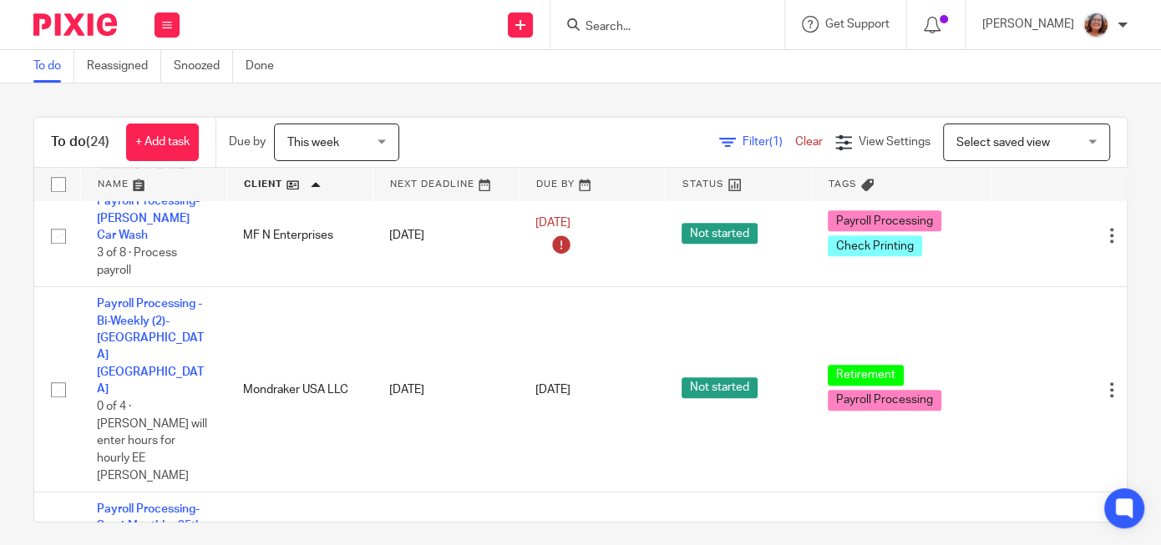
scroll to position [1356, 0]
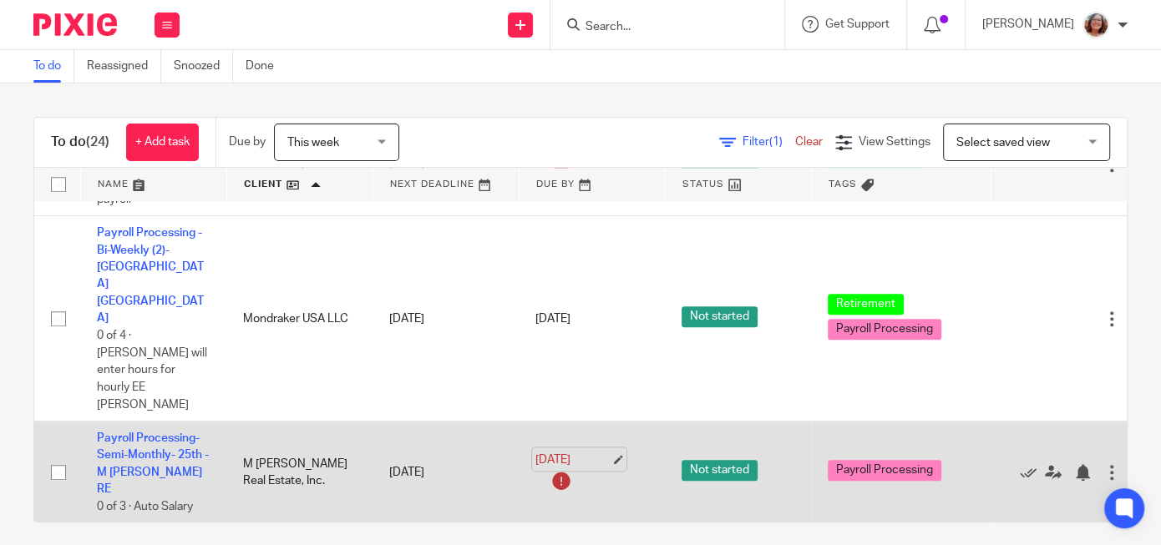
click at [611, 451] on link "[DATE]" at bounding box center [572, 460] width 75 height 18
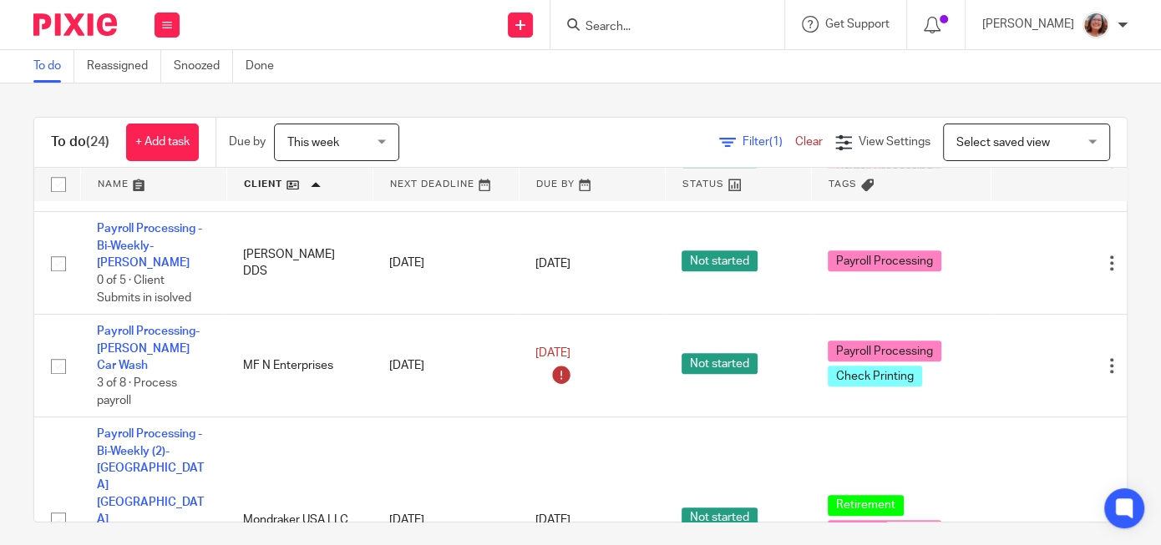
scroll to position [584, 0]
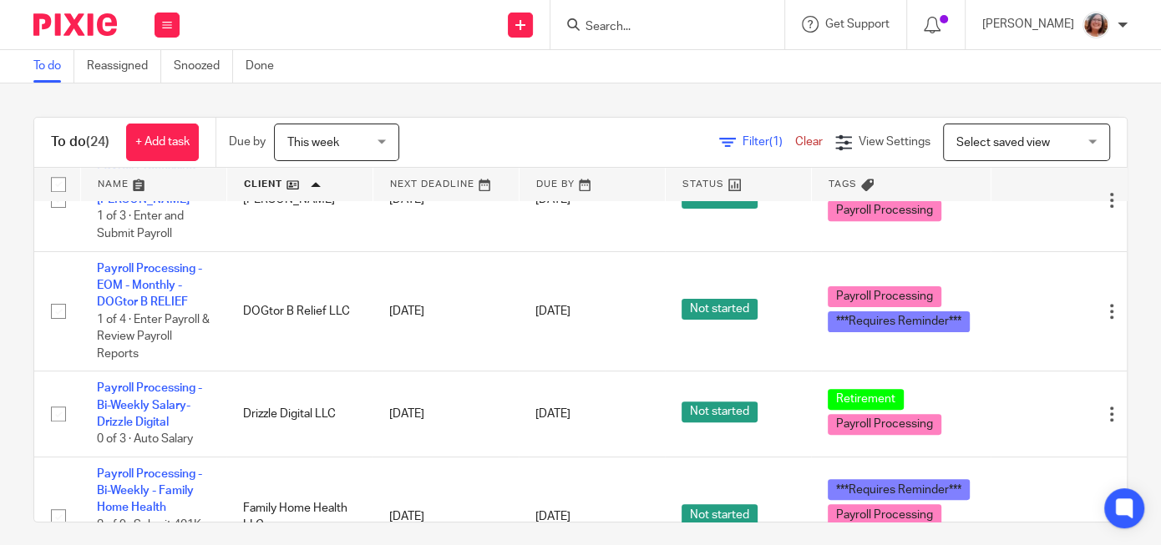
click at [637, 25] on input "Search" at bounding box center [659, 27] width 150 height 15
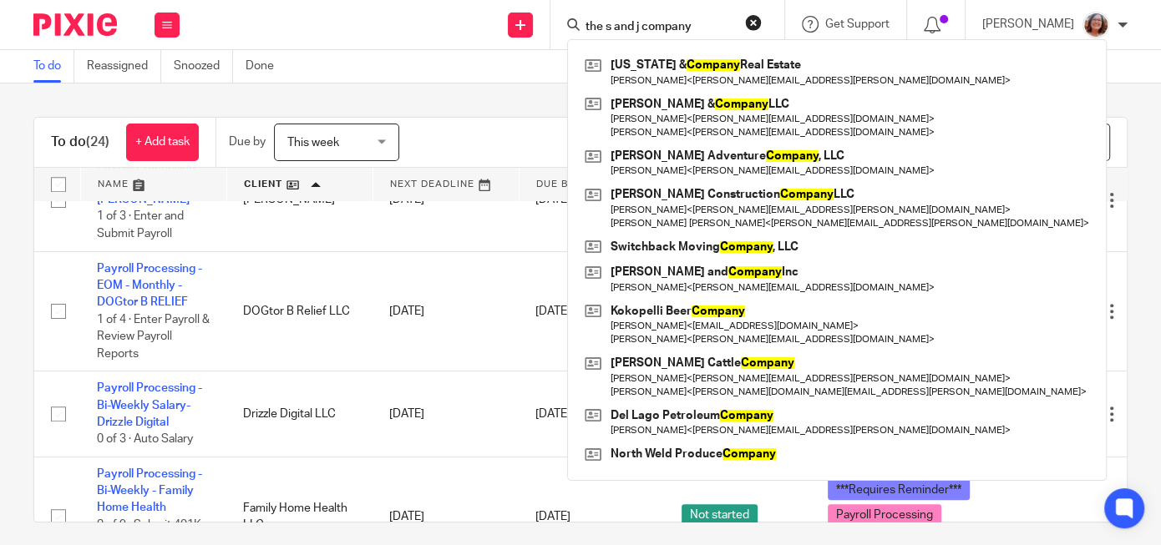
click button "submit" at bounding box center [0, 0] width 0 height 0
drag, startPoint x: 636, startPoint y: 24, endPoint x: 560, endPoint y: 23, distance: 76.0
click at [584, 23] on input "the s and j company" at bounding box center [659, 27] width 150 height 15
click at [722, 22] on input "s and j company" at bounding box center [659, 27] width 150 height 15
type input "s and j company"
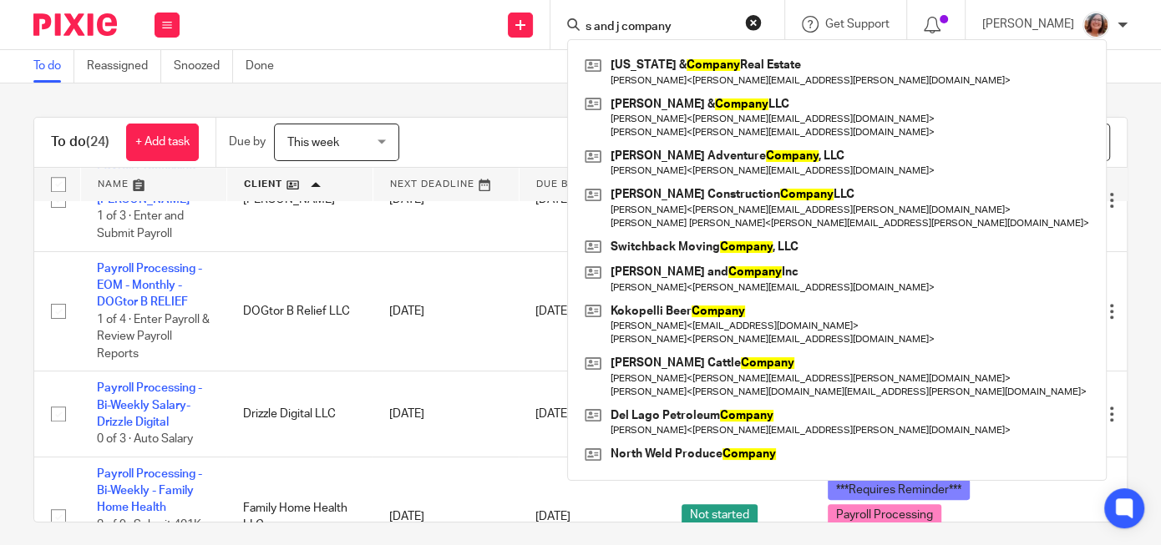
click at [762, 18] on button "reset" at bounding box center [753, 22] width 17 height 17
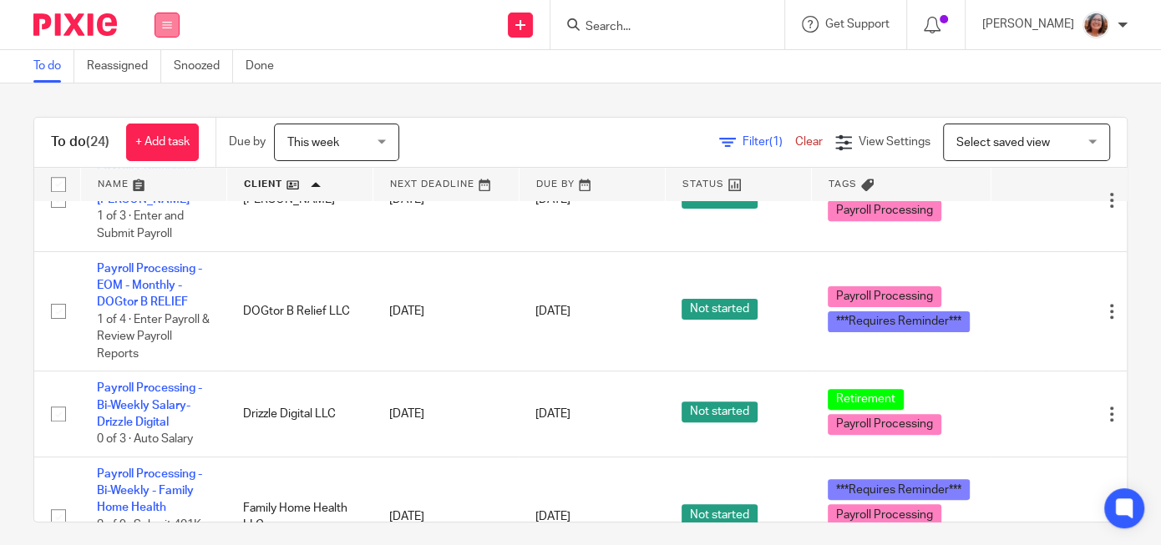
click at [167, 27] on icon at bounding box center [167, 25] width 10 height 10
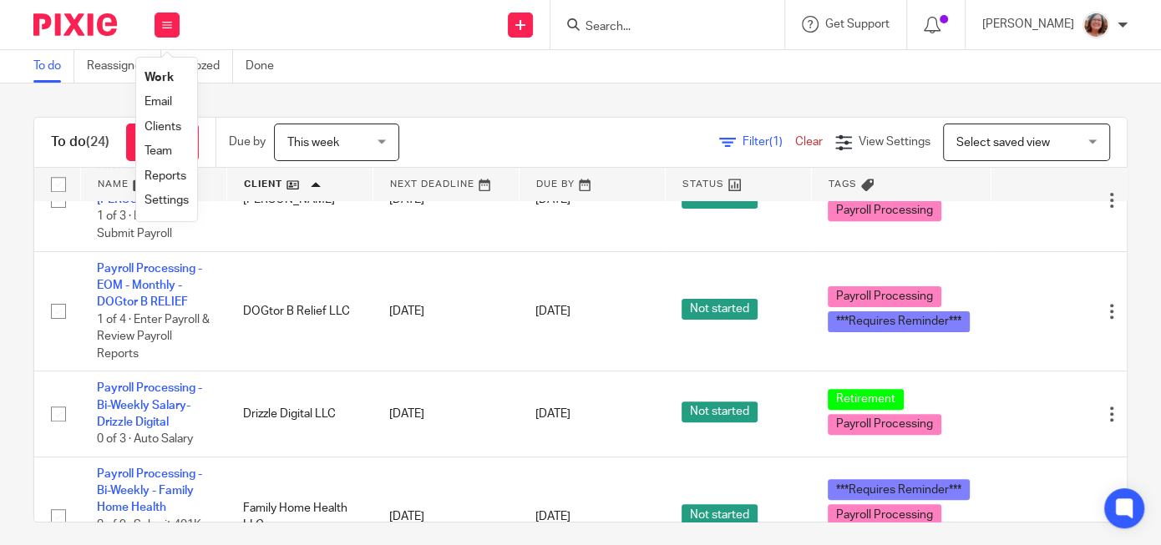
click at [160, 124] on link "Clients" at bounding box center [162, 127] width 37 height 12
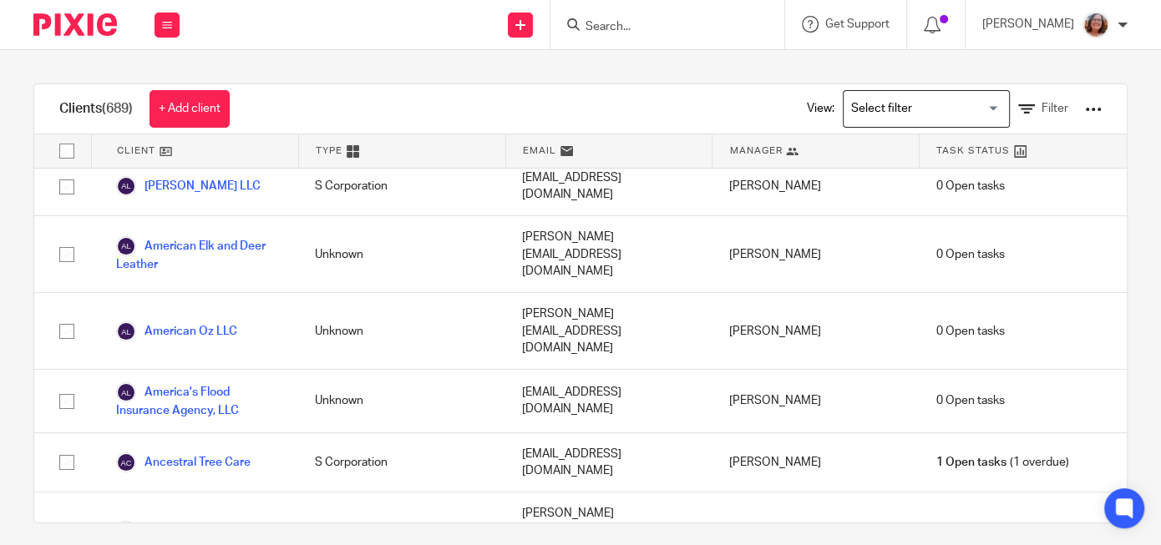
scroll to position [1642, 0]
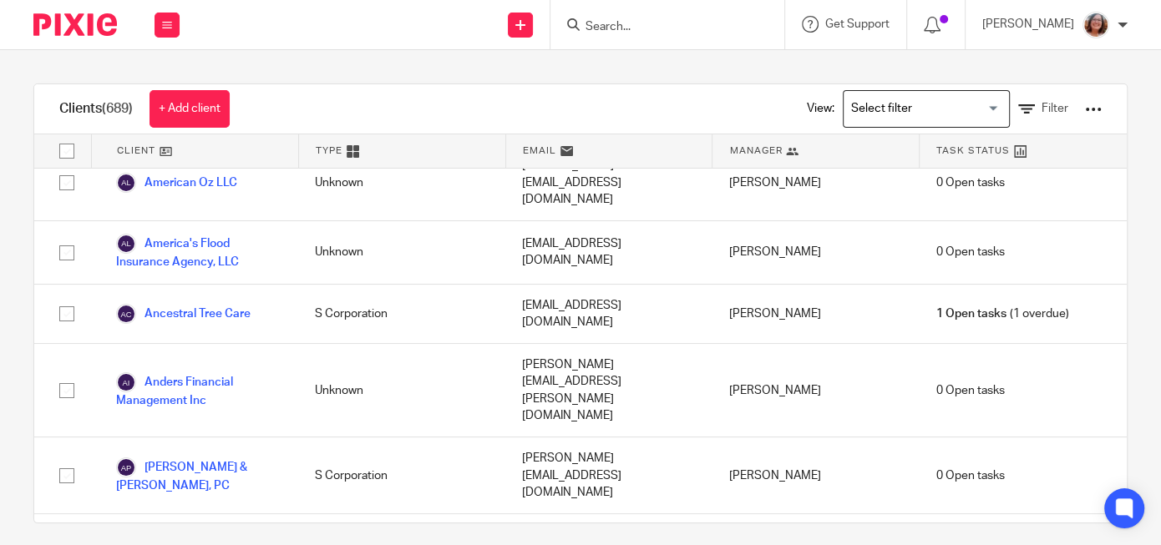
click at [651, 33] on input "Search" at bounding box center [659, 27] width 150 height 15
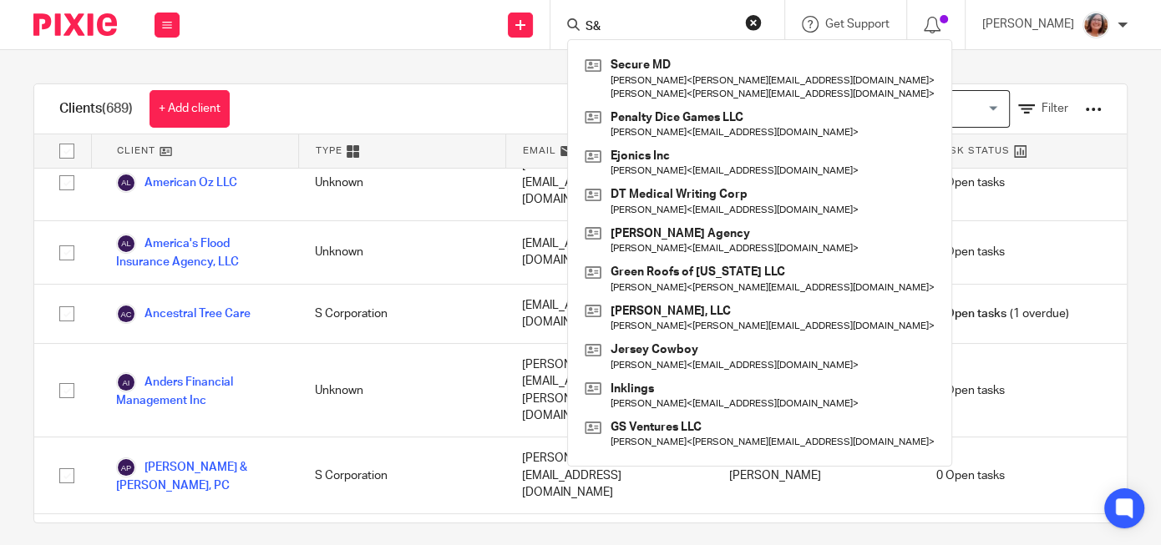
type input "S"
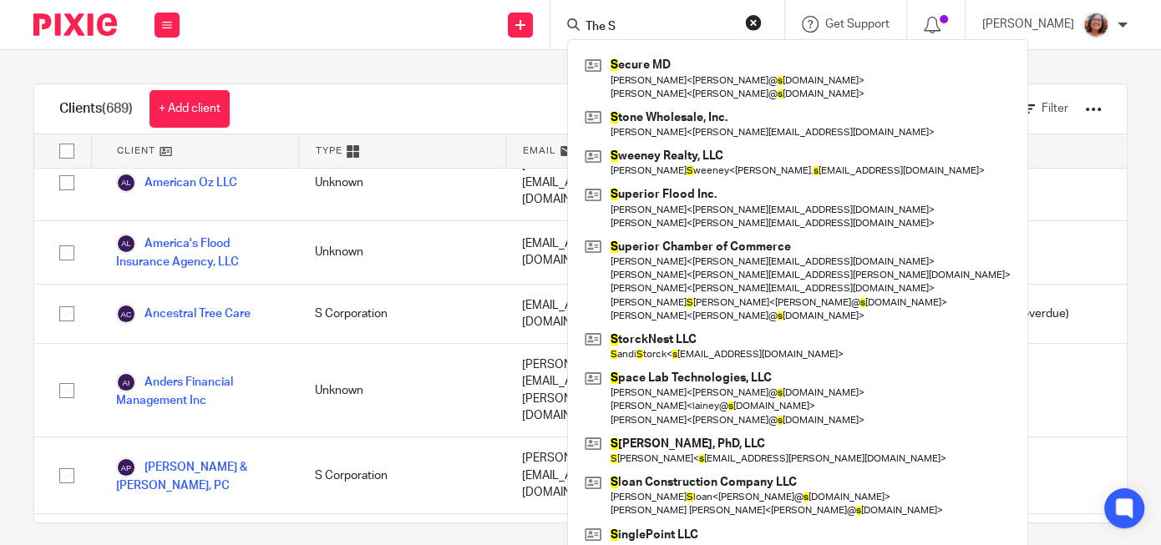
click button "submit" at bounding box center [0, 0] width 0 height 0
click at [669, 23] on input "The S" at bounding box center [659, 27] width 150 height 15
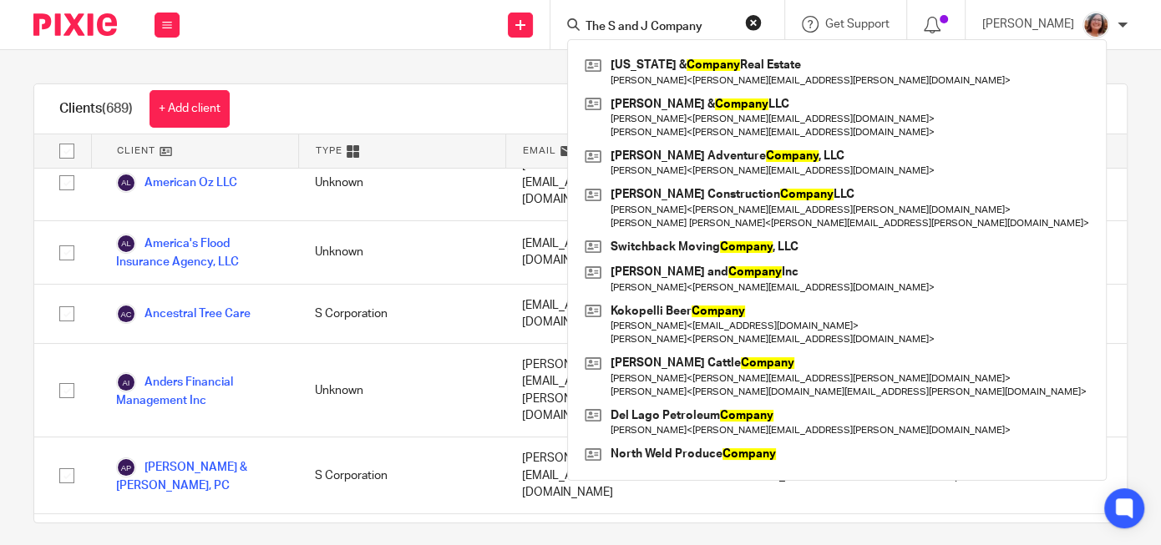
type input "The S and J Company"
click button "submit" at bounding box center [0, 0] width 0 height 0
click at [762, 20] on button "reset" at bounding box center [753, 22] width 17 height 17
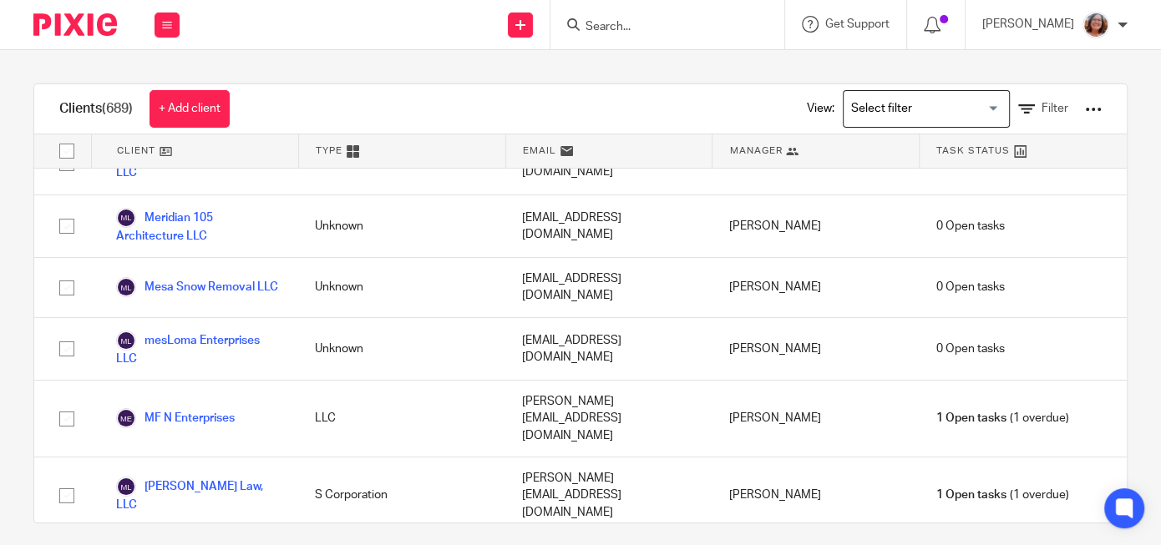
scroll to position [28778, 0]
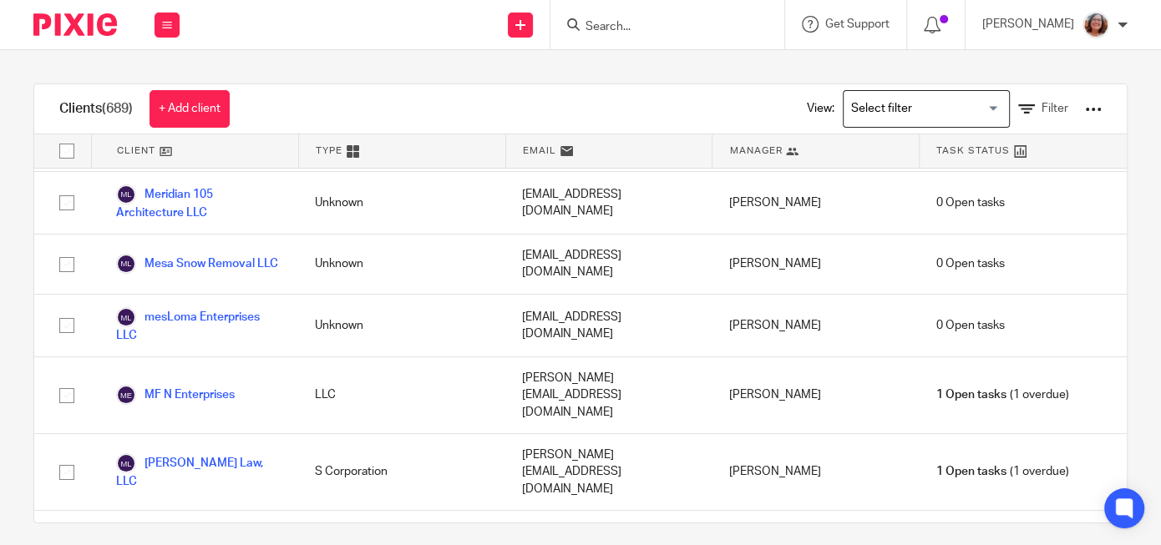
click at [629, 26] on input "Search" at bounding box center [659, 27] width 150 height 15
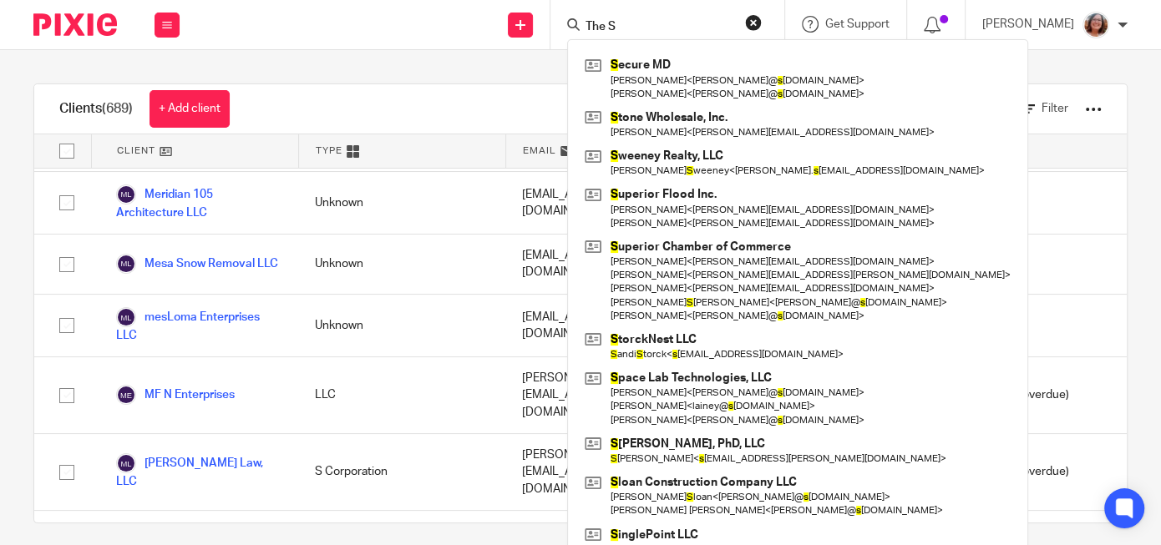
click button "submit" at bounding box center [0, 0] width 0 height 0
click at [691, 29] on input "The S" at bounding box center [659, 27] width 150 height 15
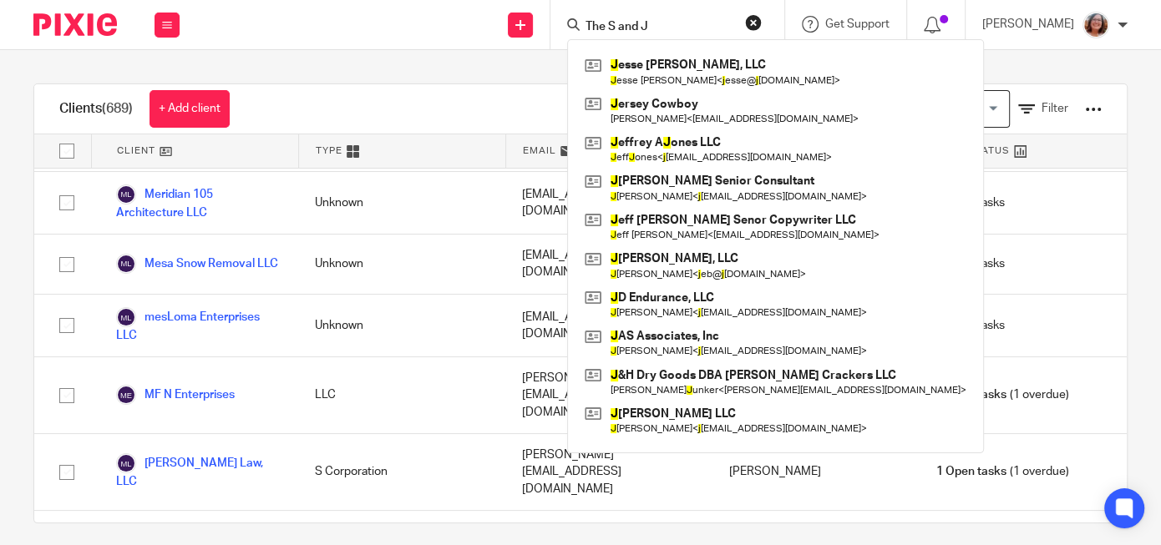
type input "The S and J"
click button "submit" at bounding box center [0, 0] width 0 height 0
click at [370, 84] on div "Clients (689) + Add client View: Loading... Filter Client Type Email Manager Ta…" at bounding box center [580, 297] width 1161 height 495
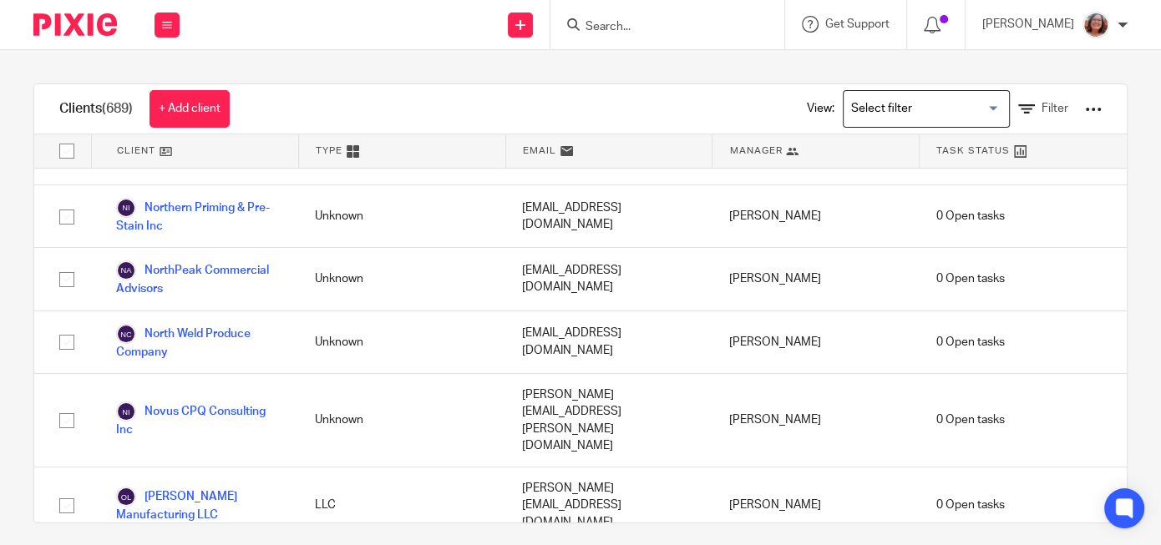
scroll to position [32063, 0]
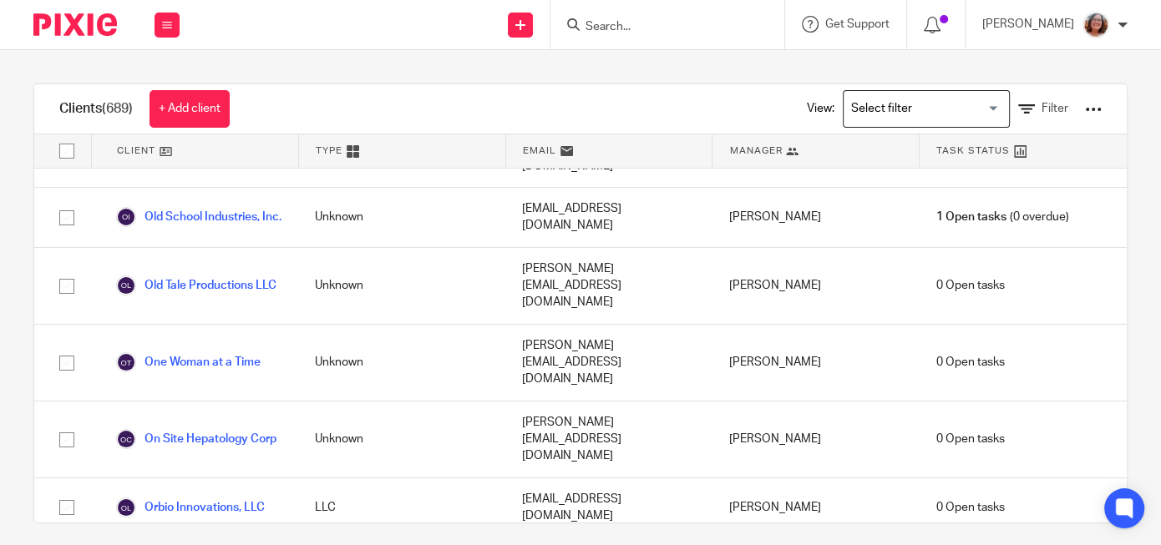
checkbox input "true"
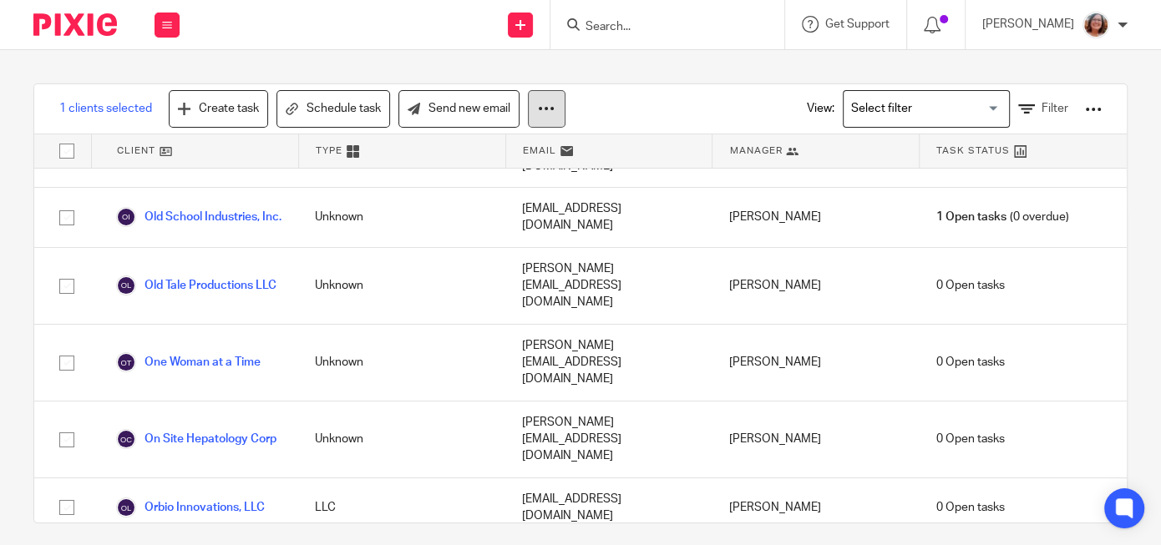
click at [551, 107] on icon at bounding box center [546, 108] width 17 height 17
click at [475, 183] on button "Archive" at bounding box center [498, 181] width 113 height 23
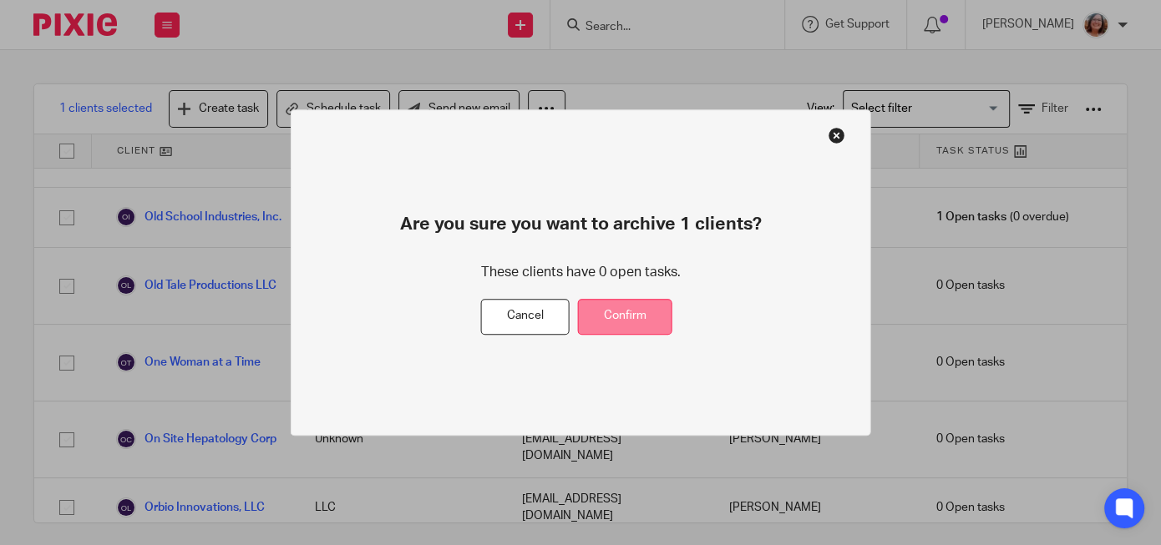
click at [636, 317] on button "Confirm" at bounding box center [625, 317] width 94 height 36
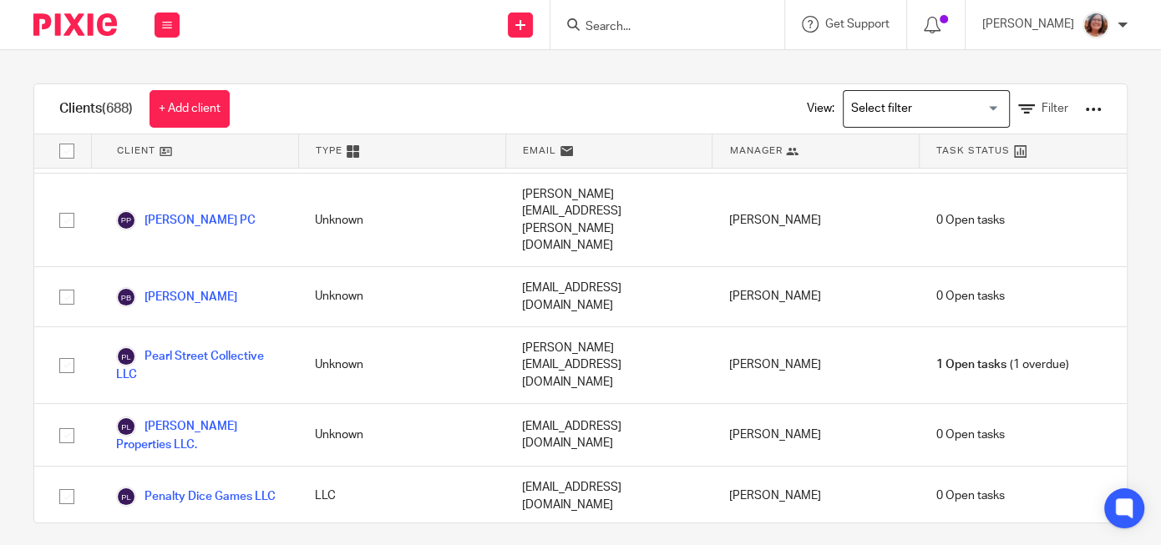
scroll to position [33115, 0]
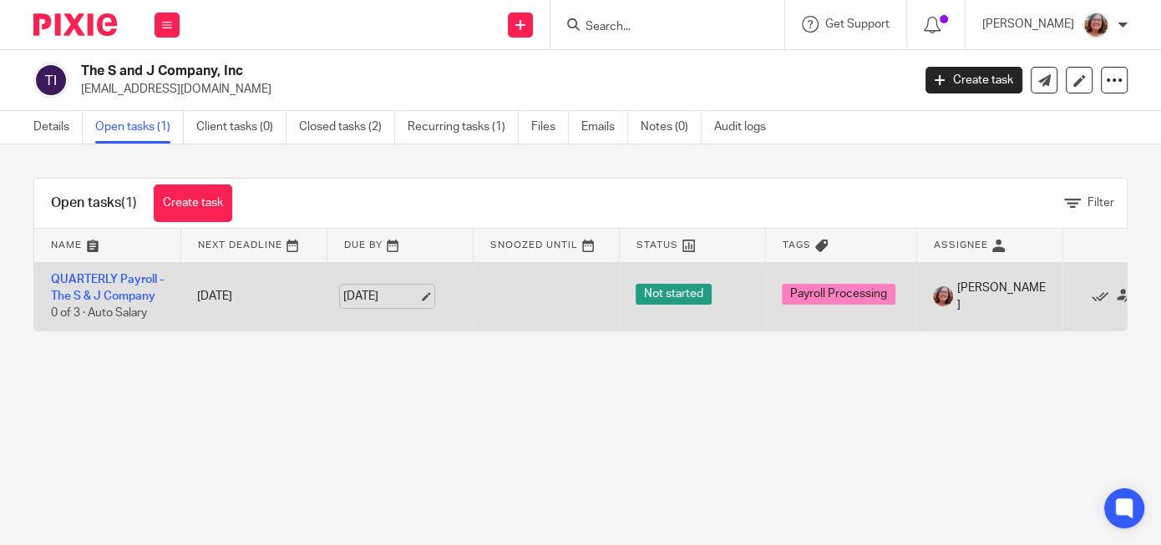
click at [418, 295] on link "Sep 26, 2025" at bounding box center [380, 297] width 75 height 18
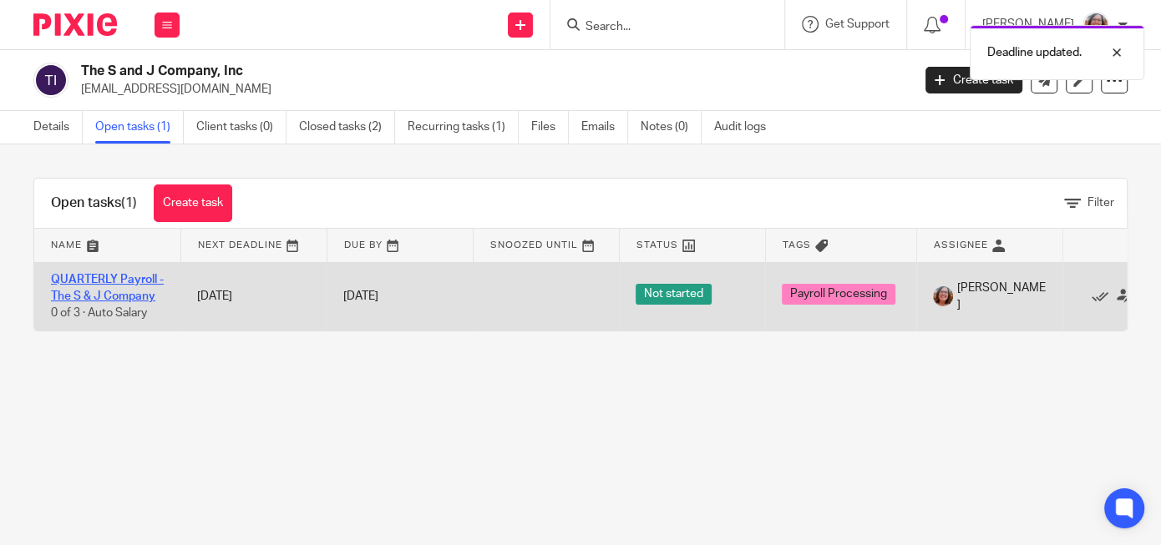
click at [109, 293] on link "QUARTERLY Payroll - The S & J Company" at bounding box center [107, 288] width 113 height 28
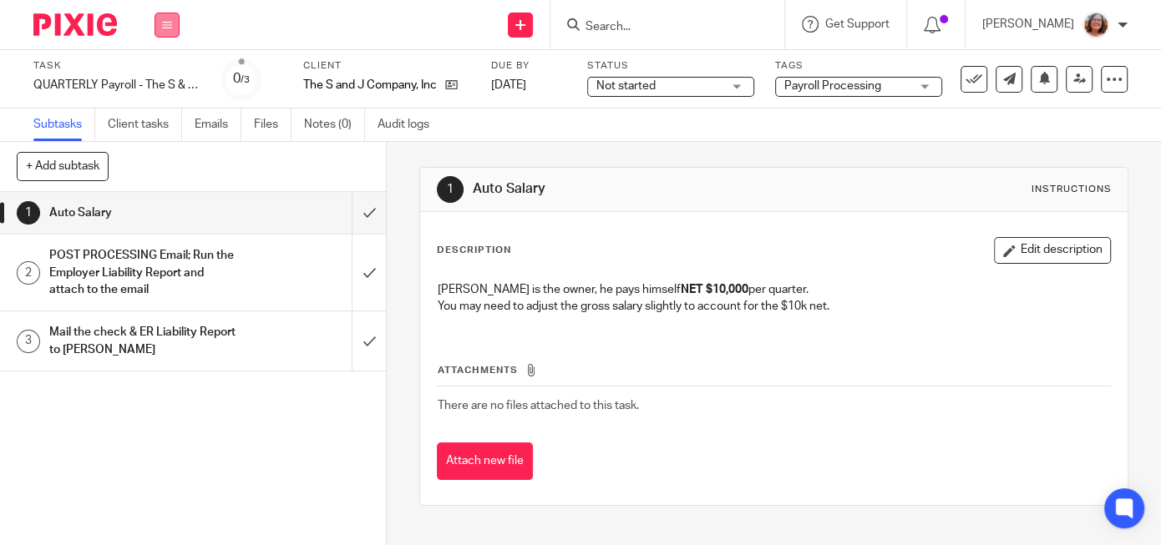
click at [165, 29] on icon at bounding box center [167, 25] width 10 height 10
click at [165, 81] on link "Work" at bounding box center [158, 78] width 29 height 12
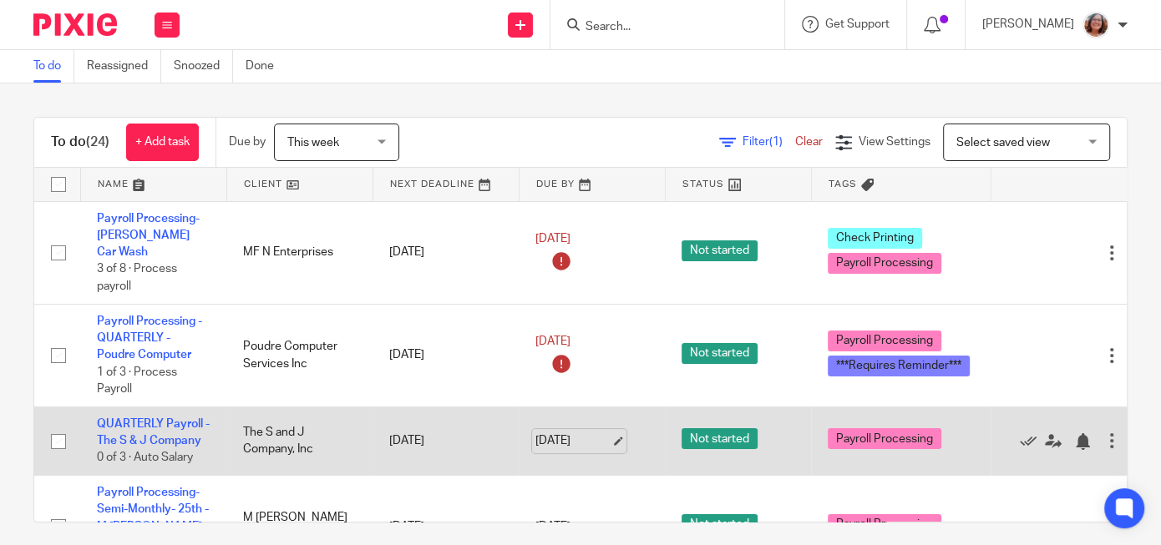
click at [611, 433] on link "[DATE]" at bounding box center [572, 442] width 75 height 18
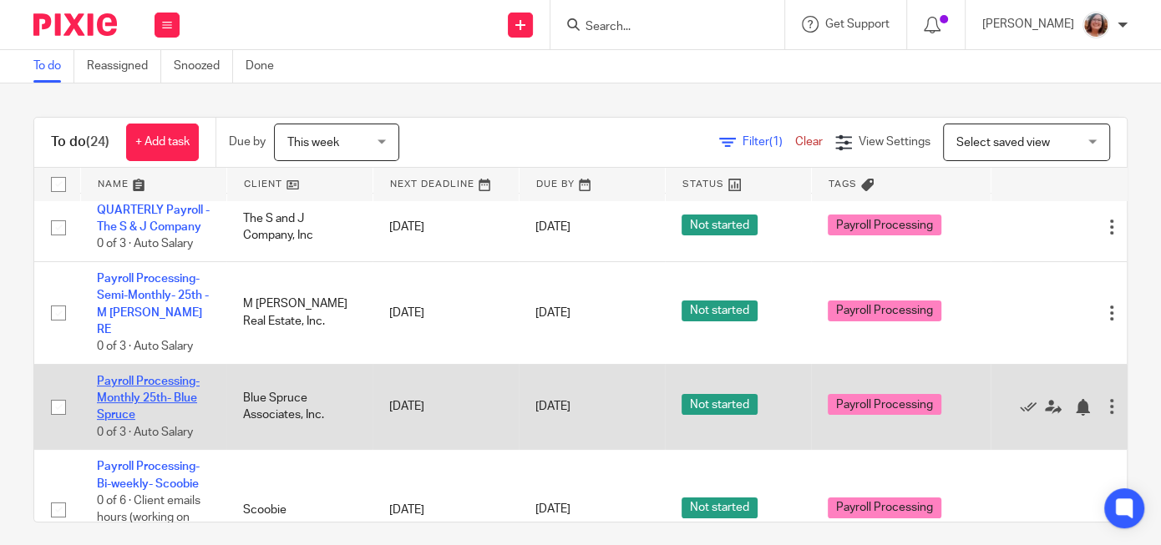
click at [144, 376] on link "Payroll Processing- Monthly 25th- Blue Spruce" at bounding box center [148, 399] width 103 height 46
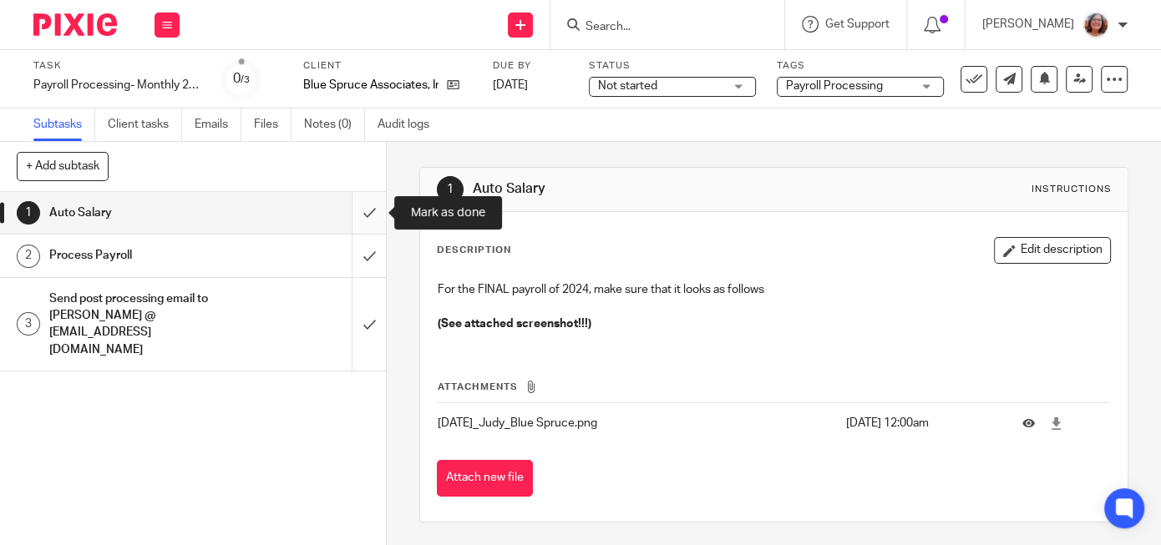
click at [368, 213] on input "submit" at bounding box center [193, 213] width 386 height 42
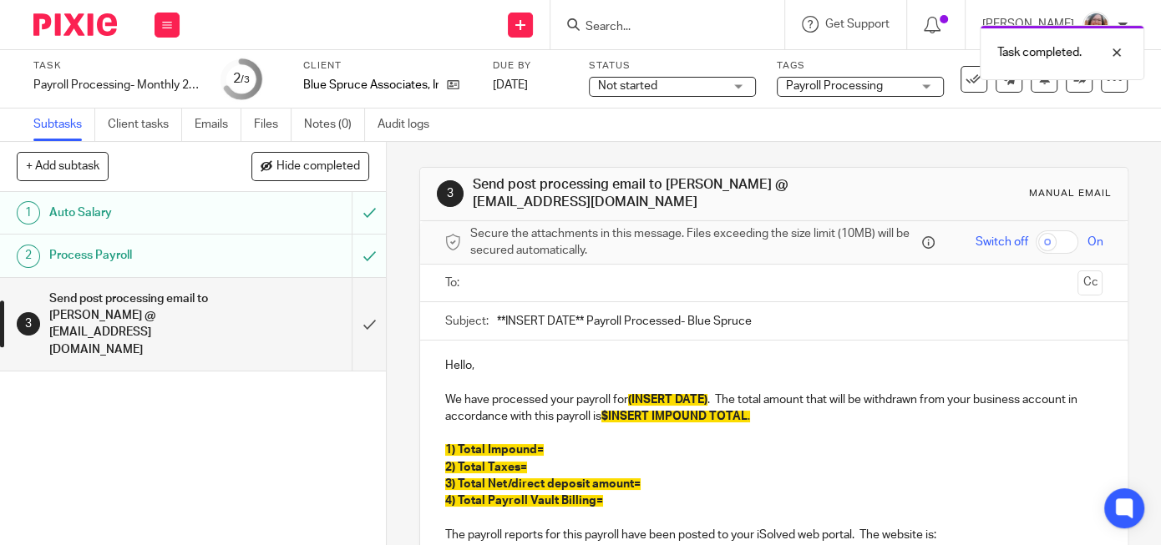
click at [524, 277] on input "text" at bounding box center [773, 283] width 595 height 19
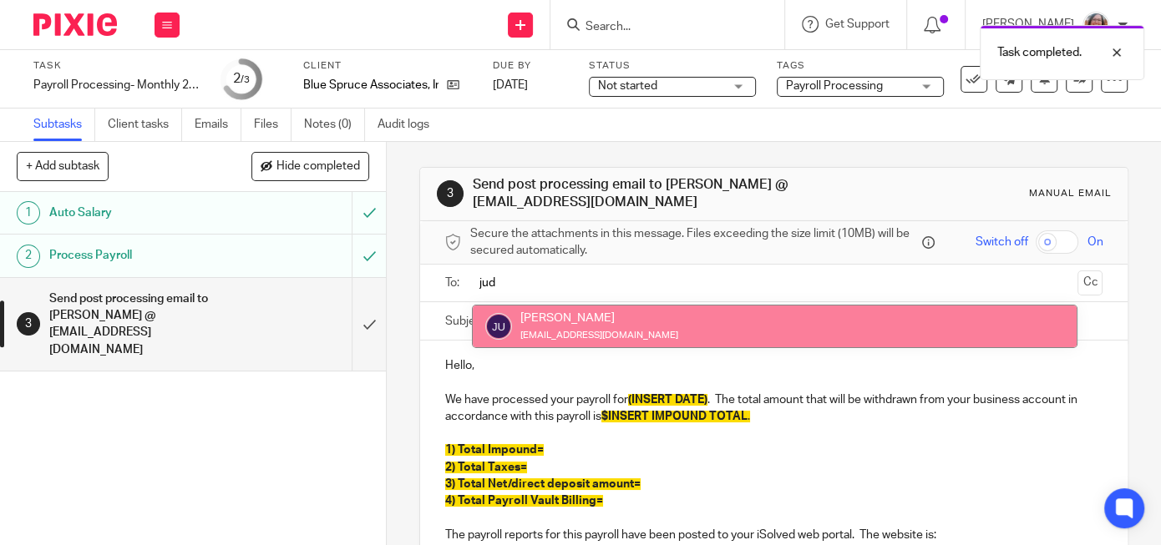
type input "jud"
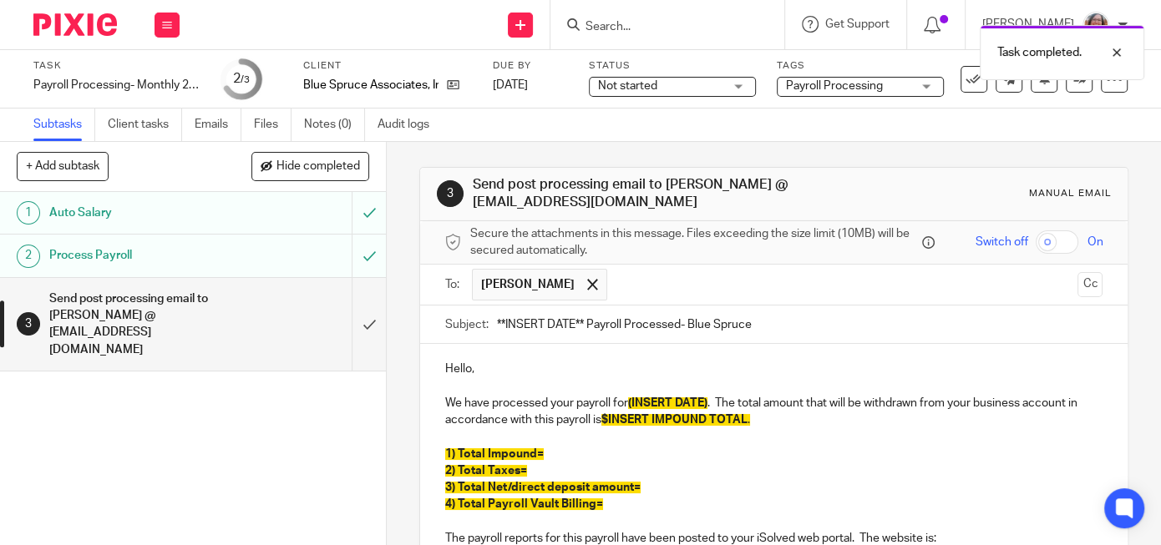
drag, startPoint x: 585, startPoint y: 320, endPoint x: 473, endPoint y: 326, distance: 112.9
click at [497, 326] on input "**INSERT DATE** Payroll Processed- Blue Spruce" at bounding box center [800, 325] width 606 height 38
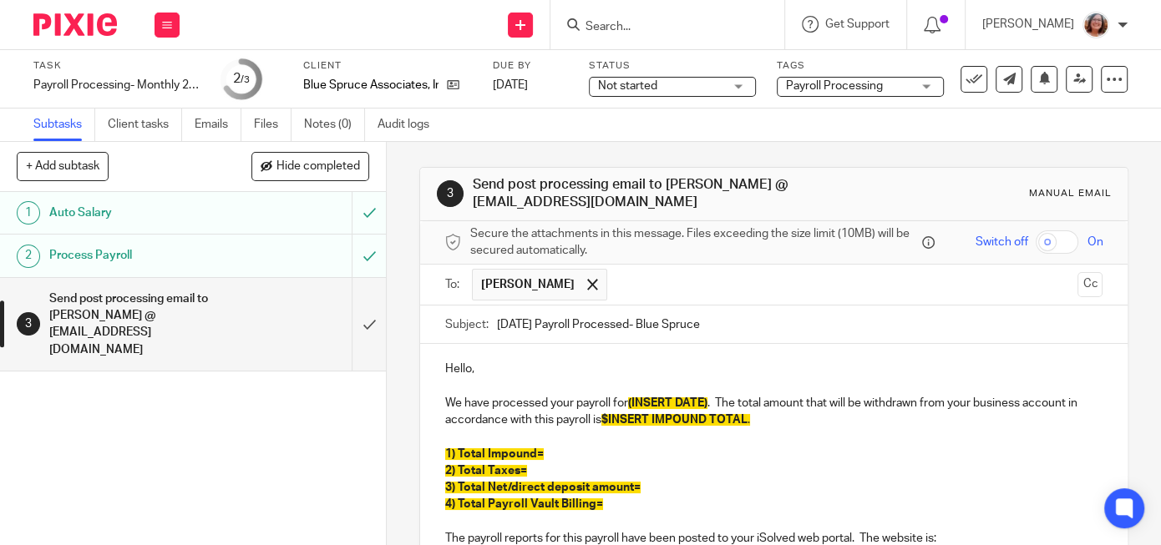
type input "[DATE] Payroll Processed- Blue Spruce"
drag, startPoint x: 708, startPoint y: 399, endPoint x: 636, endPoint y: 399, distance: 72.7
click at [636, 399] on span "(INSERT DATE)" at bounding box center [667, 404] width 79 height 12
drag, startPoint x: 748, startPoint y: 417, endPoint x: 608, endPoint y: 420, distance: 140.4
click at [608, 420] on span "$INSERT IMPOUND TOTAL" at bounding box center [674, 420] width 146 height 12
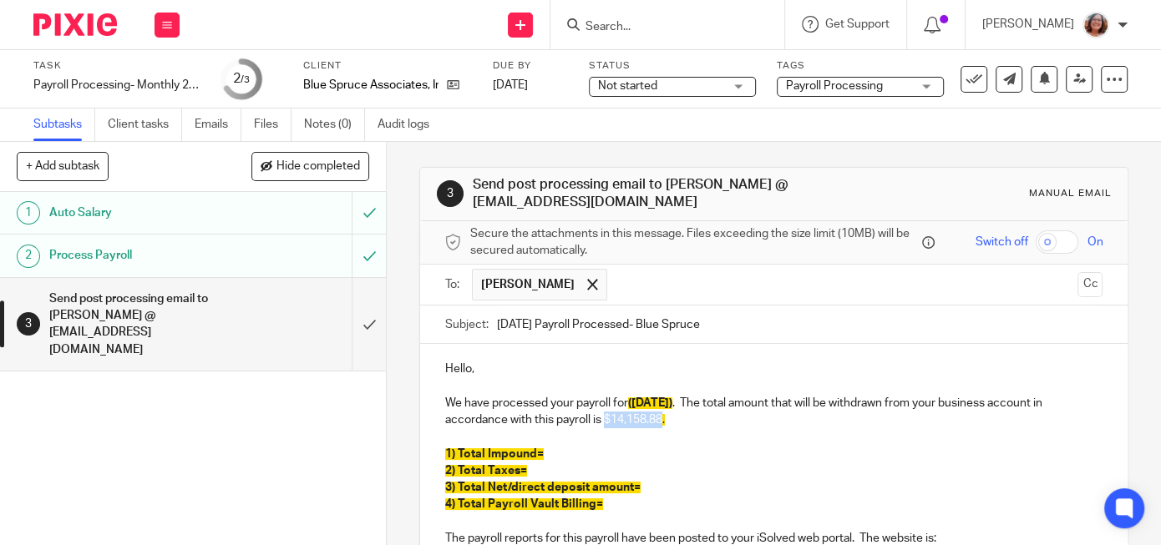
drag, startPoint x: 665, startPoint y: 416, endPoint x: 706, endPoint y: 421, distance: 41.2
click at [608, 418] on p "We have processed your payroll for (9/25/2025) . The total amount that will be …" at bounding box center [773, 412] width 657 height 34
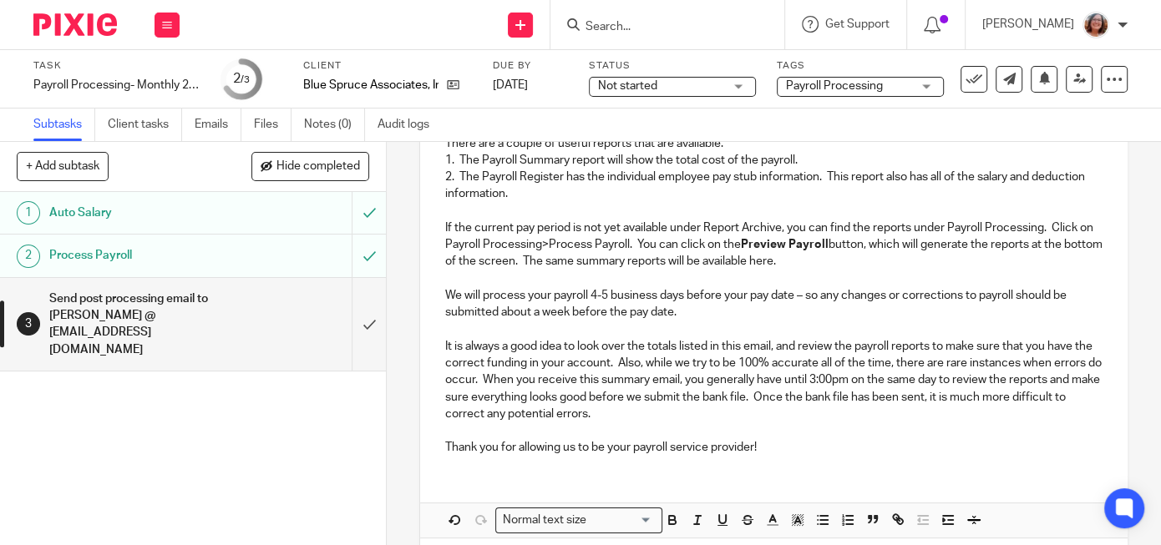
scroll to position [636, 0]
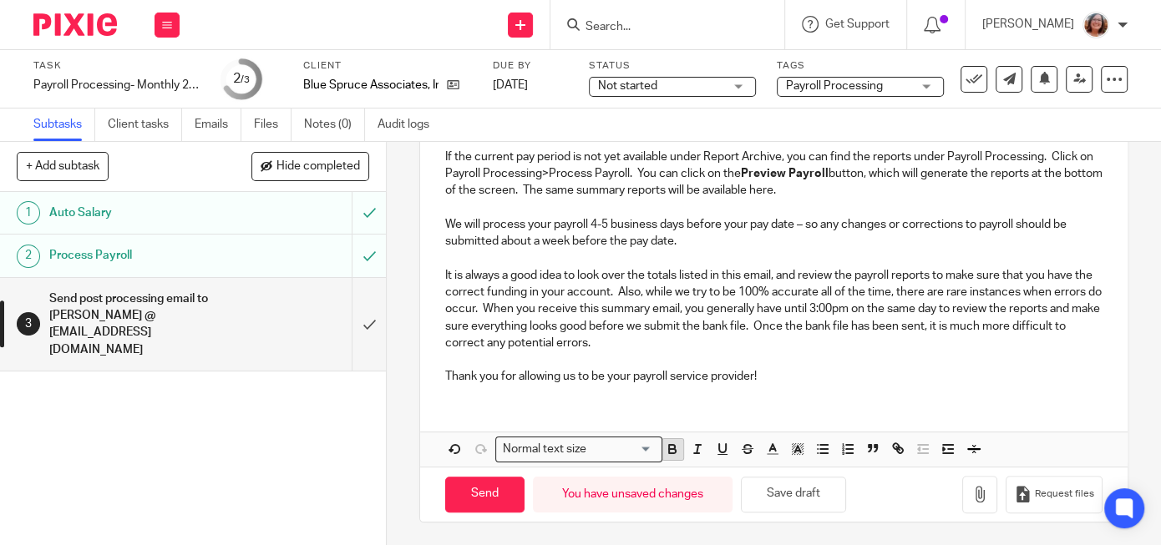
click at [673, 452] on icon "button" at bounding box center [672, 451] width 7 height 4
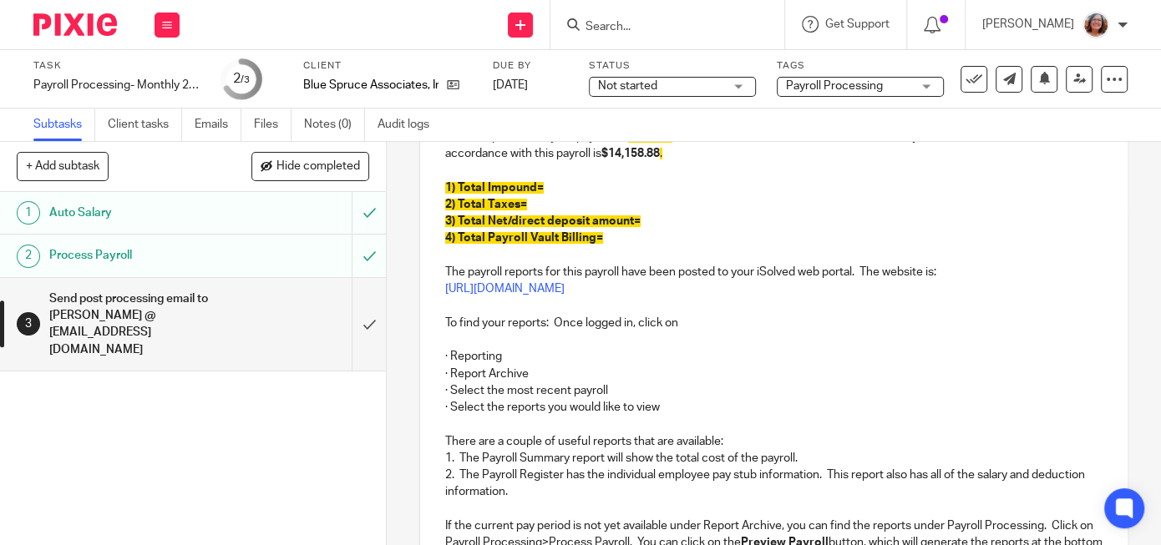
scroll to position [582, 0]
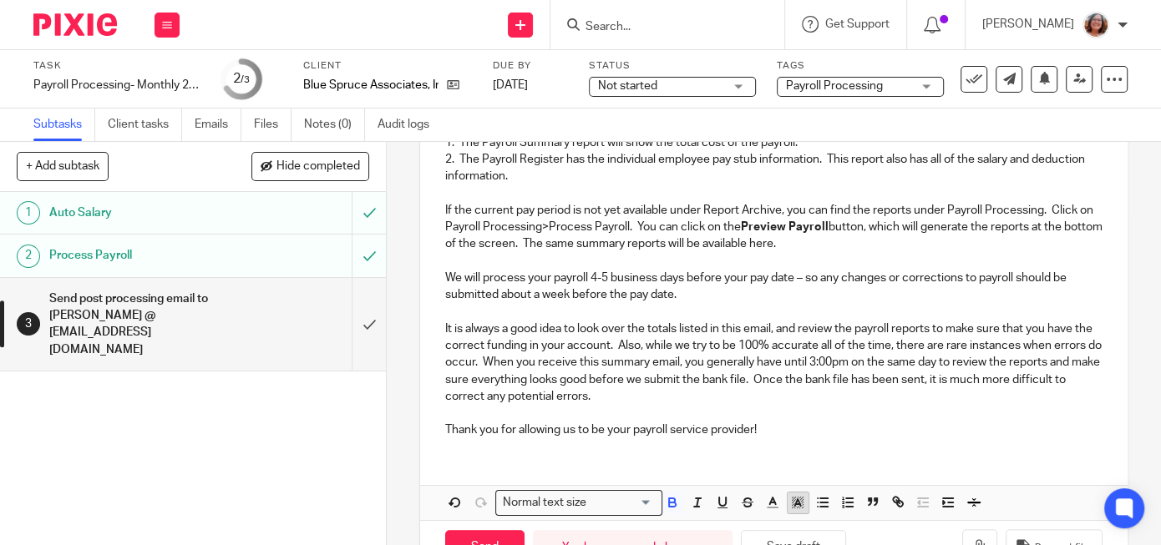
click at [800, 504] on line "button" at bounding box center [798, 504] width 4 height 0
click at [813, 525] on li "color:#FCDC00" at bounding box center [811, 525] width 13 height 13
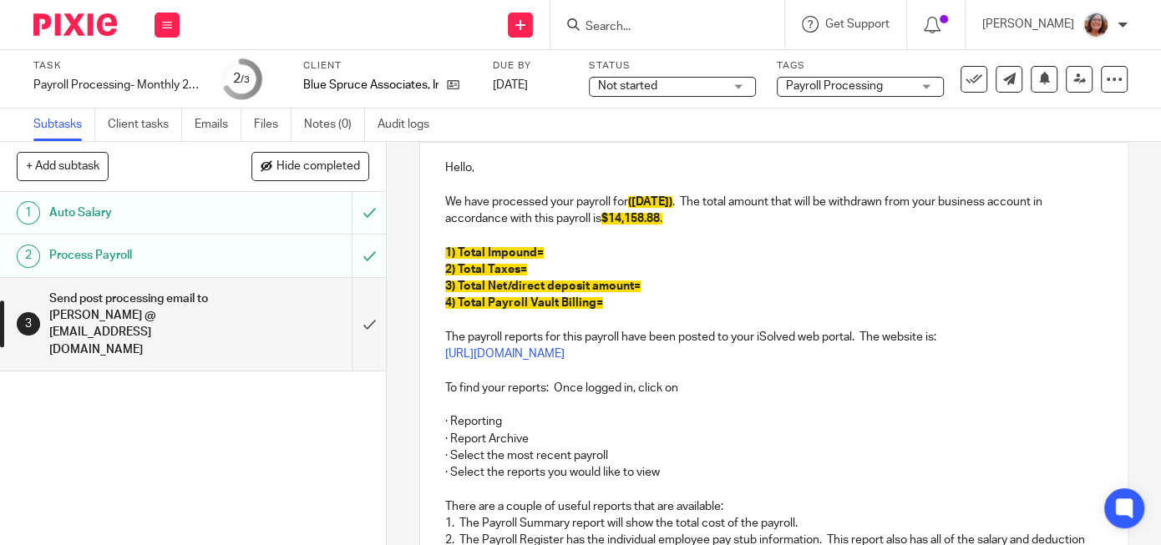
scroll to position [109, 0]
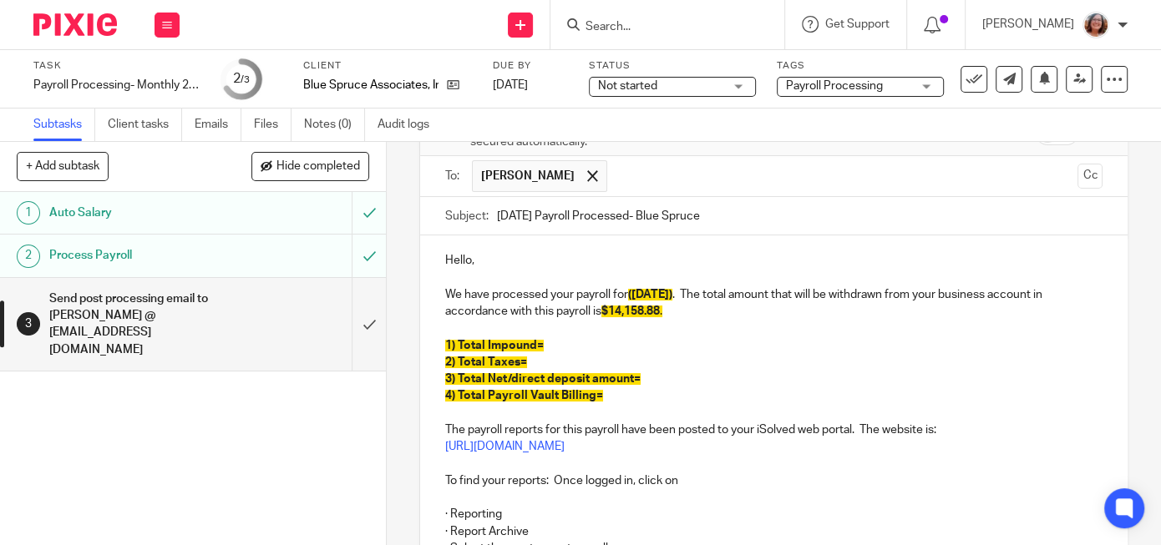
click at [794, 350] on p "1) Total Impound=" at bounding box center [773, 345] width 657 height 17
click at [557, 340] on p "1) Total Impound=" at bounding box center [773, 345] width 657 height 17
click at [535, 358] on p "2) Total Taxes=" at bounding box center [773, 362] width 657 height 17
click at [652, 373] on p "3) Total Net/direct deposit amount=" at bounding box center [773, 379] width 657 height 17
click at [635, 396] on p "4) Total Payroll Vault Billing=" at bounding box center [773, 396] width 657 height 17
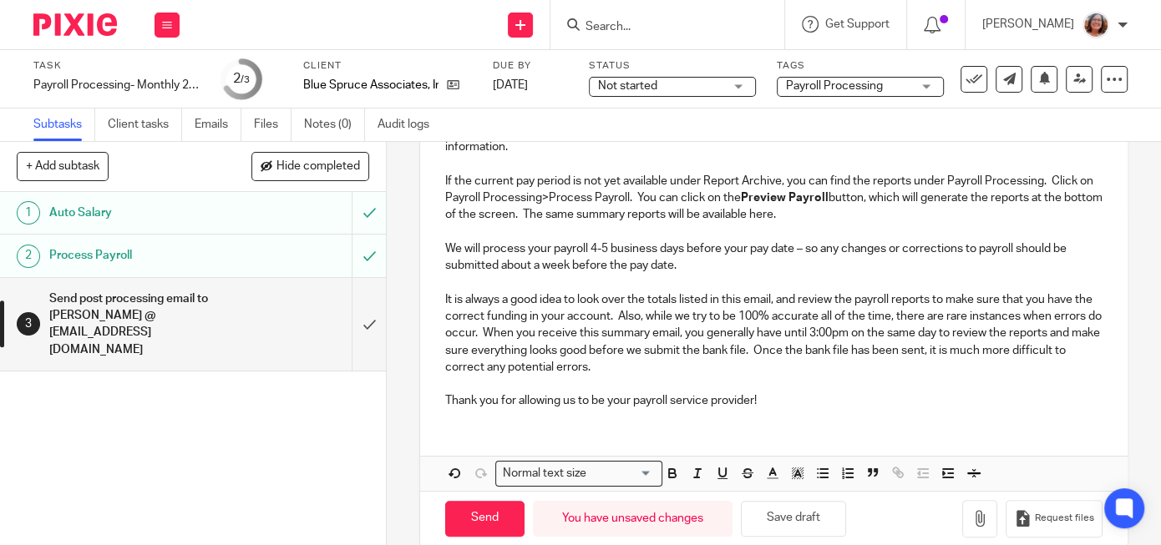
scroll to position [636, 0]
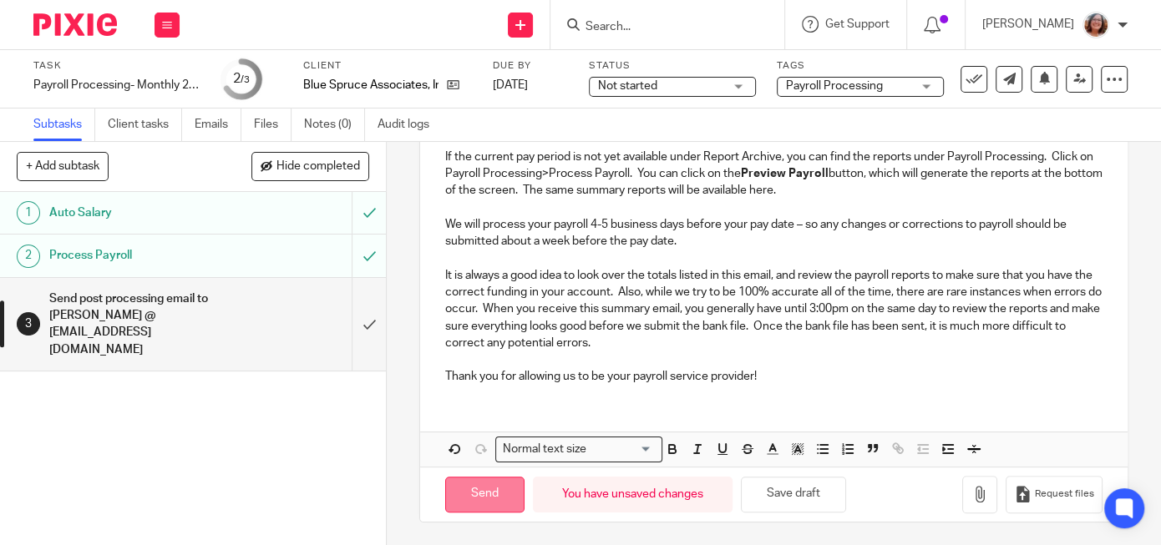
click at [500, 503] on input "Send" at bounding box center [484, 495] width 79 height 36
type input "Sent"
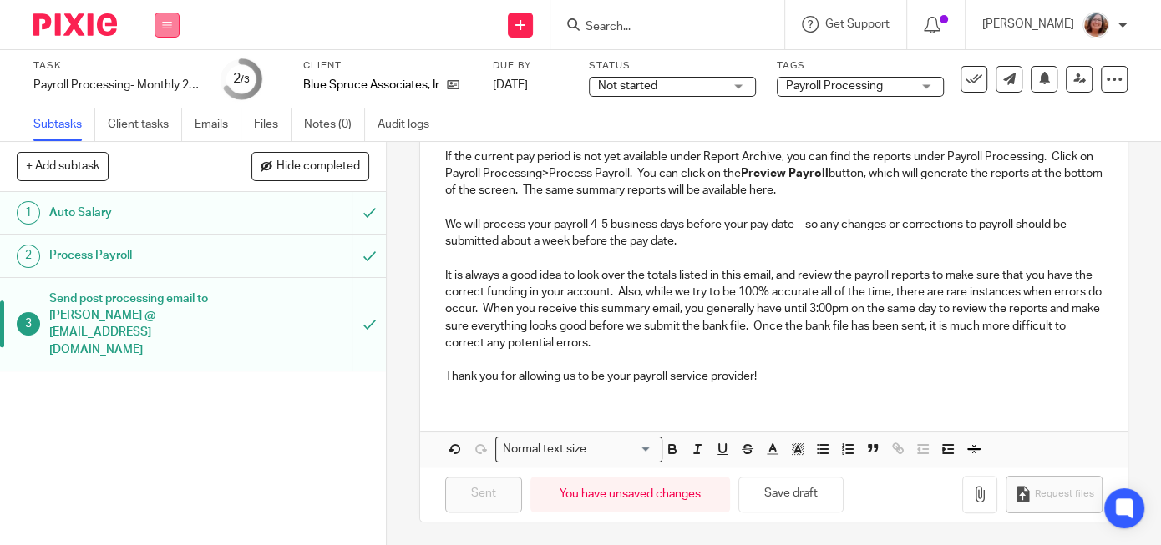
click at [165, 19] on button at bounding box center [167, 25] width 25 height 25
click at [154, 79] on link "Work" at bounding box center [158, 78] width 29 height 12
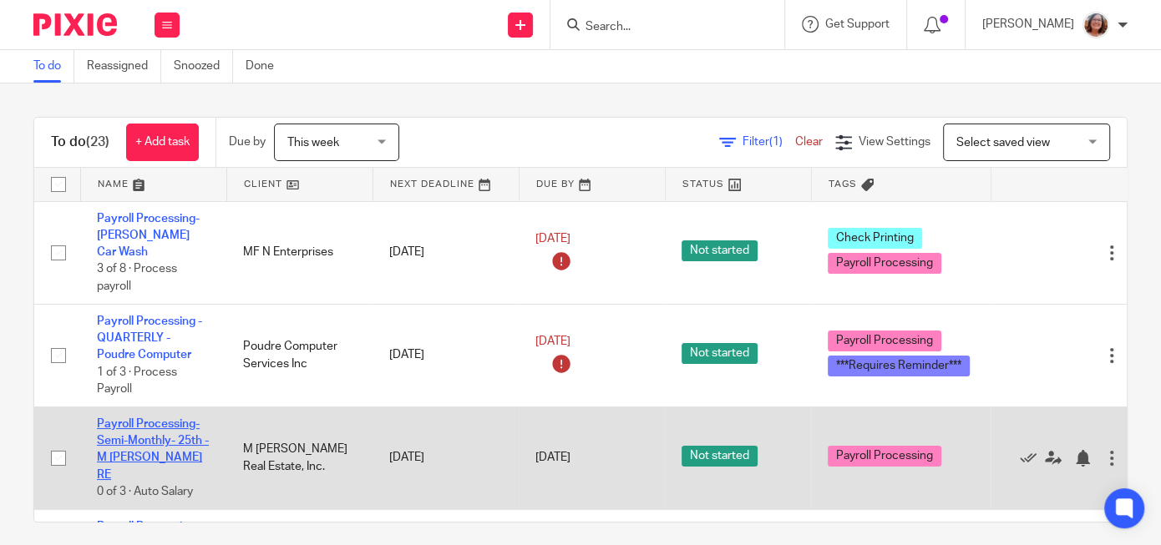
click at [139, 425] on link "Payroll Processing-Semi-Monthly- 25th - M [PERSON_NAME] RE" at bounding box center [153, 449] width 112 height 63
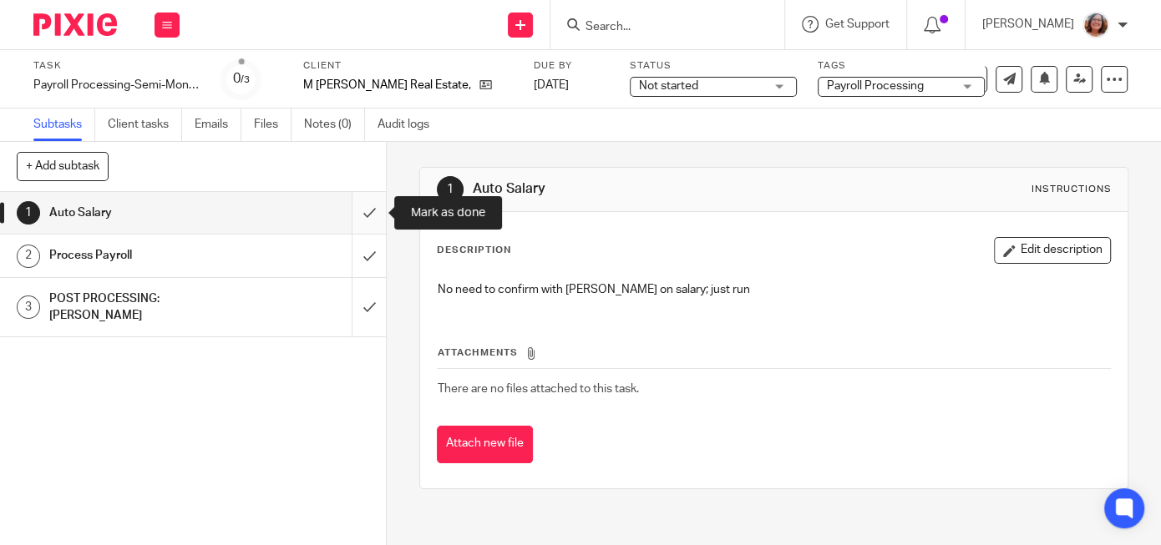
click at [368, 213] on input "submit" at bounding box center [193, 213] width 386 height 42
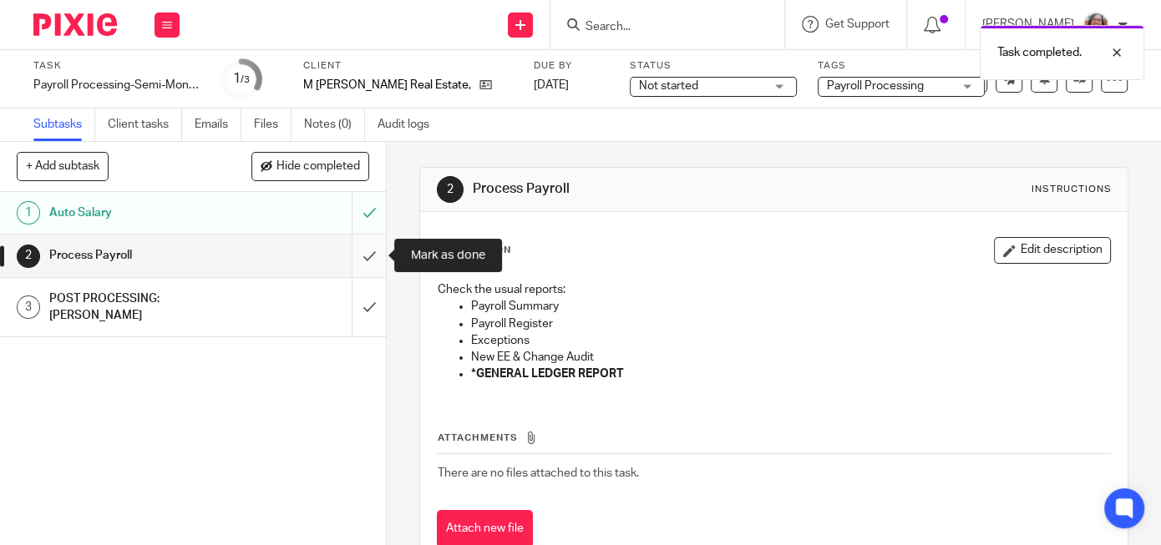
click at [373, 255] on input "submit" at bounding box center [193, 256] width 386 height 42
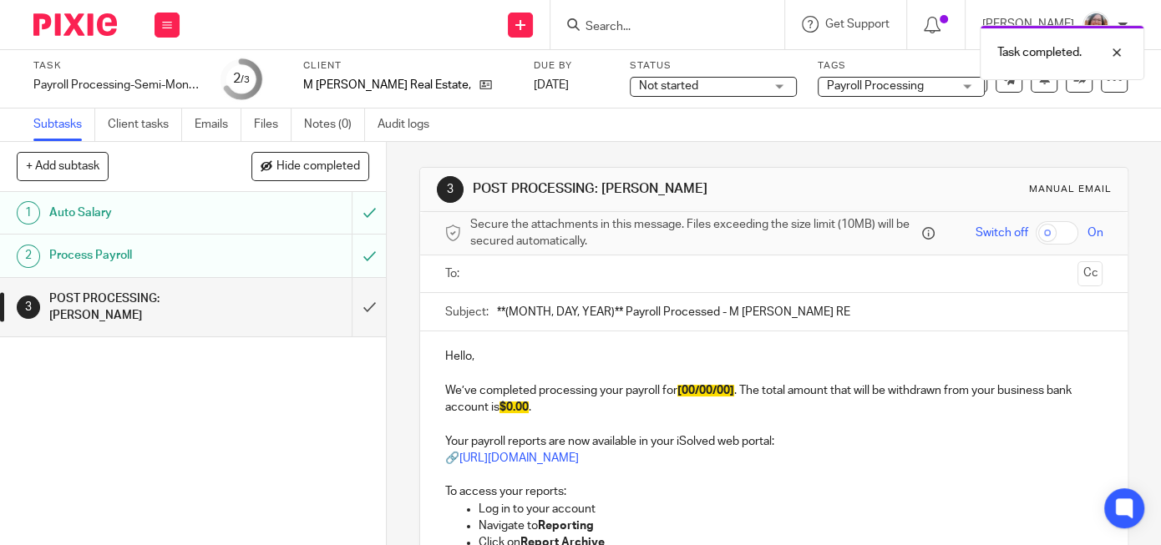
drag, startPoint x: 621, startPoint y: 310, endPoint x: 468, endPoint y: 327, distance: 153.8
click at [497, 327] on input "**(MONTH, DAY, YEAR)** Payroll Processed - M [PERSON_NAME] RE" at bounding box center [800, 312] width 606 height 38
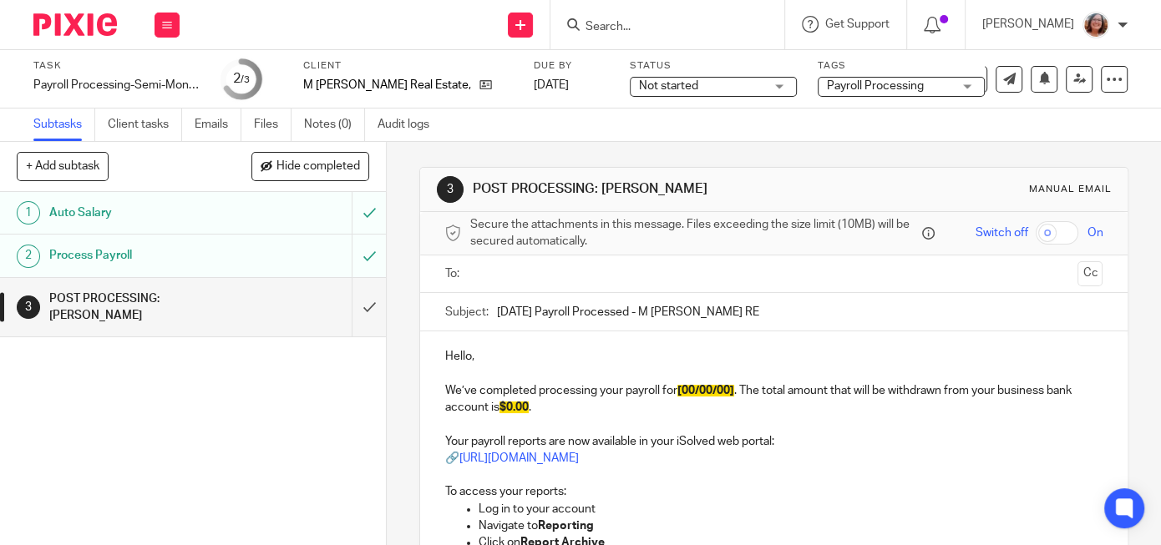
type input "September 25, 2025 Payroll Processed - M Sugg RE"
drag, startPoint x: 734, startPoint y: 389, endPoint x: 684, endPoint y: 393, distance: 50.2
click at [684, 393] on span "[00/00/00]" at bounding box center [705, 391] width 57 height 12
drag, startPoint x: 541, startPoint y: 408, endPoint x: 503, endPoint y: 410, distance: 38.5
click at [503, 410] on p "We’ve completed processing your payroll for [9/25/25] . The total amount that w…" at bounding box center [773, 400] width 657 height 34
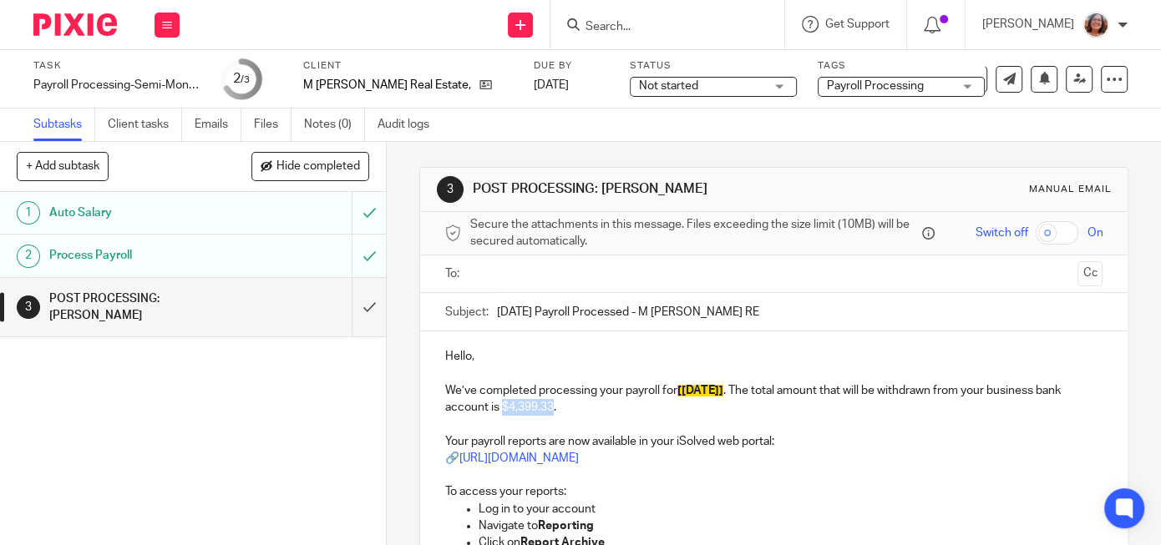
drag, startPoint x: 554, startPoint y: 403, endPoint x: 504, endPoint y: 413, distance: 50.3
click at [504, 413] on p "We’ve completed processing your payroll for [9/25/25] . The total amount that w…" at bounding box center [773, 400] width 657 height 34
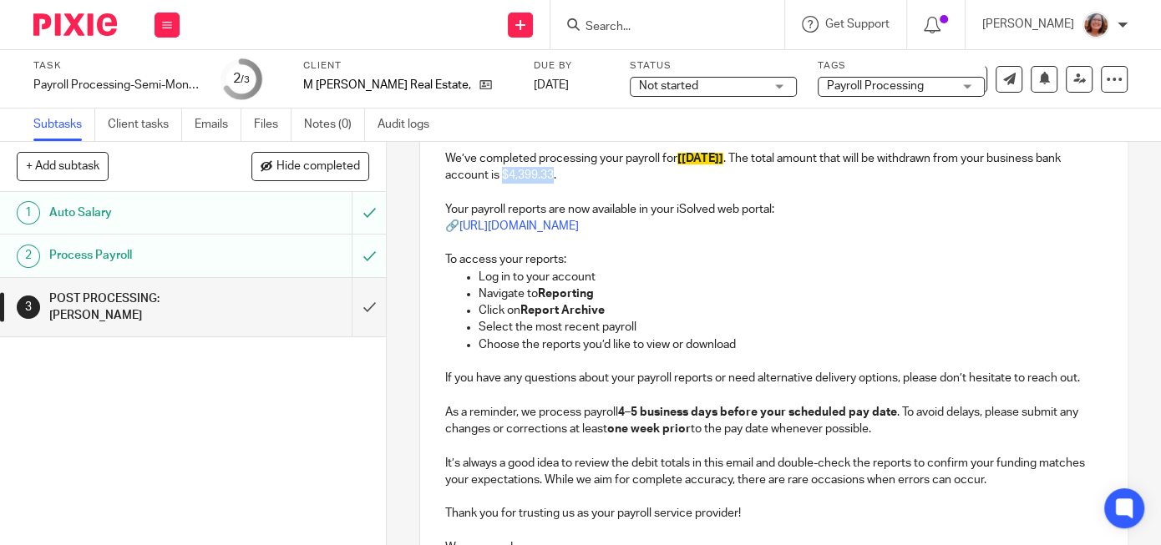
scroll to position [420, 0]
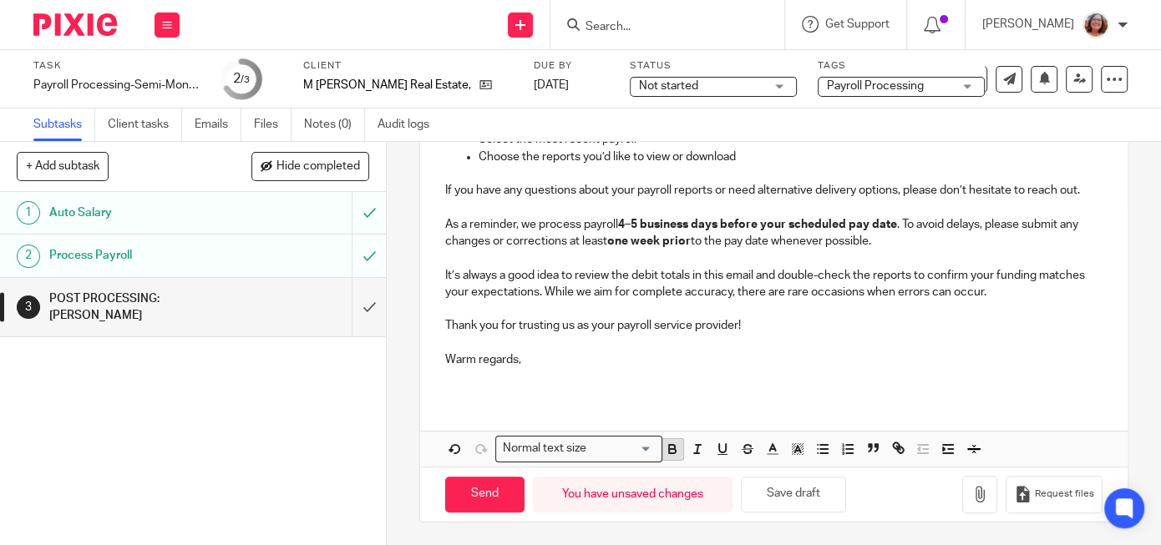
click at [669, 449] on icon "button" at bounding box center [672, 451] width 7 height 4
click at [803, 449] on icon "button" at bounding box center [797, 449] width 15 height 15
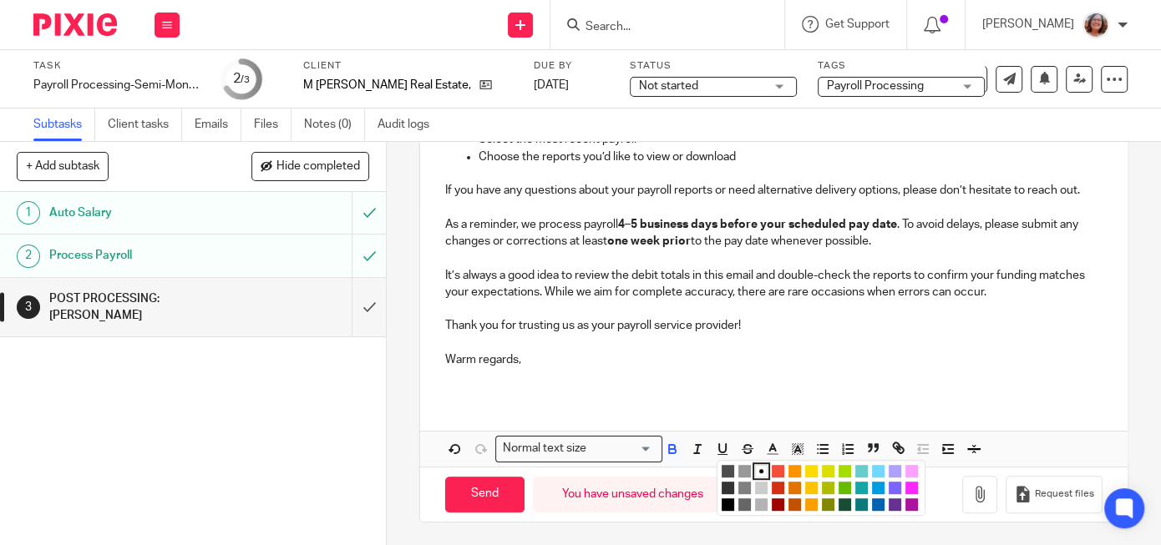
click at [808, 468] on li "color:#FCDC00" at bounding box center [811, 471] width 13 height 13
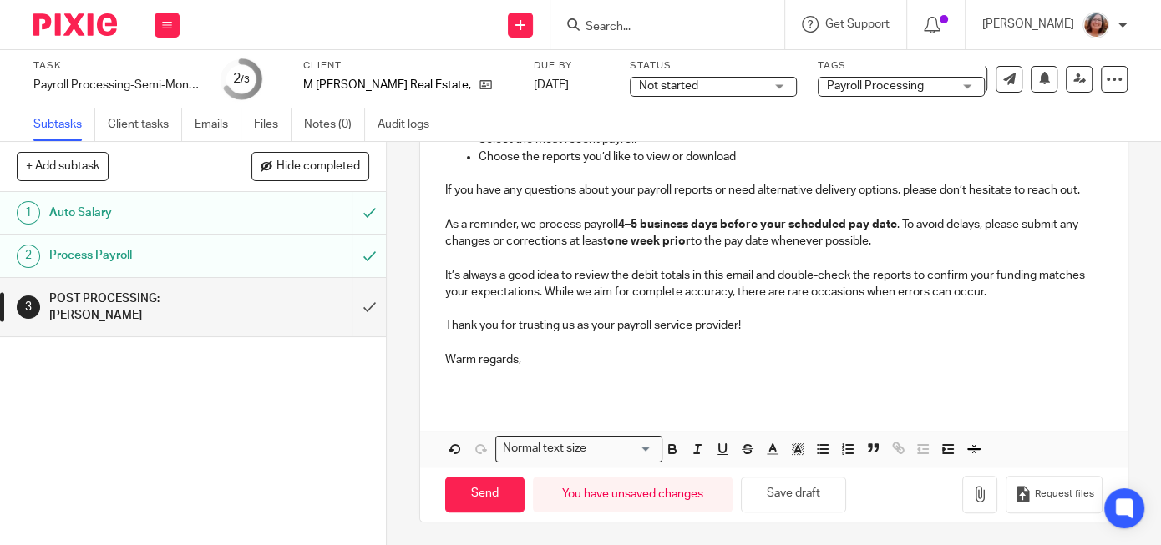
drag, startPoint x: 791, startPoint y: 375, endPoint x: 809, endPoint y: 375, distance: 18.4
click at [793, 375] on p at bounding box center [773, 376] width 657 height 17
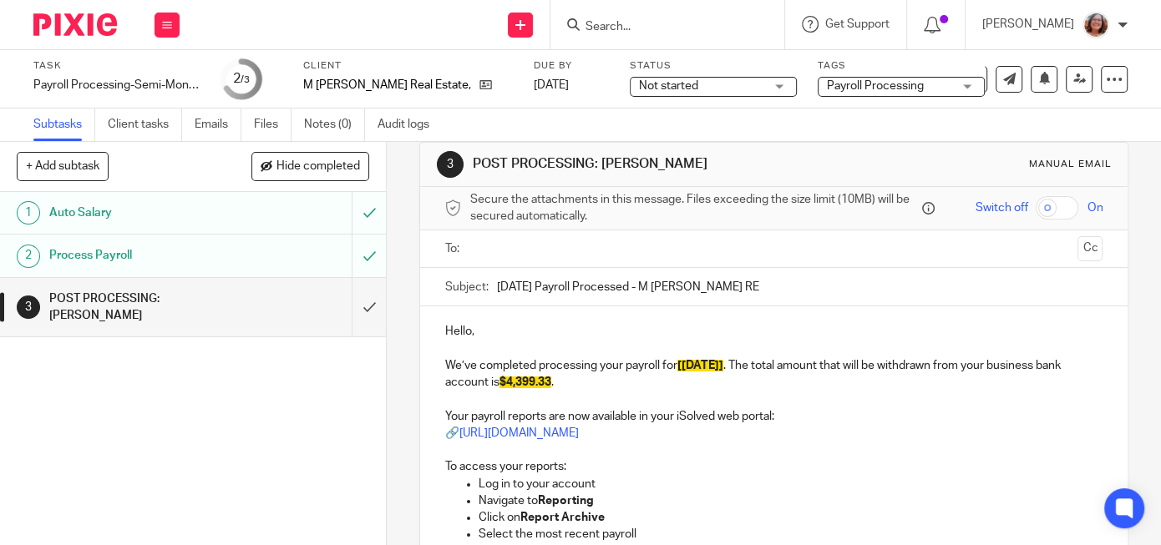
scroll to position [0, 0]
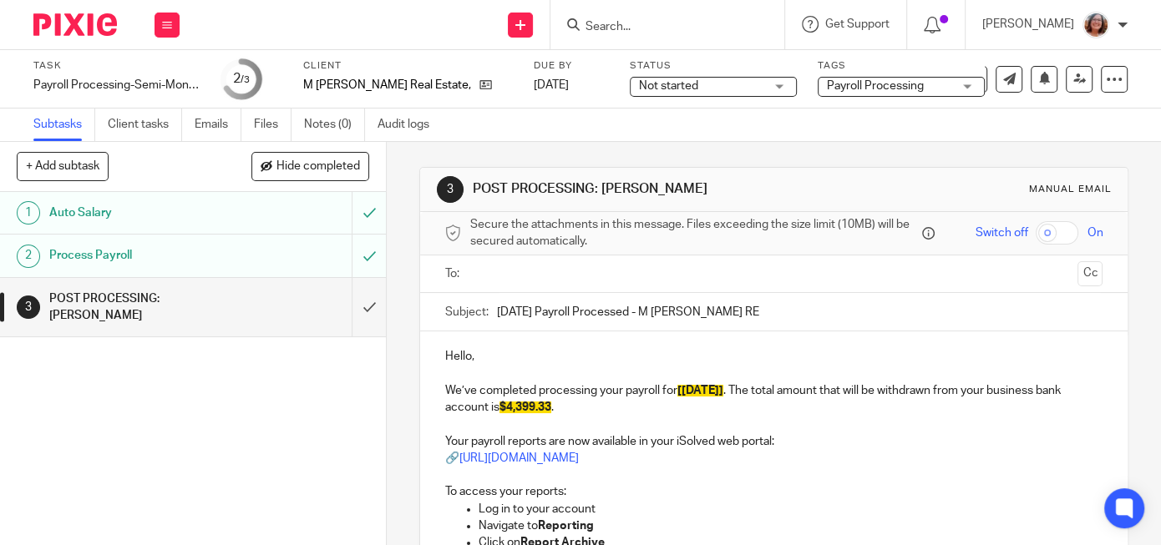
click at [525, 276] on input "text" at bounding box center [773, 274] width 595 height 19
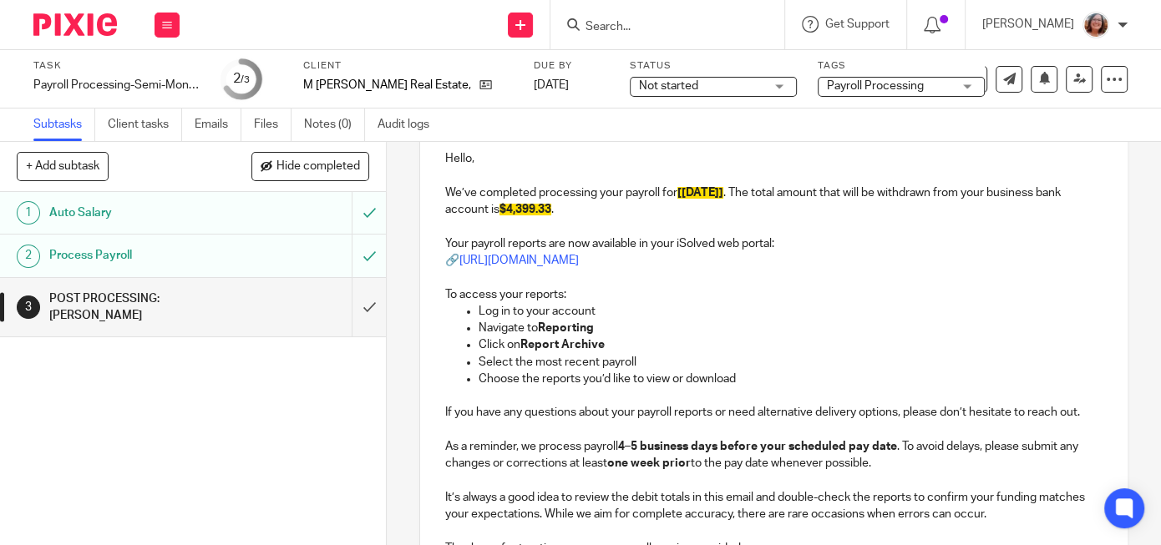
scroll to position [423, 0]
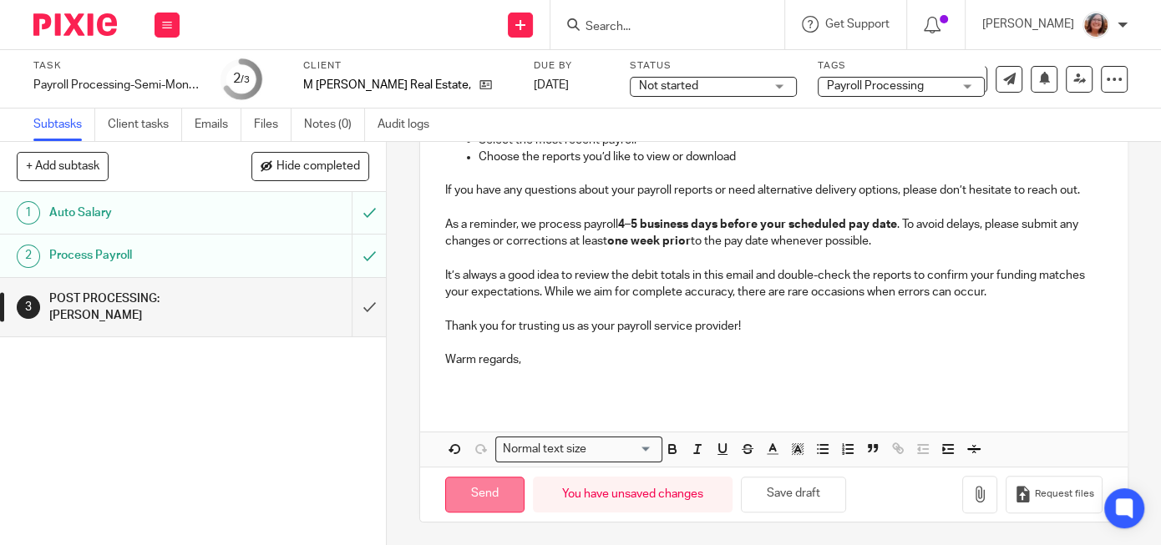
click at [489, 489] on input "Send" at bounding box center [484, 495] width 79 height 36
type input "Sent"
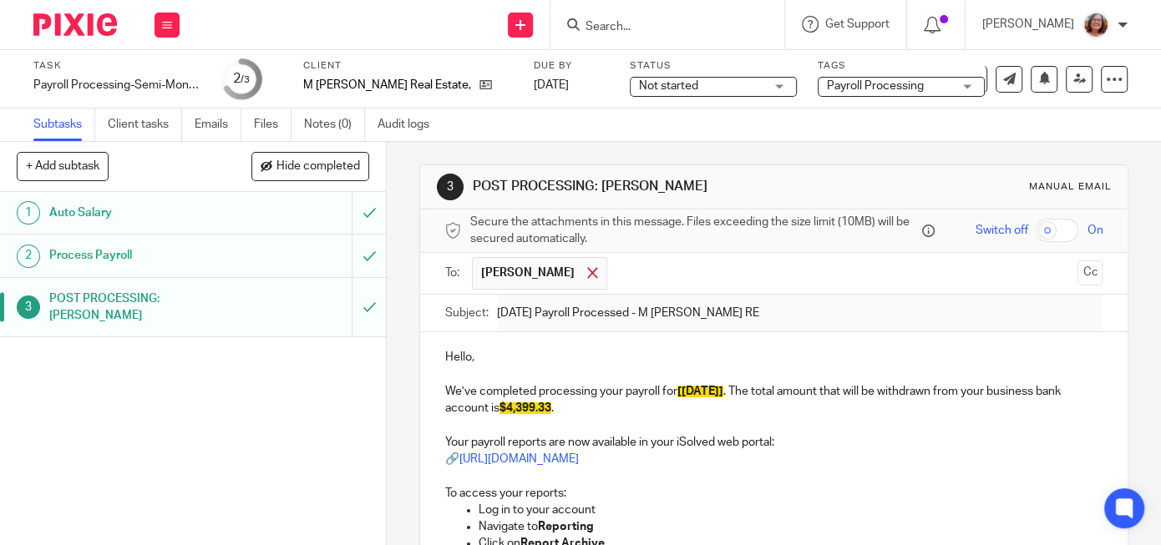
scroll to position [0, 0]
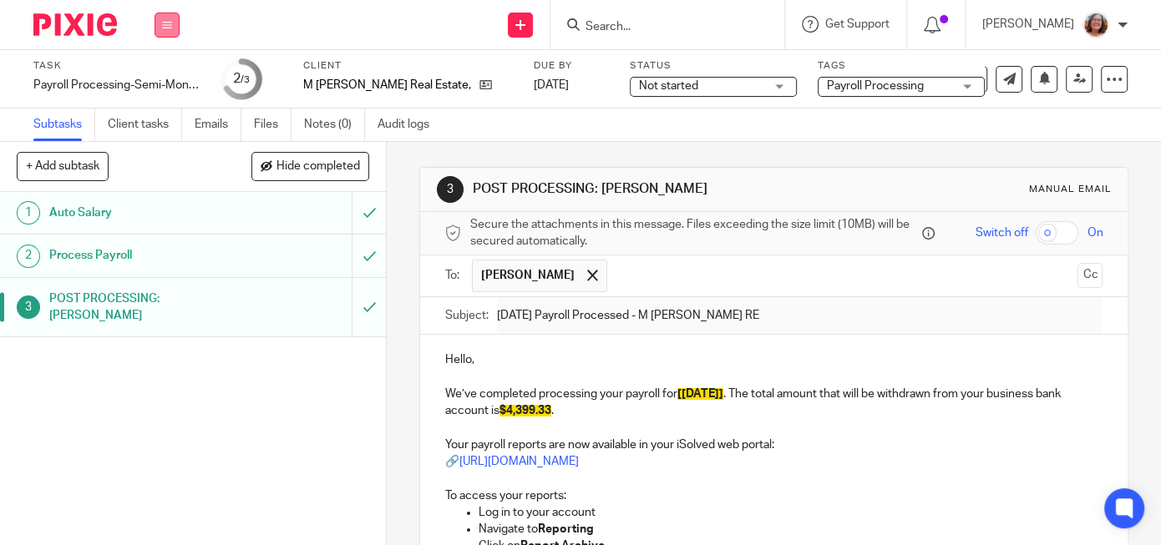
click at [170, 32] on button at bounding box center [167, 25] width 25 height 25
click at [164, 82] on link "Work" at bounding box center [158, 78] width 29 height 12
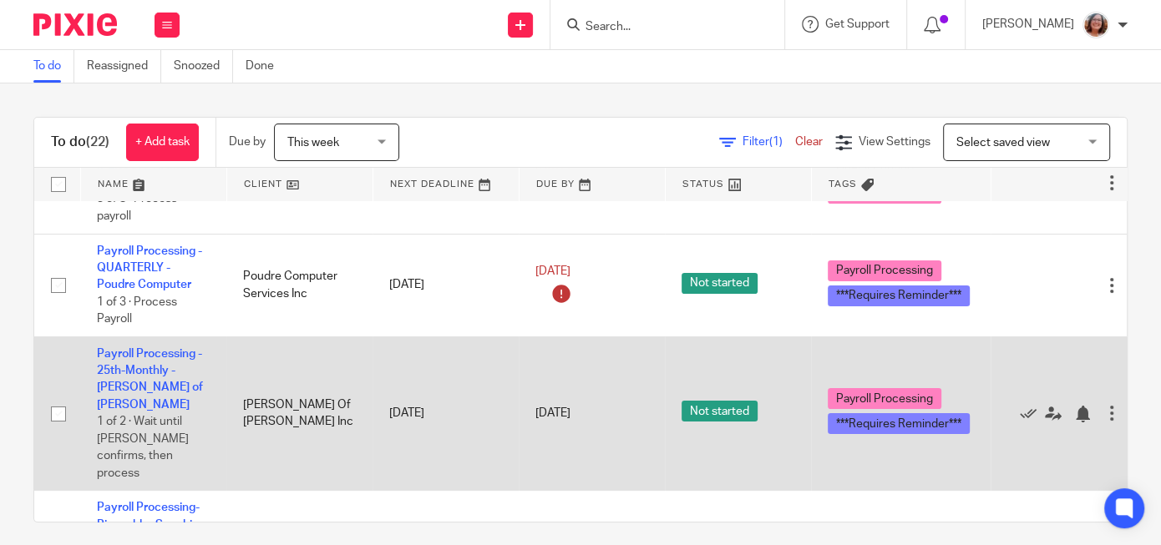
scroll to position [71, 0]
click at [144, 369] on link "Payroll Processing - 25th-Monthly - [PERSON_NAME] of [PERSON_NAME]" at bounding box center [150, 378] width 106 height 63
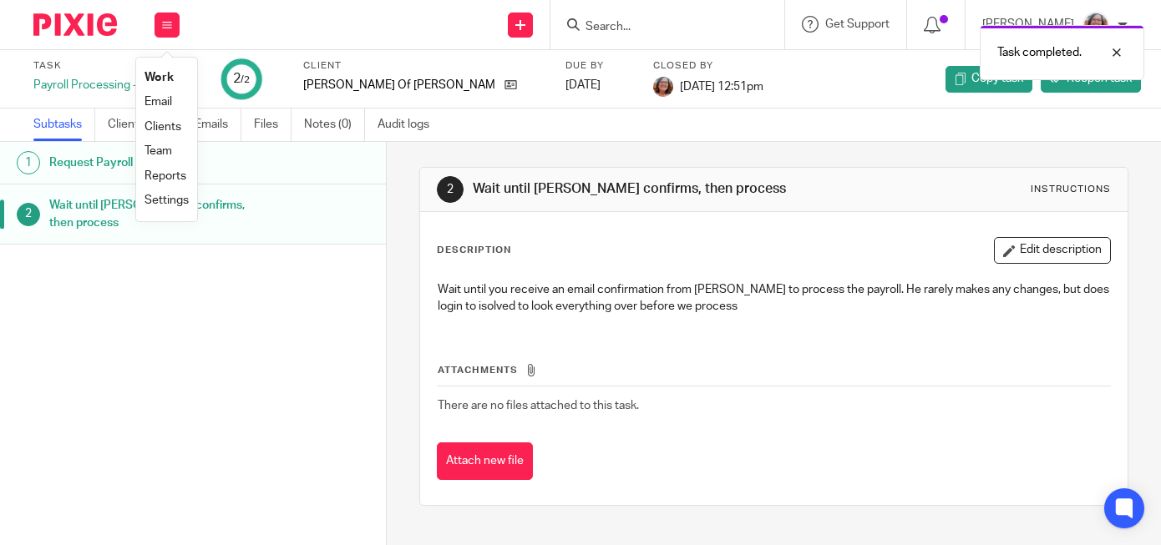
click at [165, 77] on link "Work" at bounding box center [158, 78] width 29 height 12
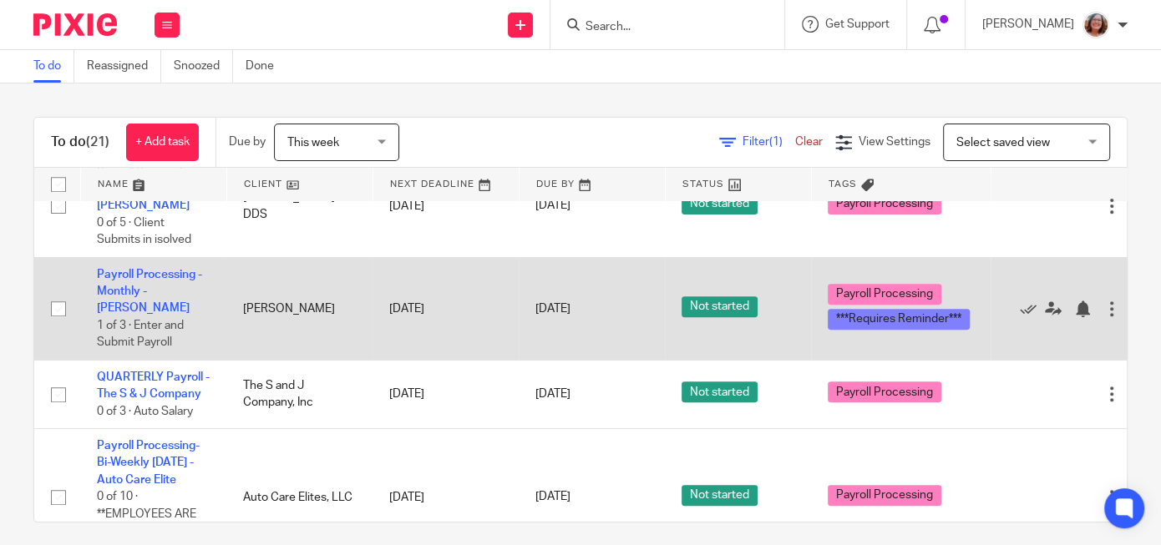
scroll to position [714, 0]
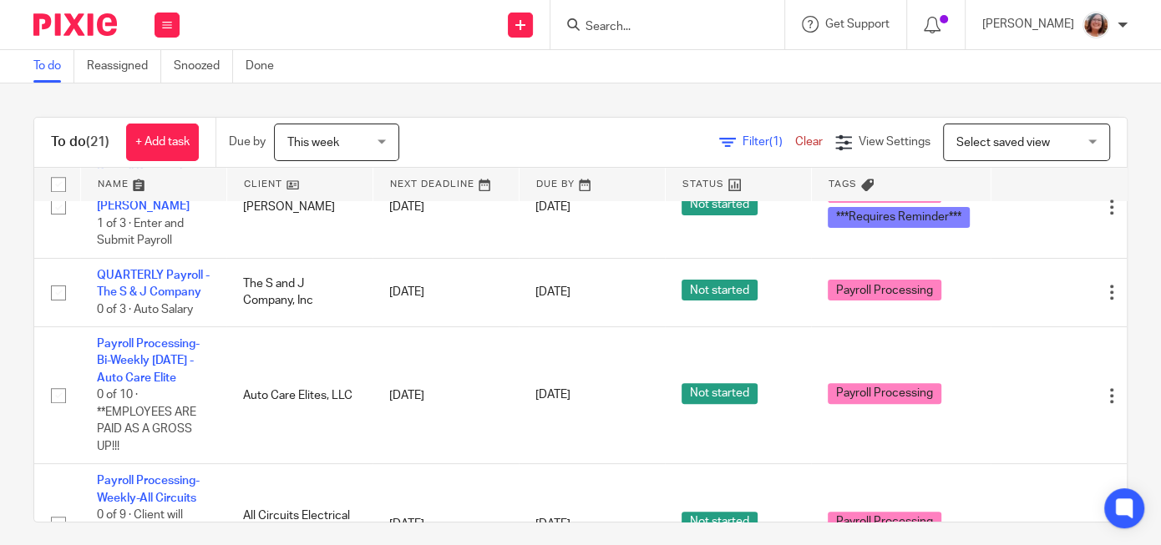
click at [262, 190] on link at bounding box center [299, 184] width 145 height 33
